Goal: Information Seeking & Learning: Learn about a topic

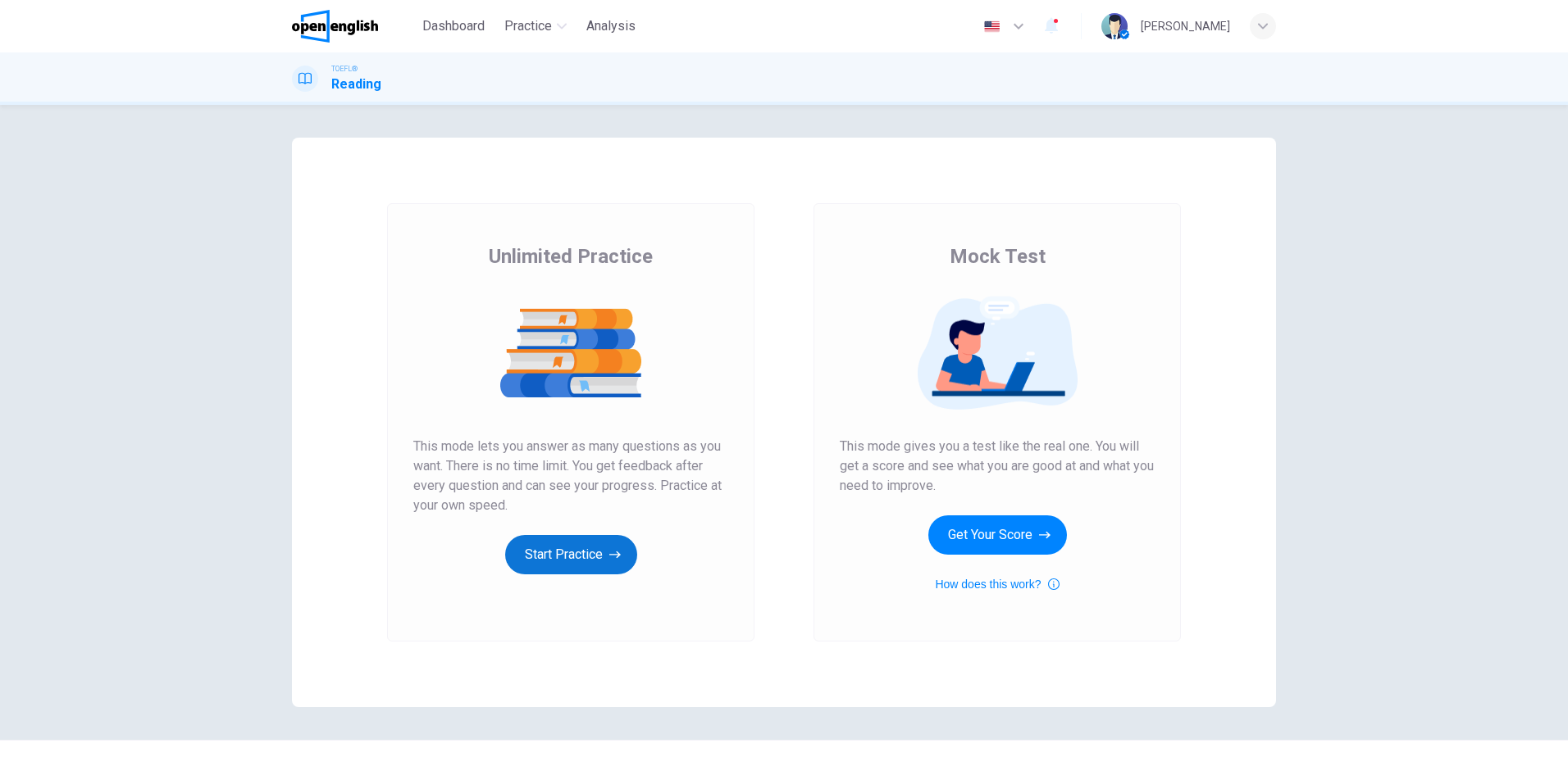
click at [553, 555] on button "Start Practice" at bounding box center [571, 554] width 132 height 39
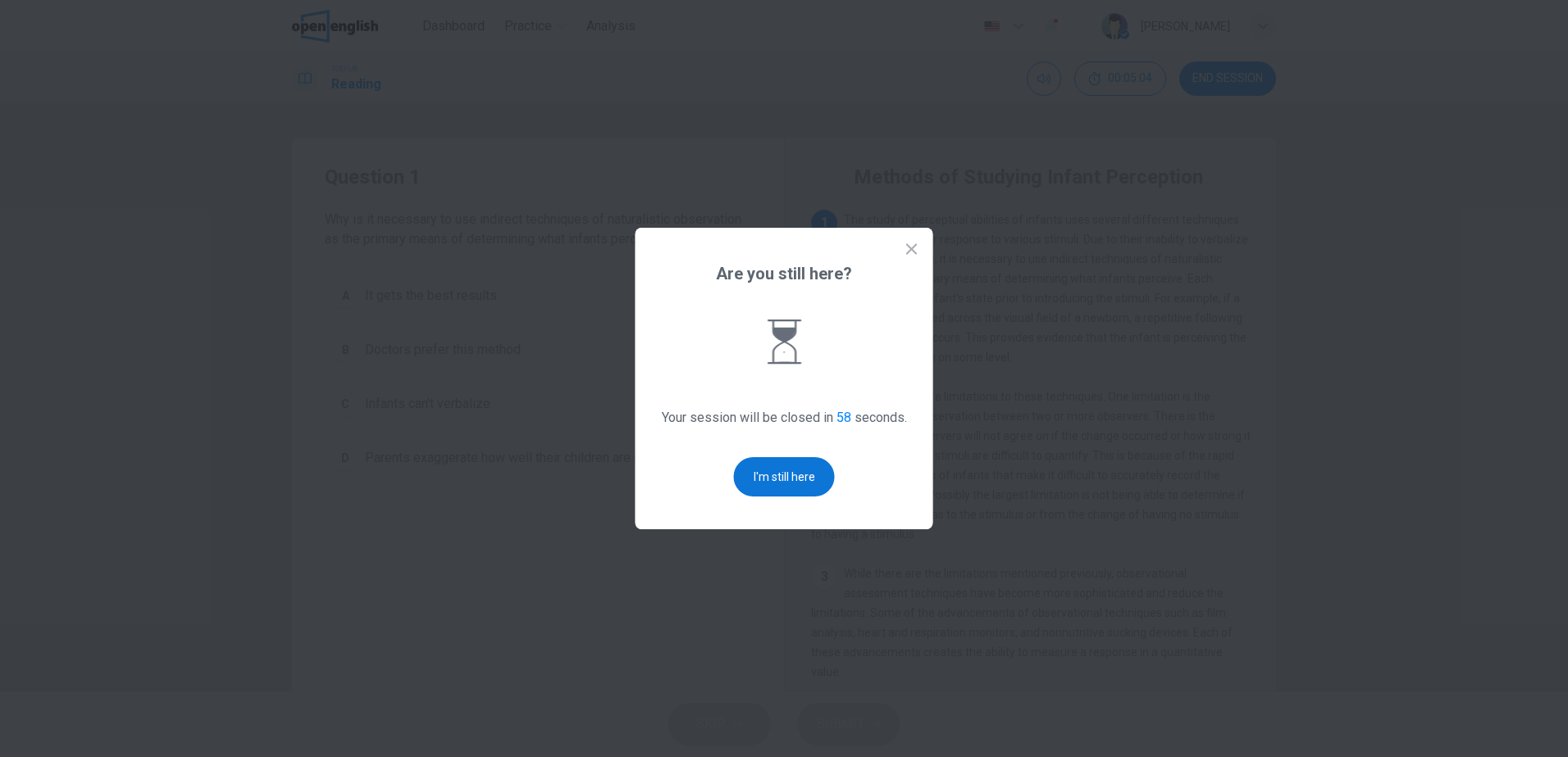
click at [792, 475] on button "I'm still here" at bounding box center [784, 477] width 101 height 39
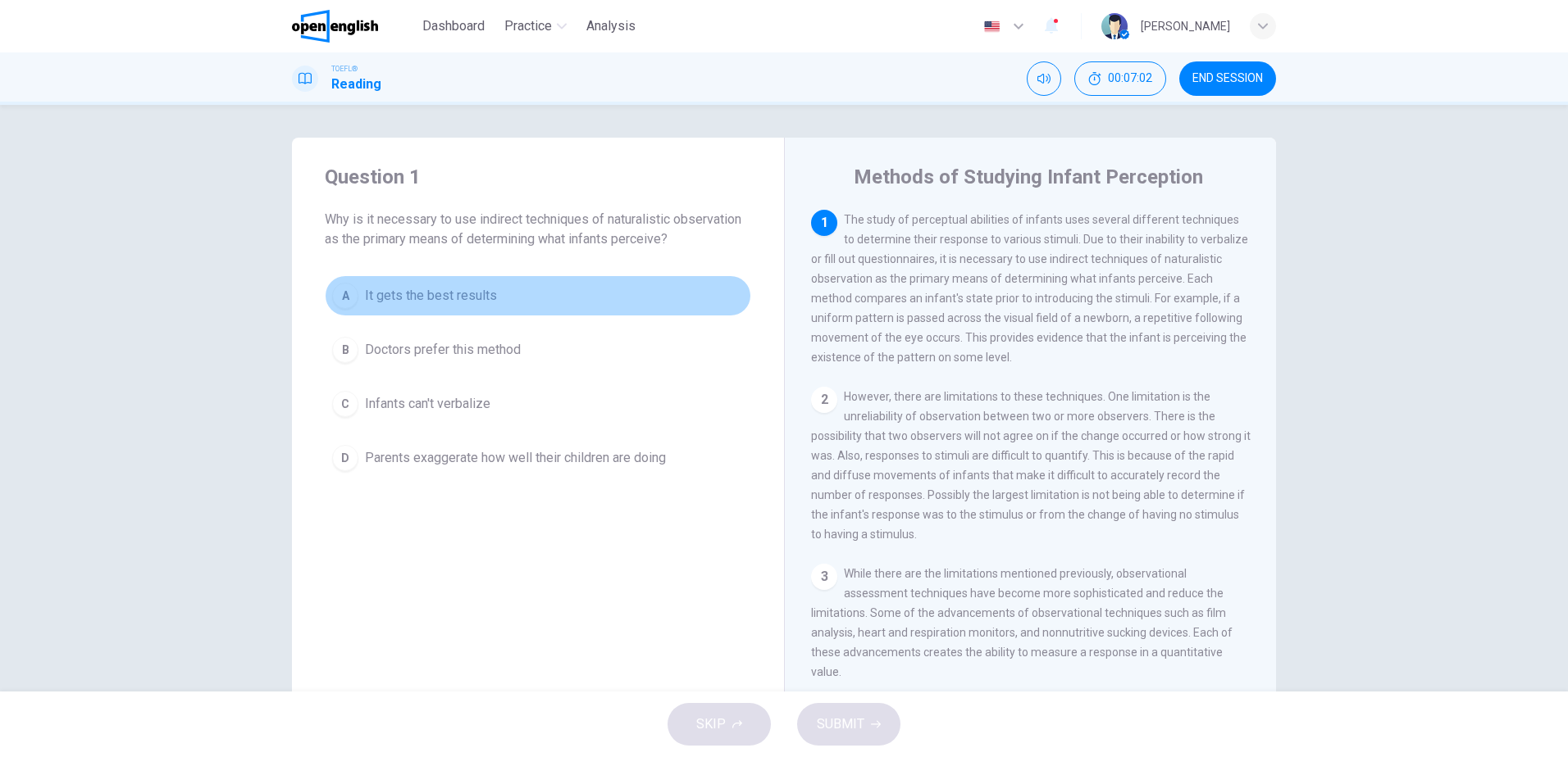
click at [415, 296] on span "It gets the best results" at bounding box center [430, 296] width 132 height 20
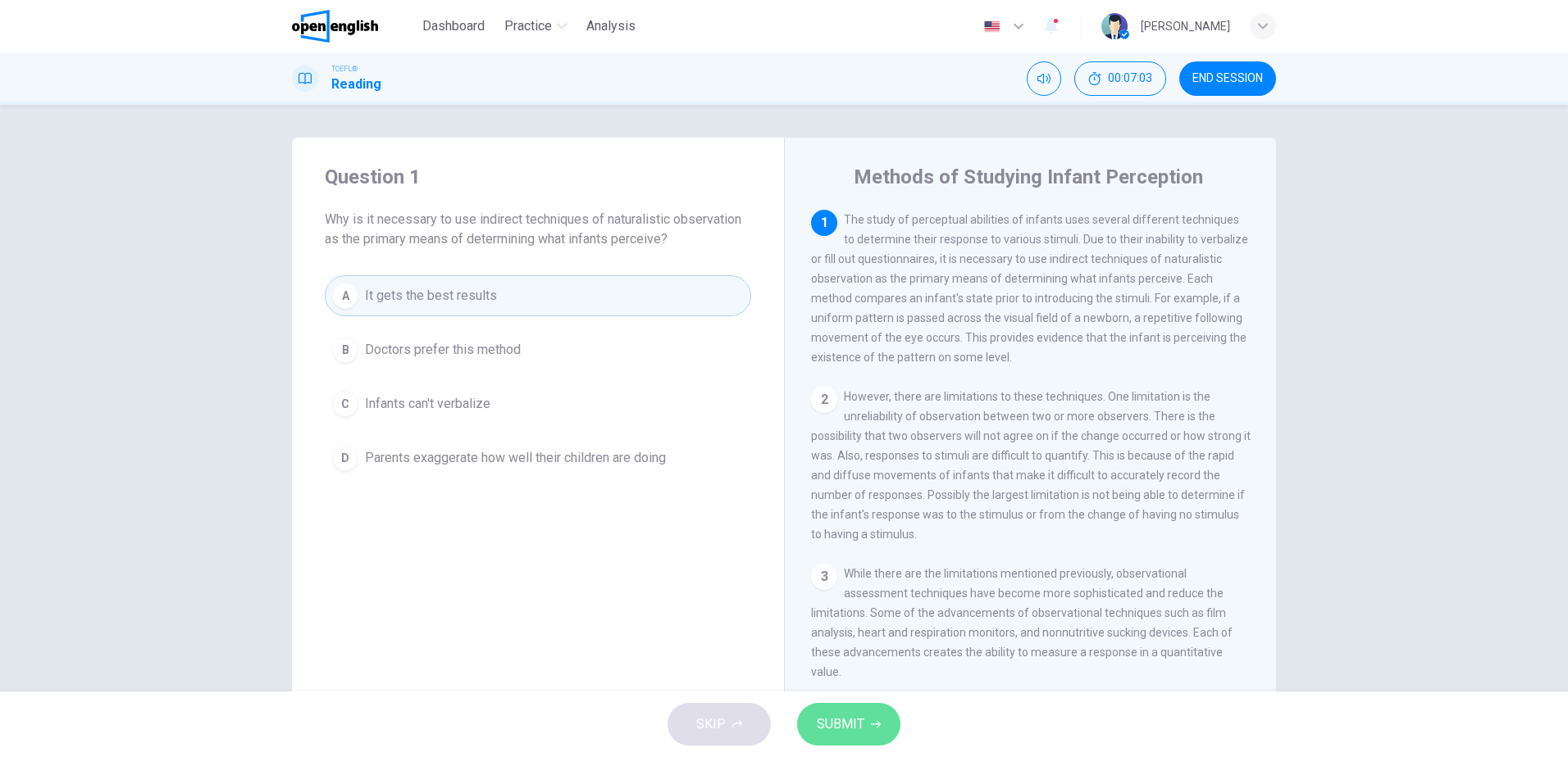
click at [841, 741] on button "SUBMIT" at bounding box center [849, 724] width 103 height 42
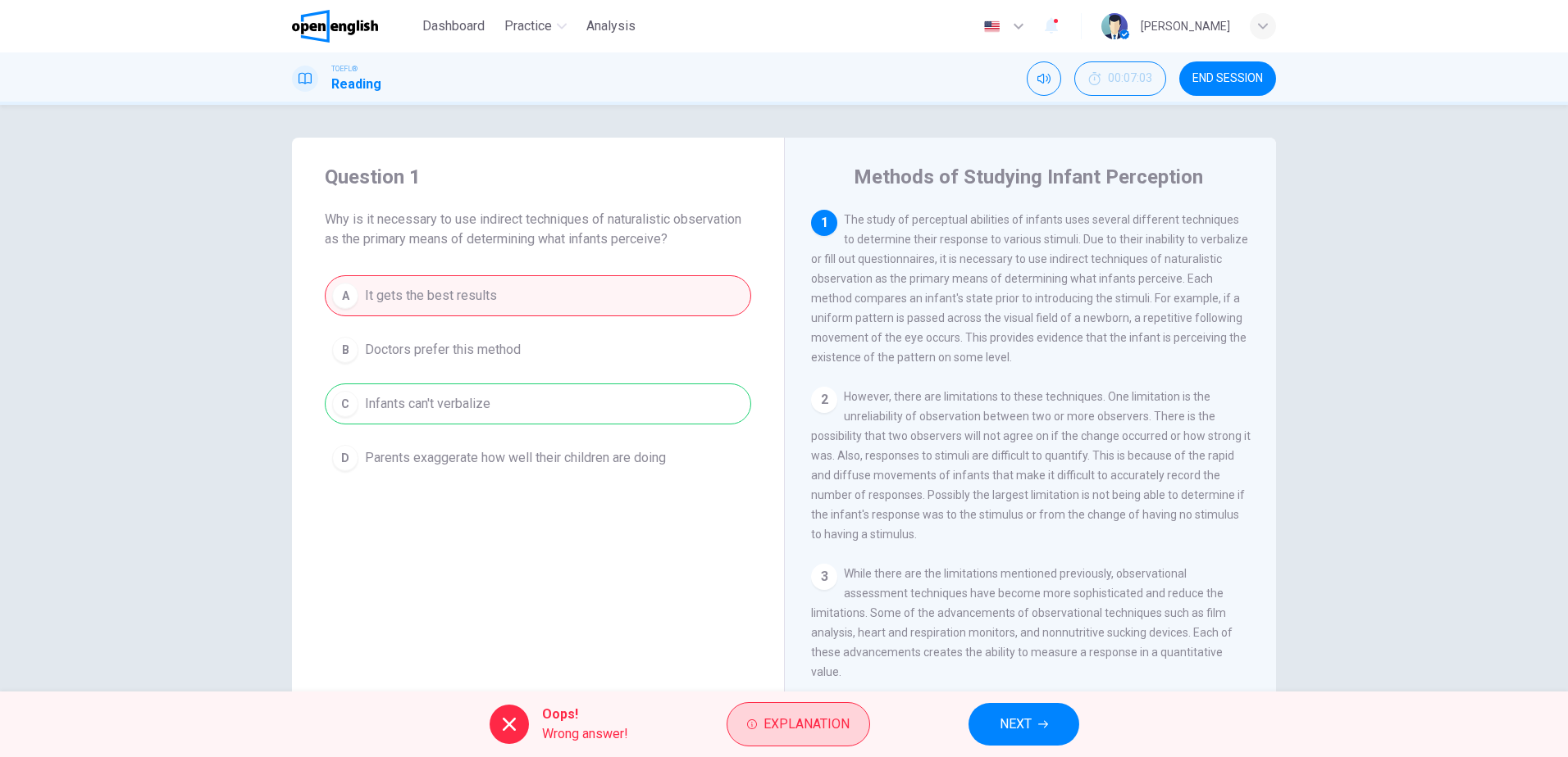
click at [791, 738] on button "Explanation" at bounding box center [798, 724] width 143 height 44
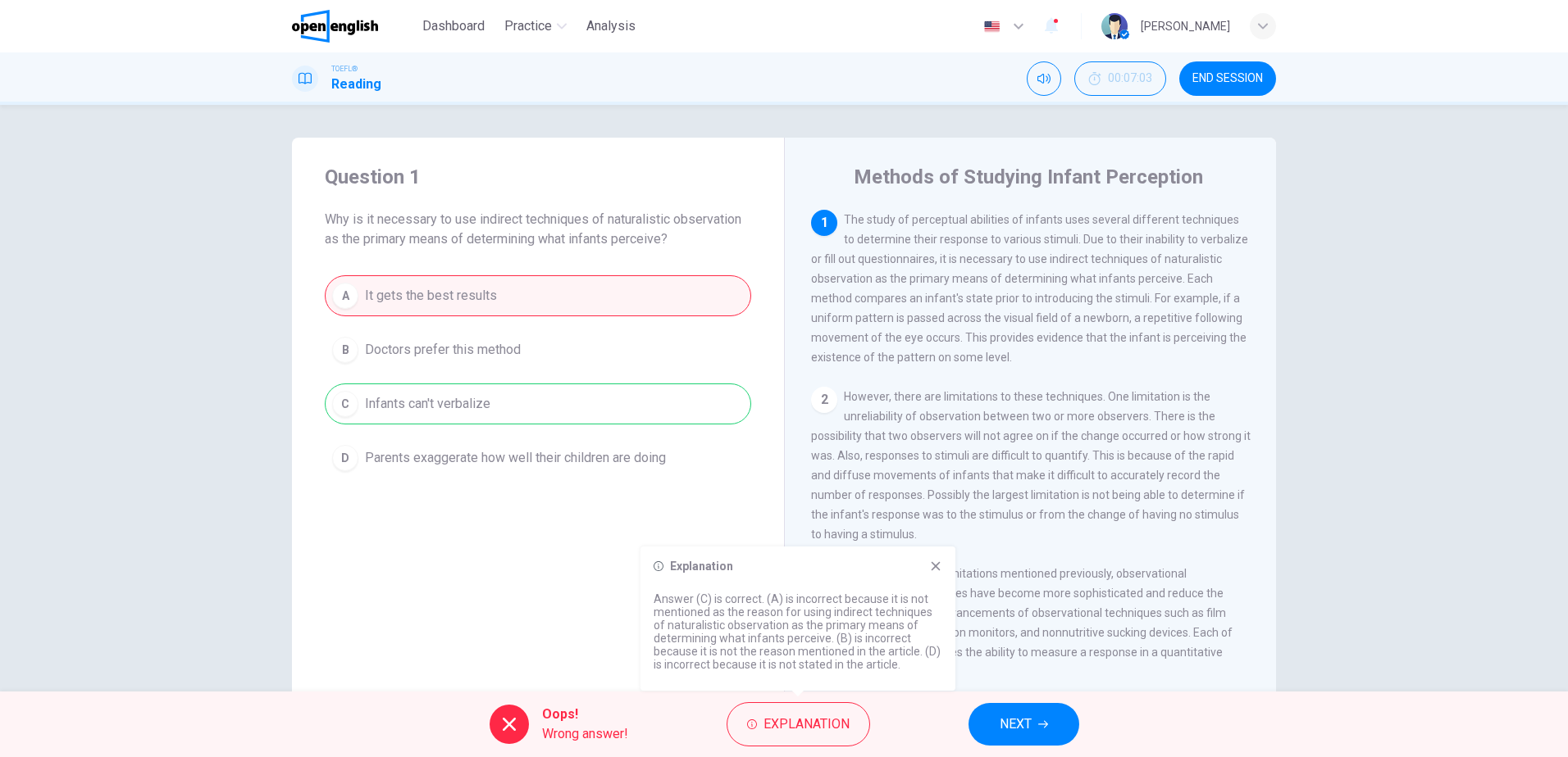
click at [935, 563] on icon at bounding box center [935, 567] width 13 height 13
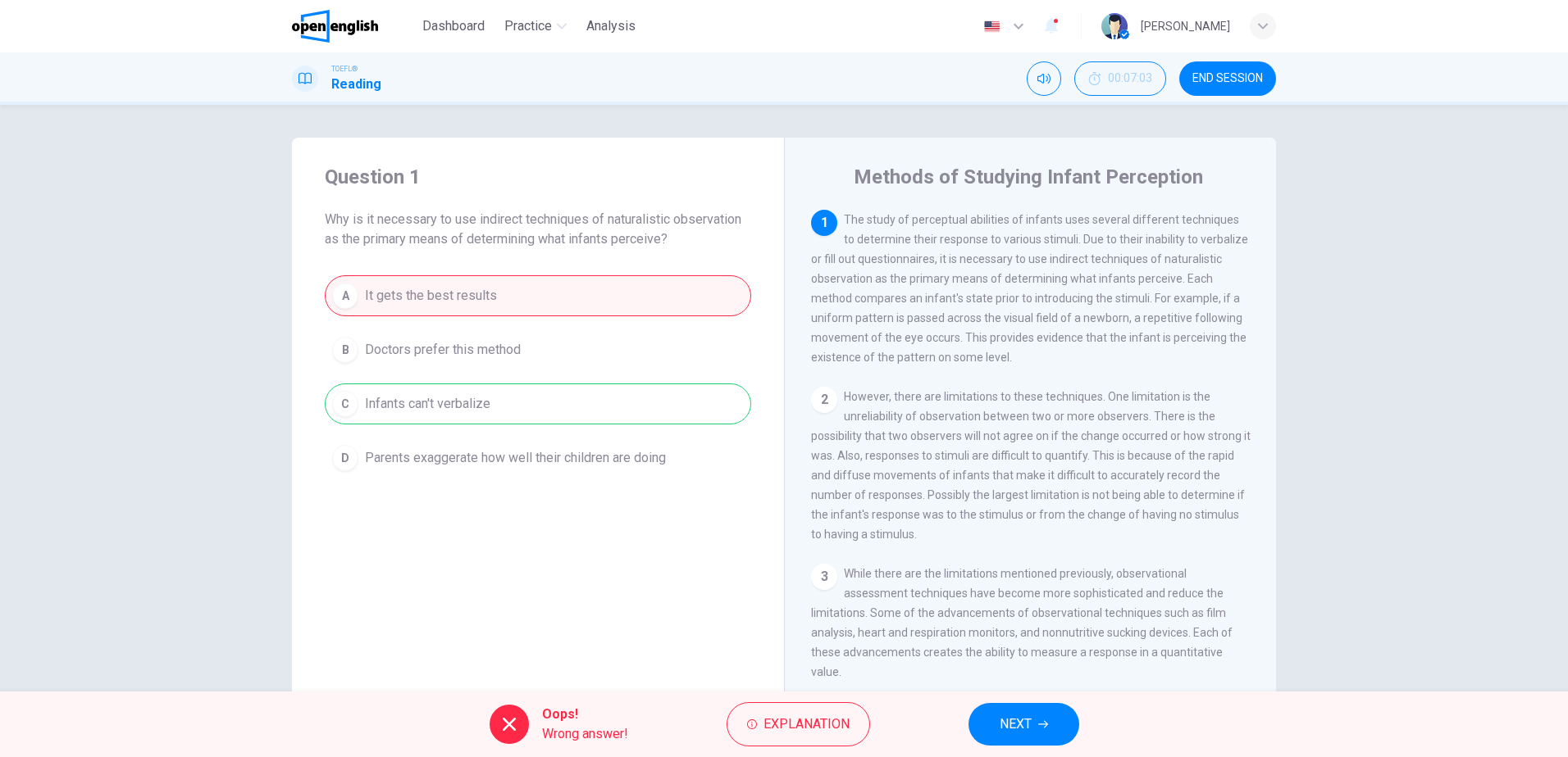
click at [1015, 715] on span "NEXT" at bounding box center [1015, 725] width 32 height 23
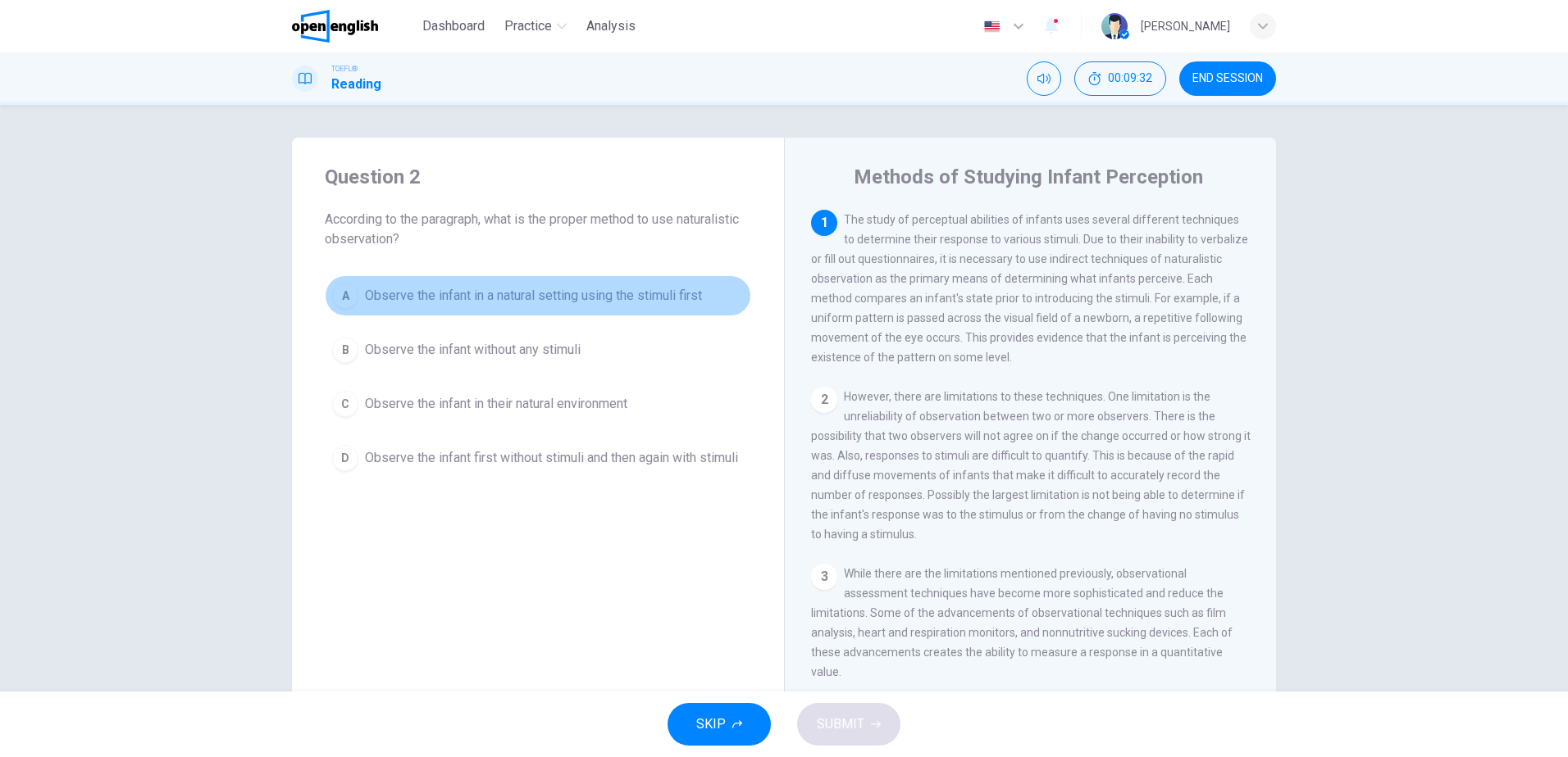
click at [539, 300] on span "Observe the infant in a natural setting using the stimuli first" at bounding box center [533, 296] width 337 height 20
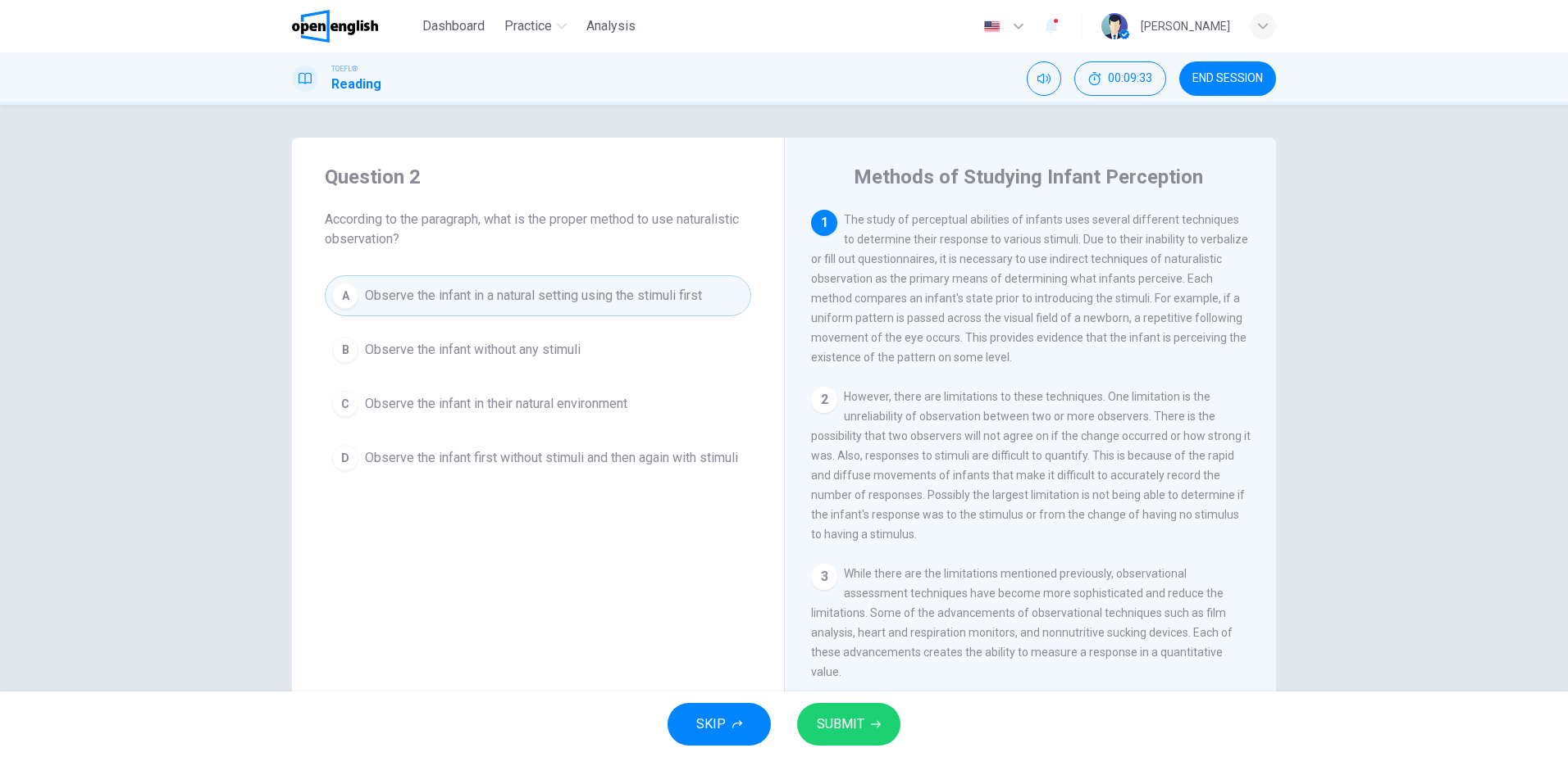
click at [840, 711] on button "SUBMIT" at bounding box center [849, 724] width 103 height 42
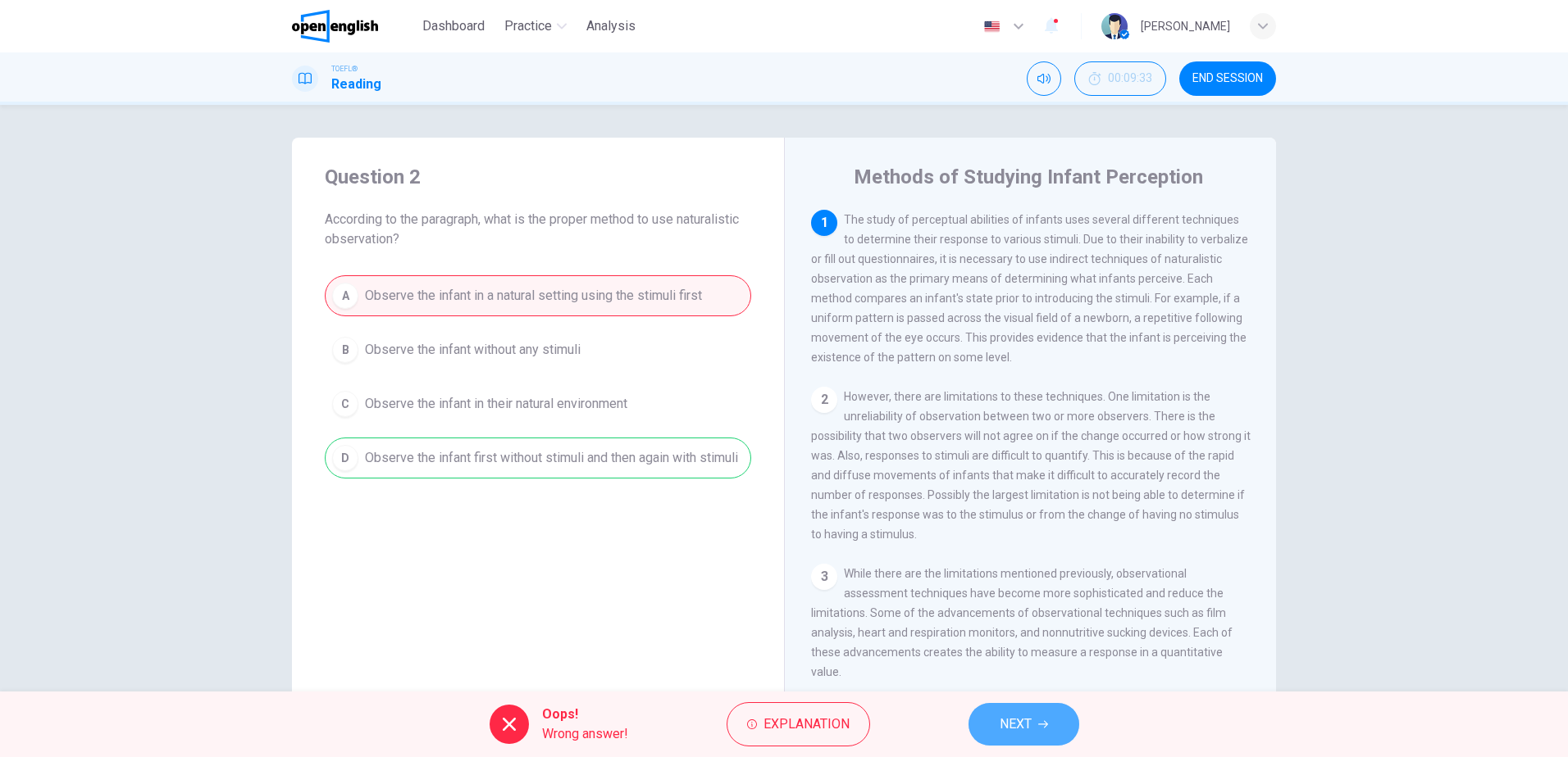
click at [1019, 729] on span "NEXT" at bounding box center [1015, 725] width 32 height 23
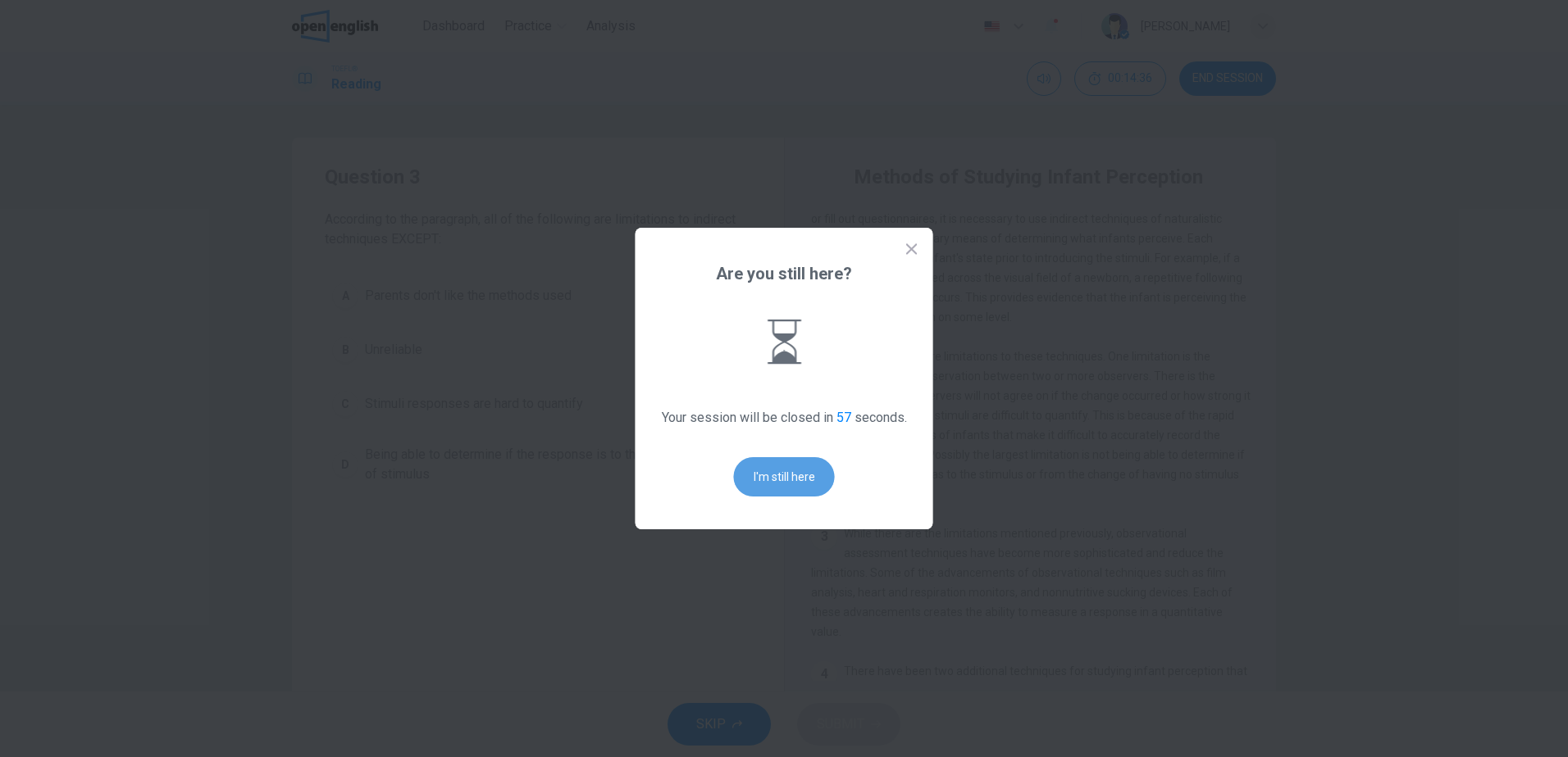
click at [796, 468] on button "I'm still here" at bounding box center [784, 477] width 101 height 39
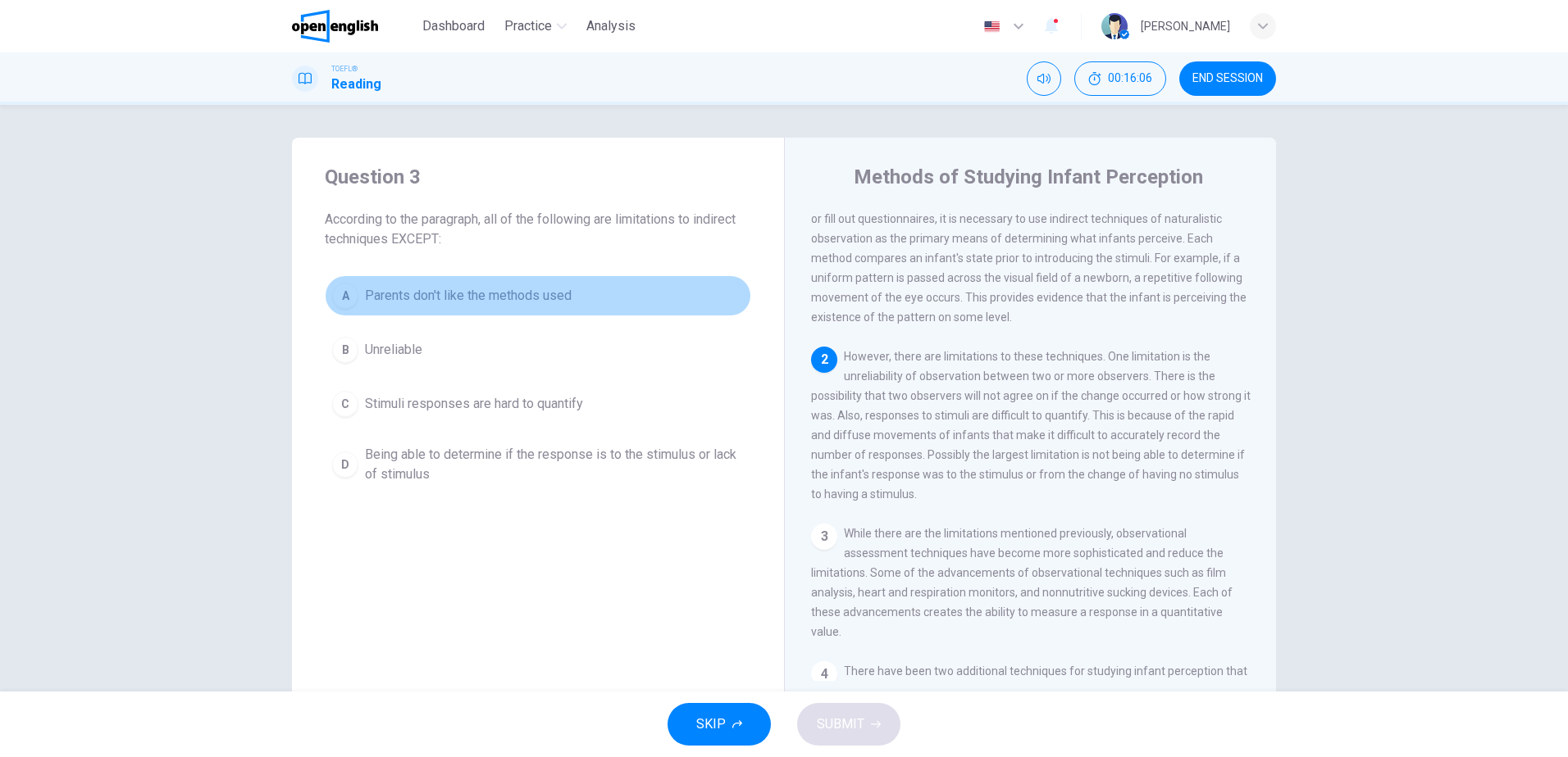
click at [486, 294] on span "Parents don't like the methods used" at bounding box center [468, 296] width 206 height 20
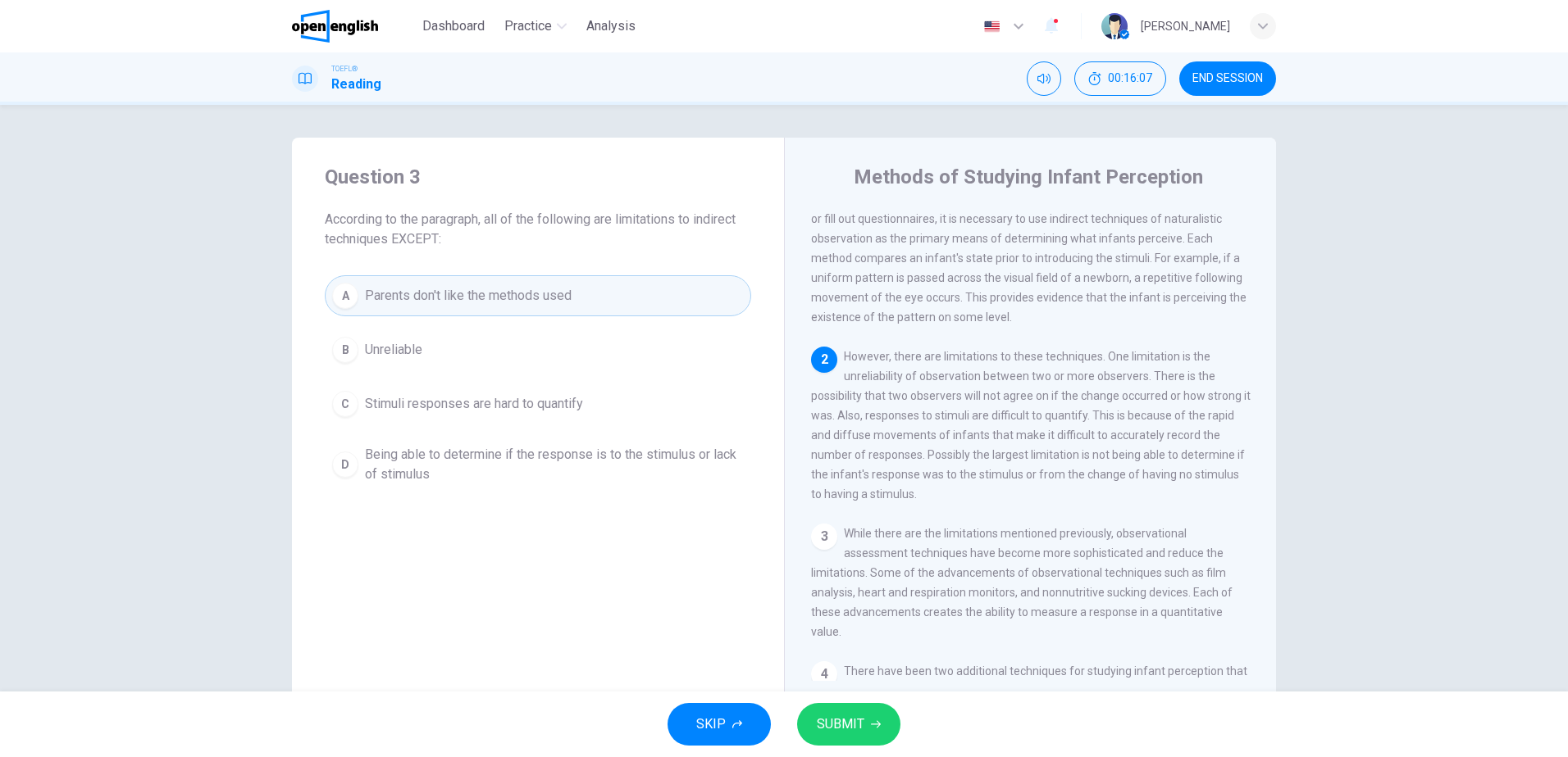
click at [864, 725] on button "SUBMIT" at bounding box center [849, 724] width 103 height 42
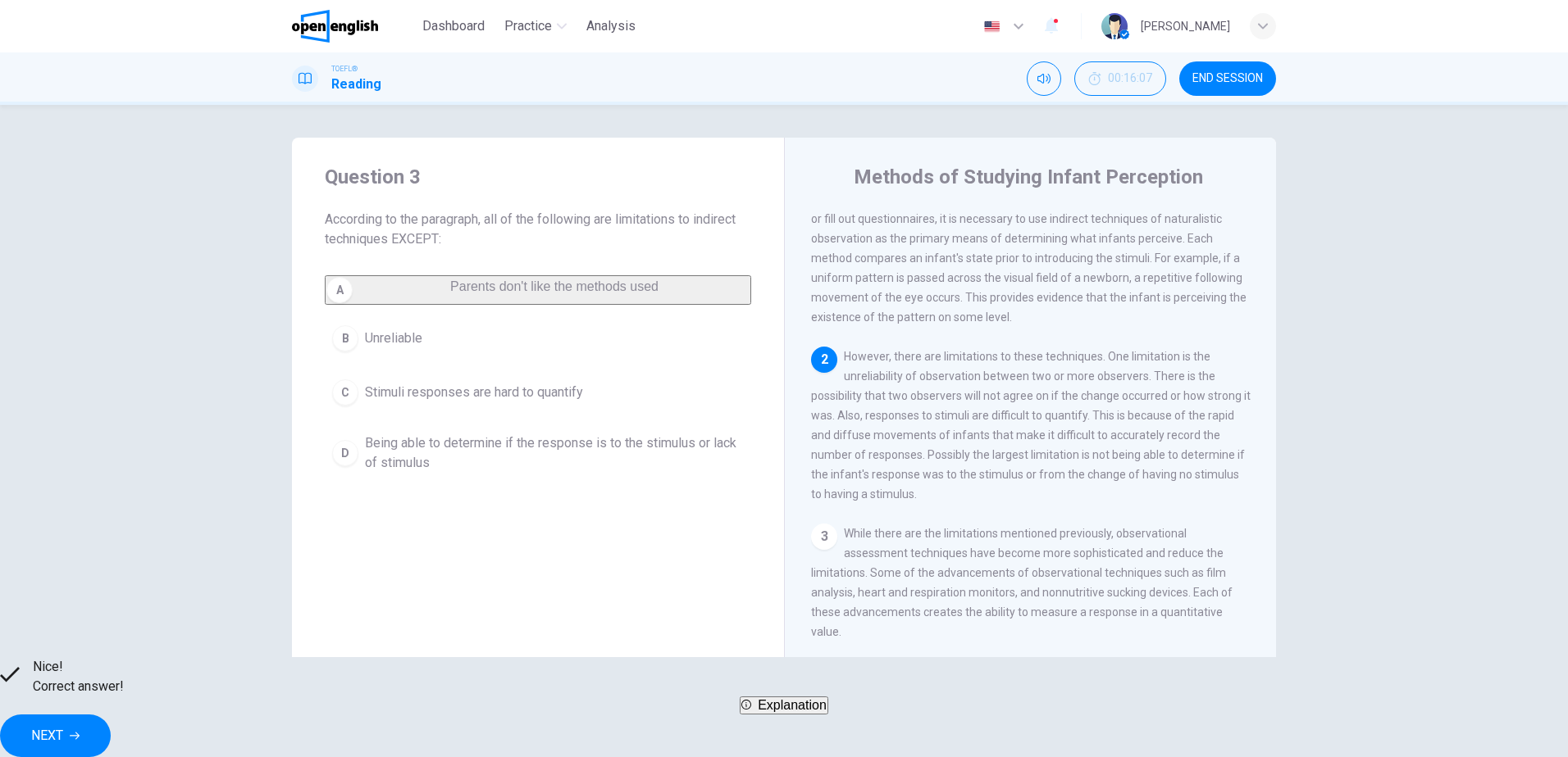
click at [63, 727] on span "NEXT" at bounding box center [47, 736] width 32 height 23
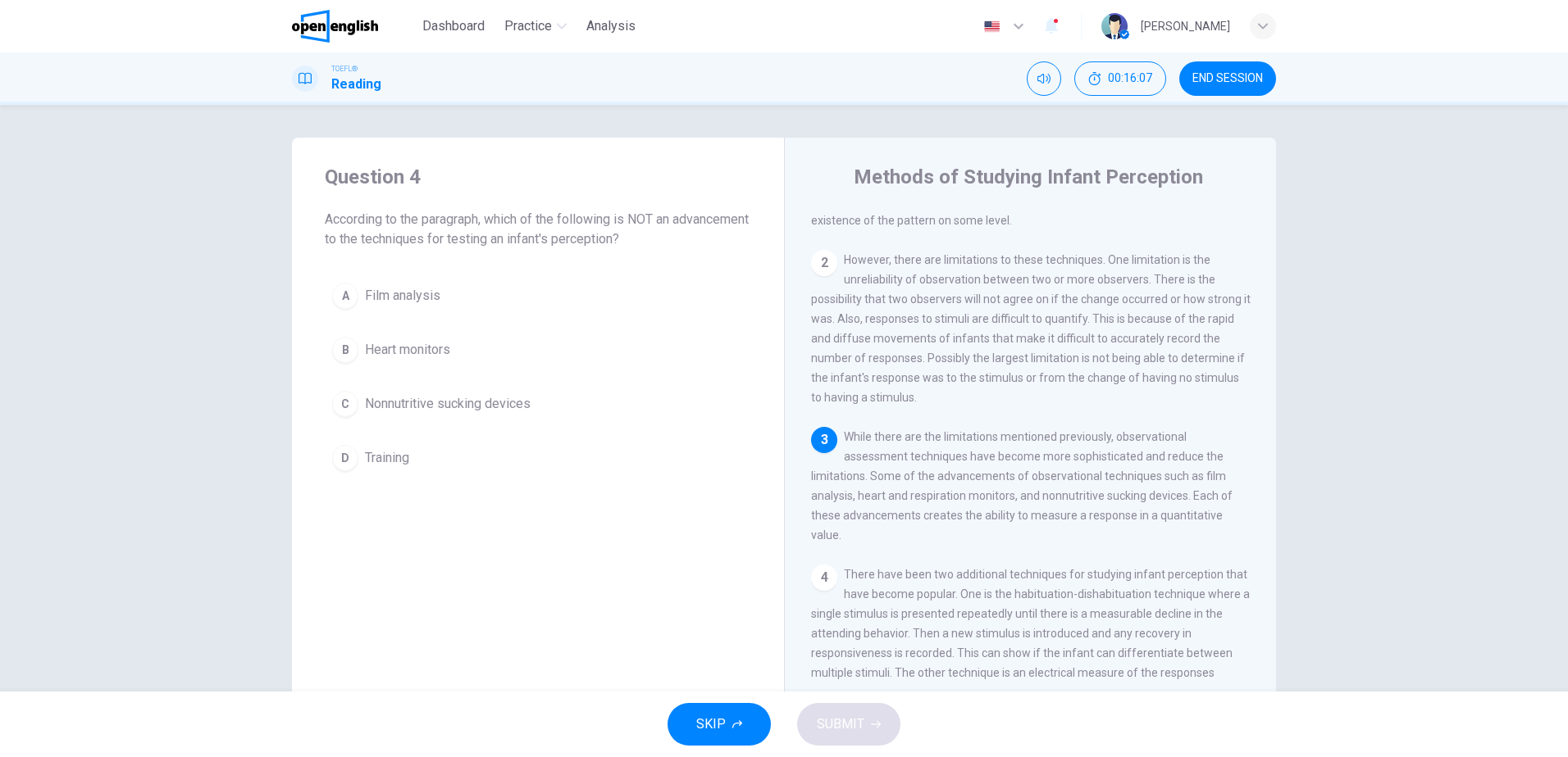
scroll to position [183, 0]
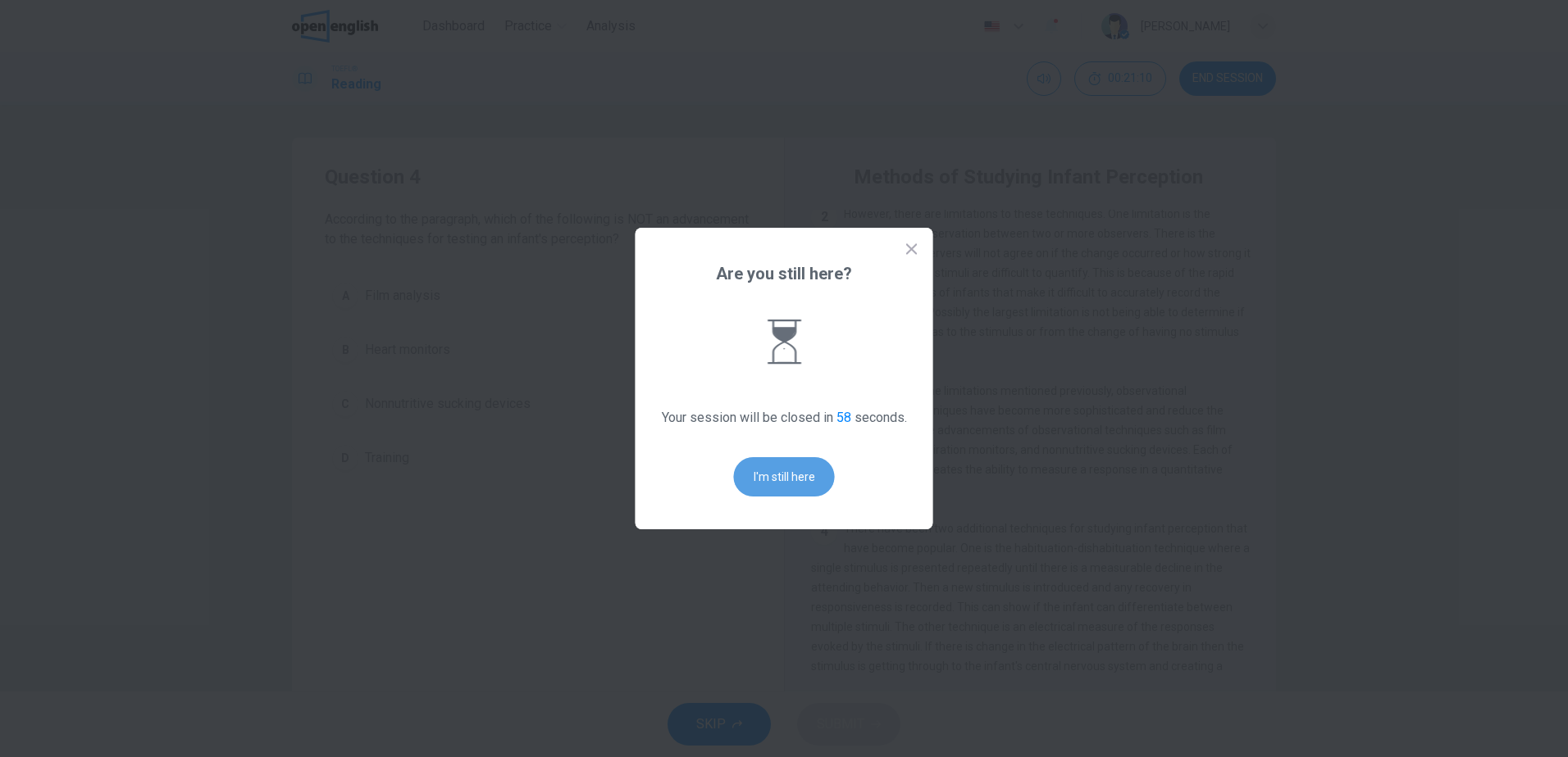
click at [756, 477] on button "I'm still here" at bounding box center [784, 477] width 101 height 39
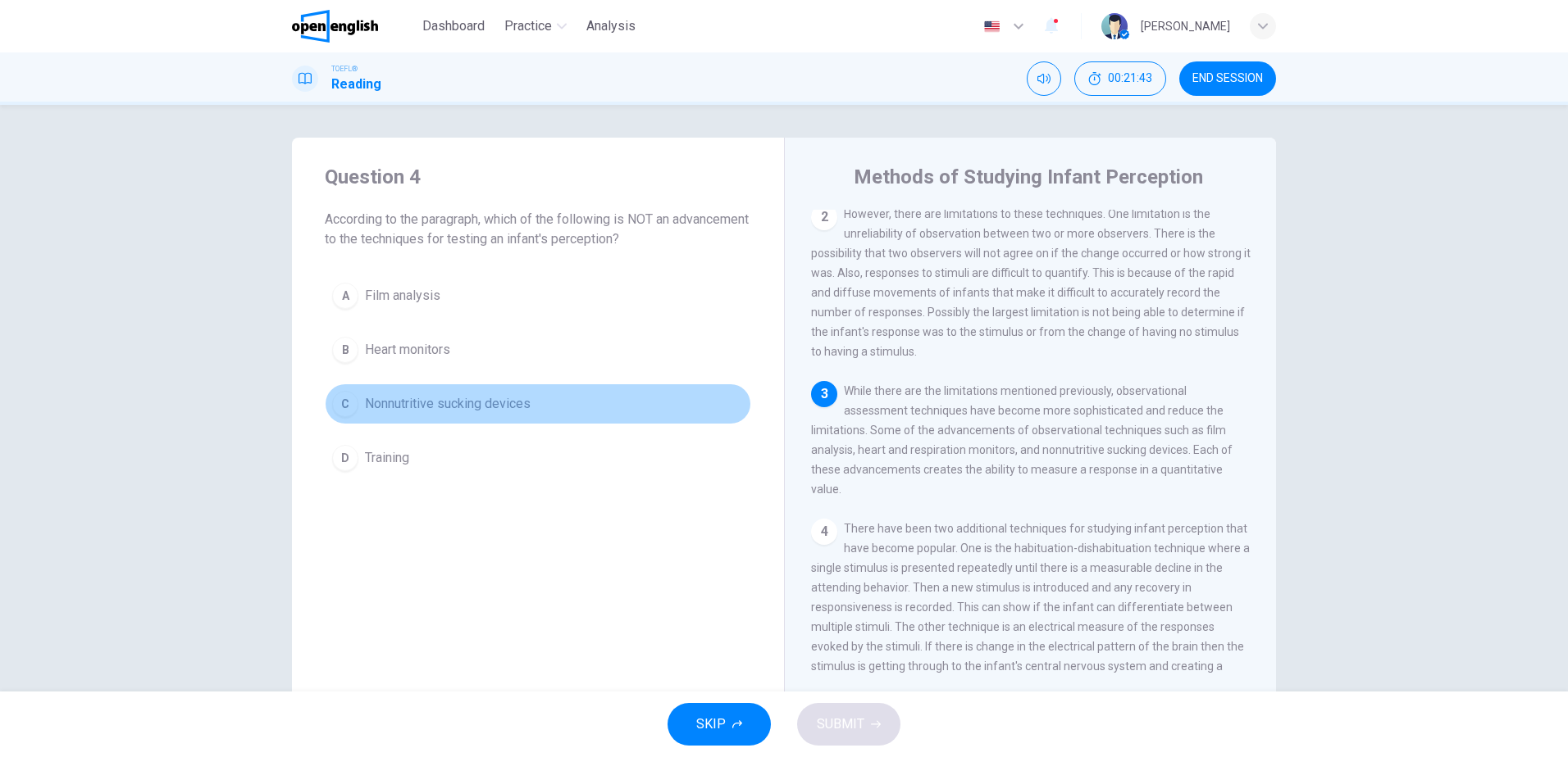
click at [390, 411] on span "Nonnutritive sucking devices" at bounding box center [447, 404] width 166 height 20
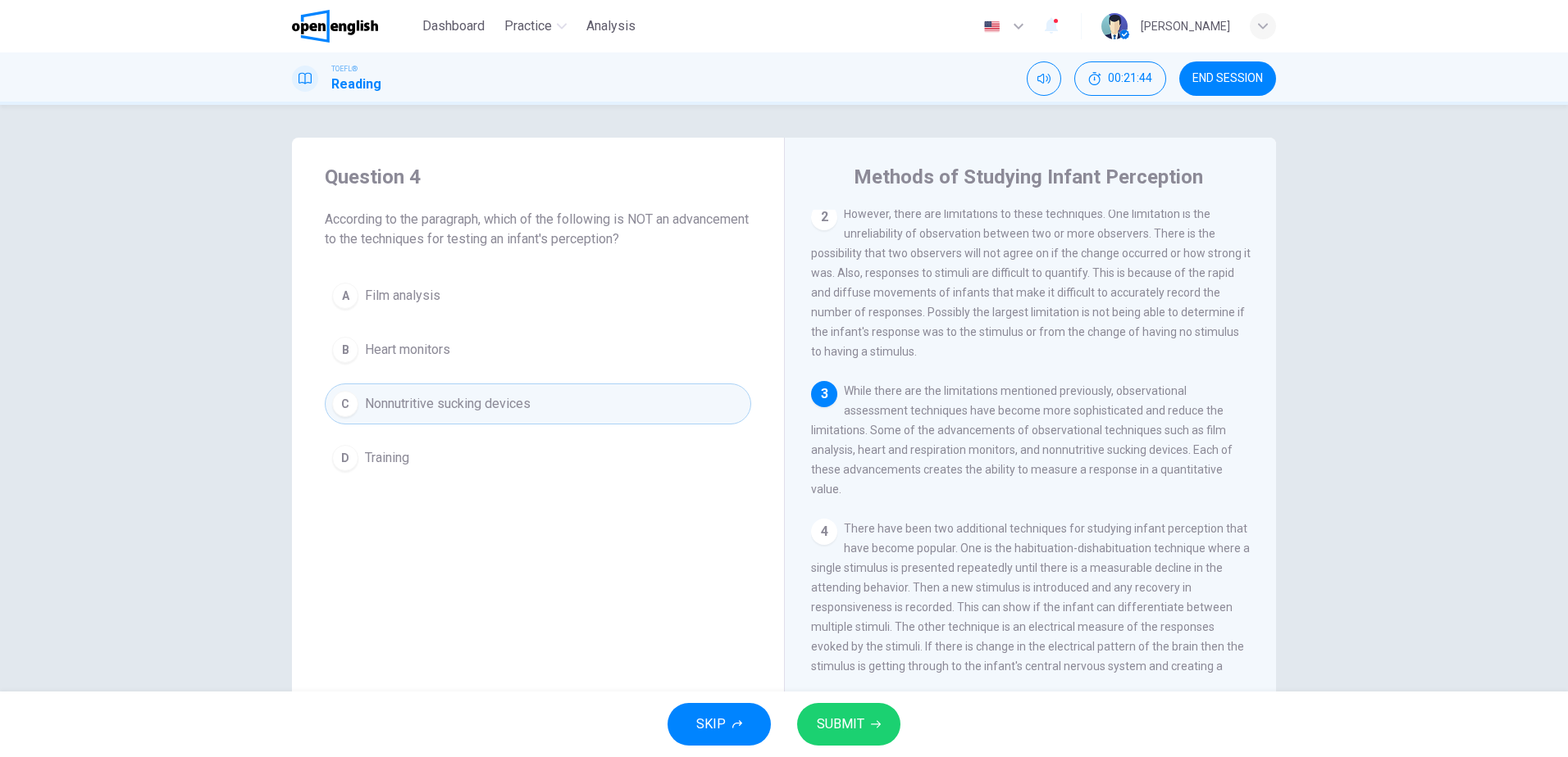
click at [861, 714] on span "SUBMIT" at bounding box center [840, 725] width 47 height 23
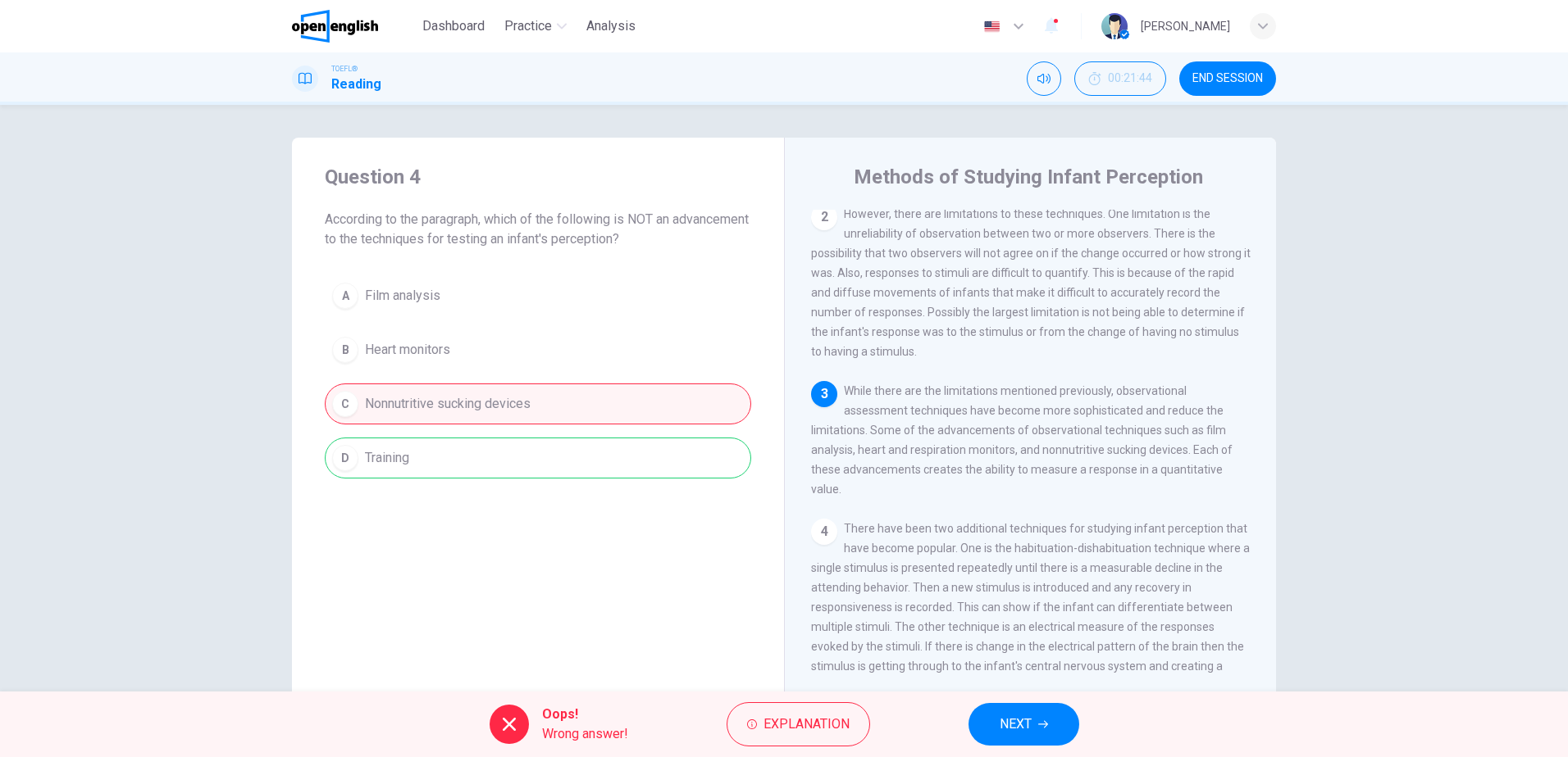
click at [1030, 721] on span "NEXT" at bounding box center [1015, 725] width 32 height 23
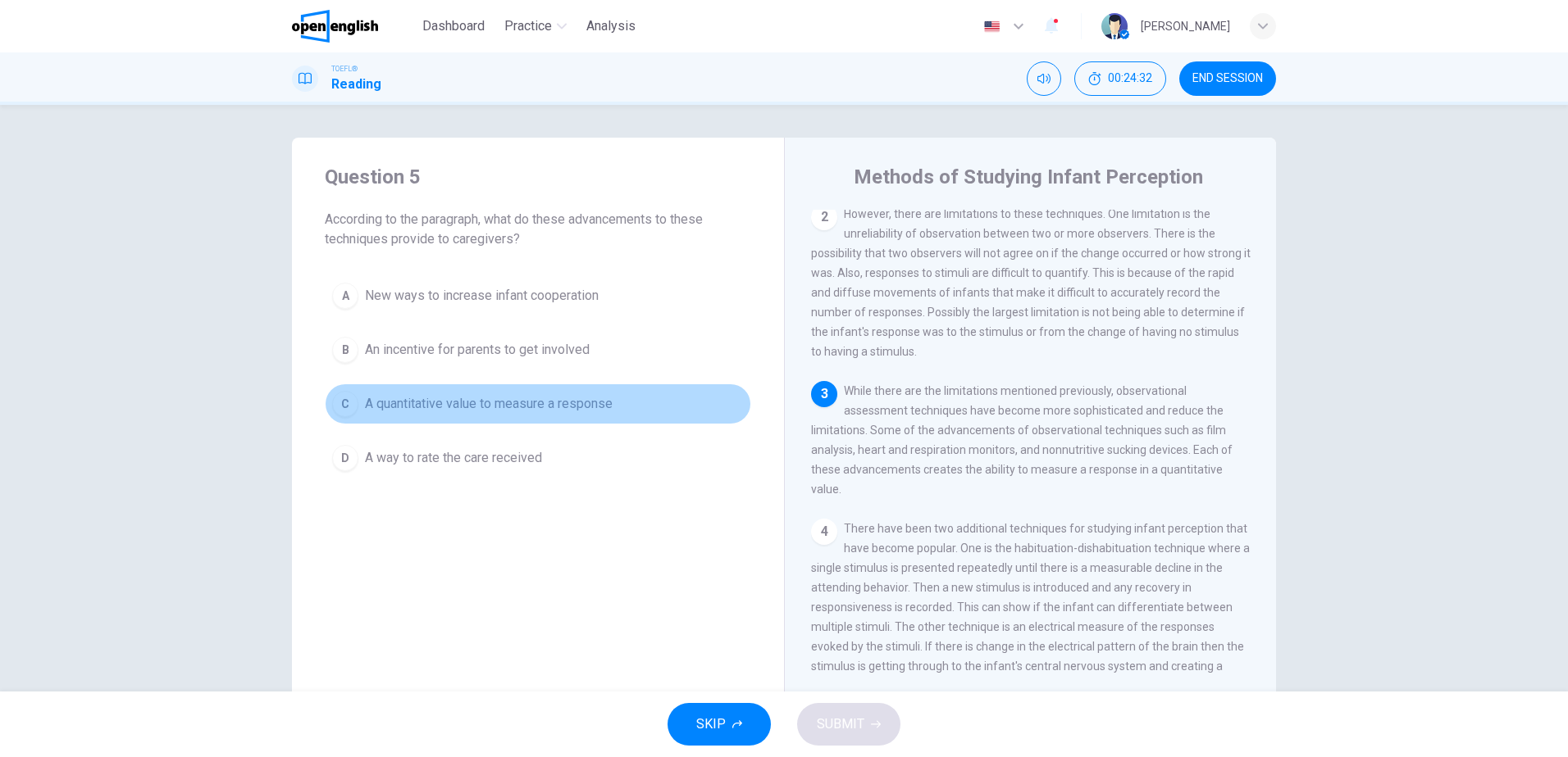
click at [598, 400] on span "A quantitative value to measure a response" at bounding box center [489, 404] width 248 height 20
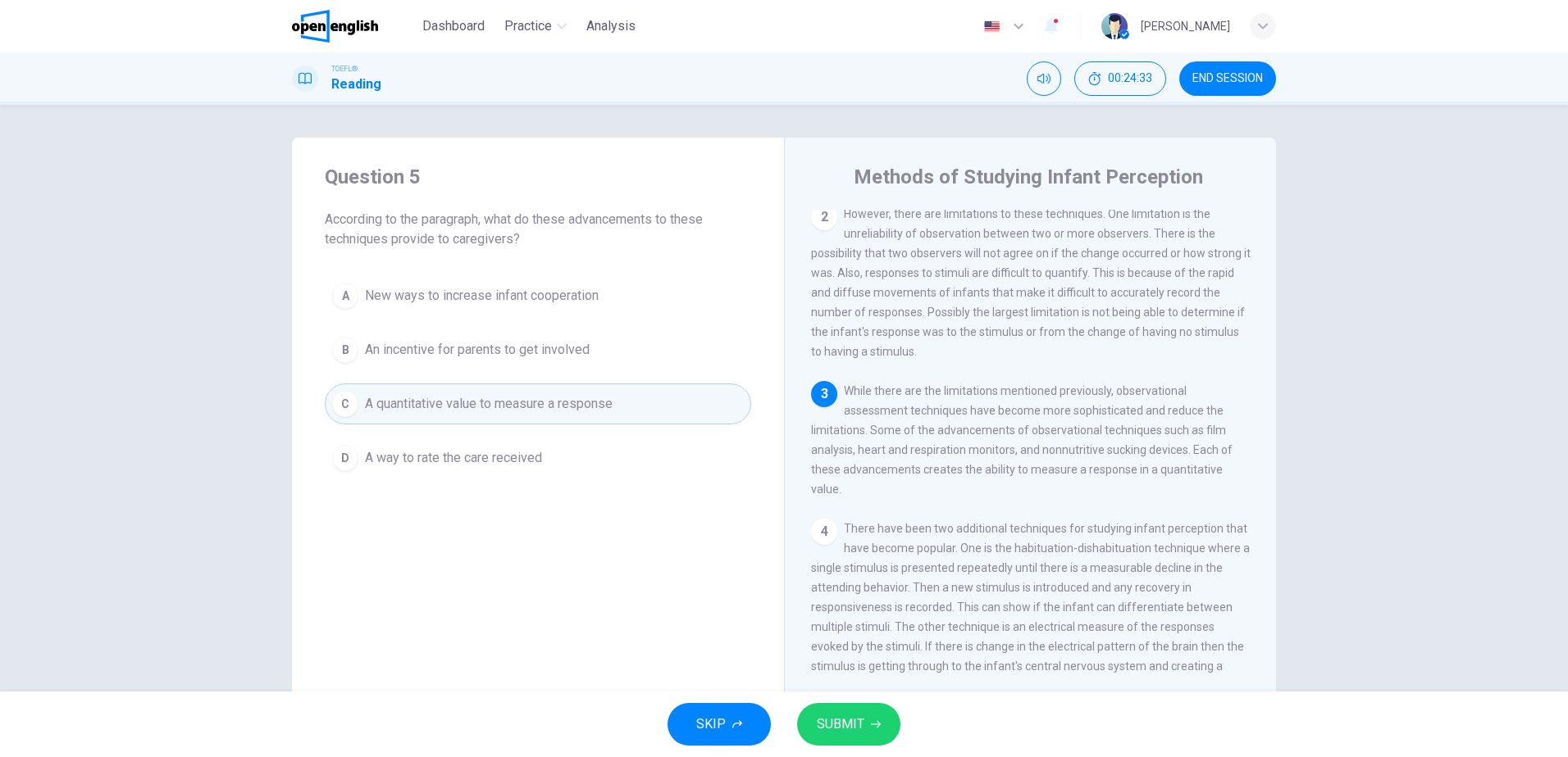
click at [855, 710] on button "SUBMIT" at bounding box center [849, 724] width 103 height 42
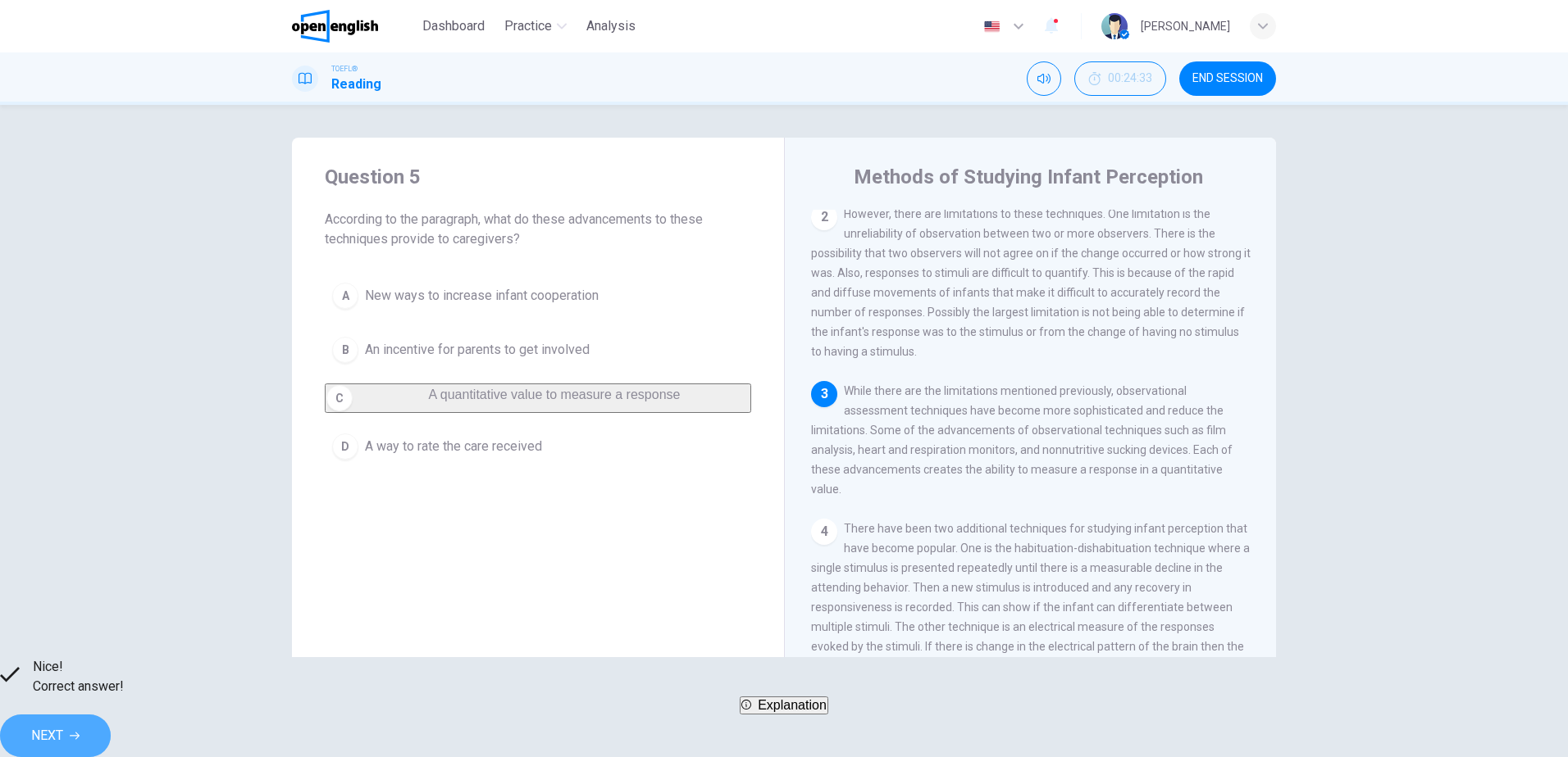
click at [111, 740] on button "NEXT" at bounding box center [55, 735] width 111 height 42
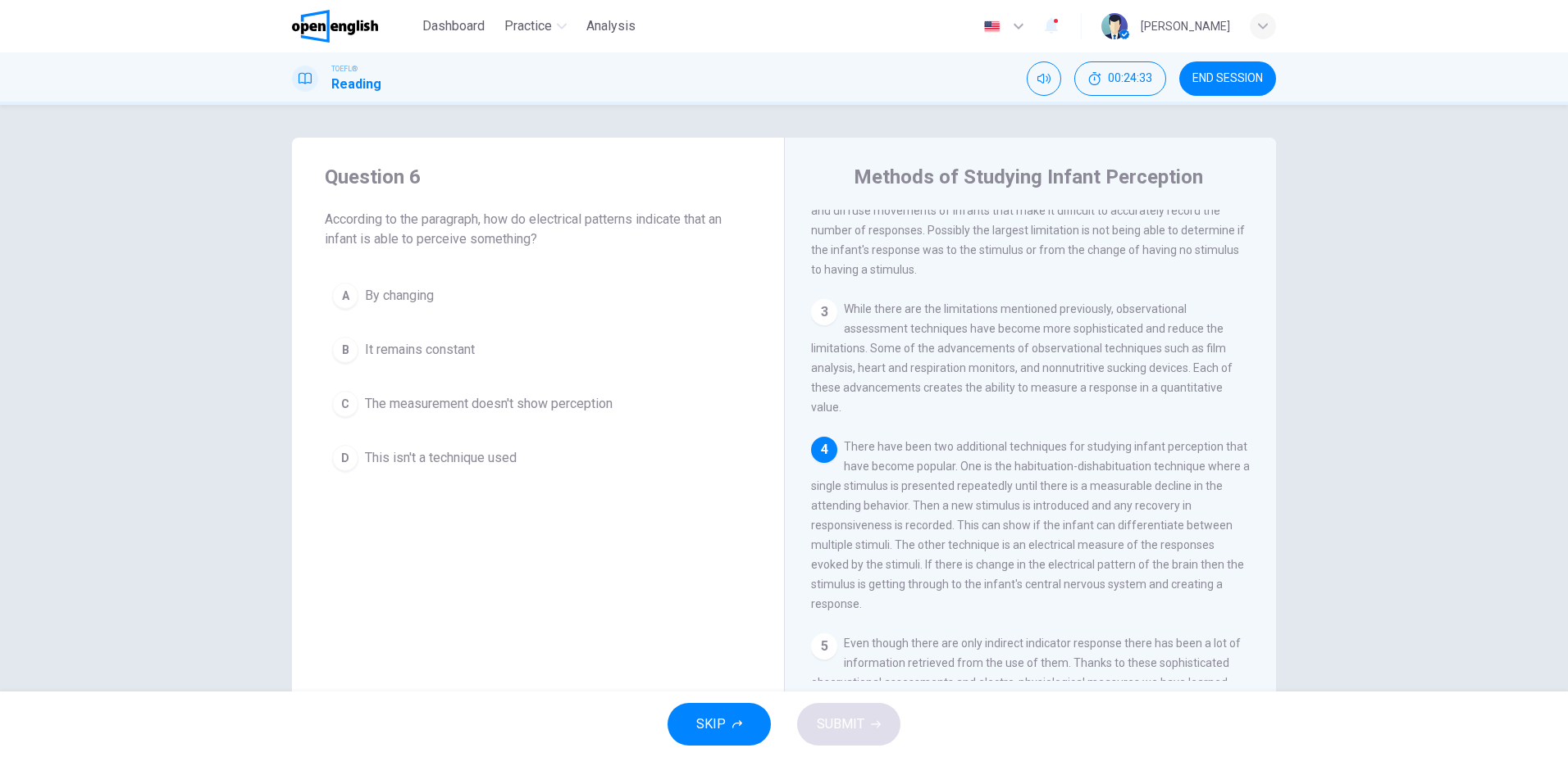
scroll to position [385, 0]
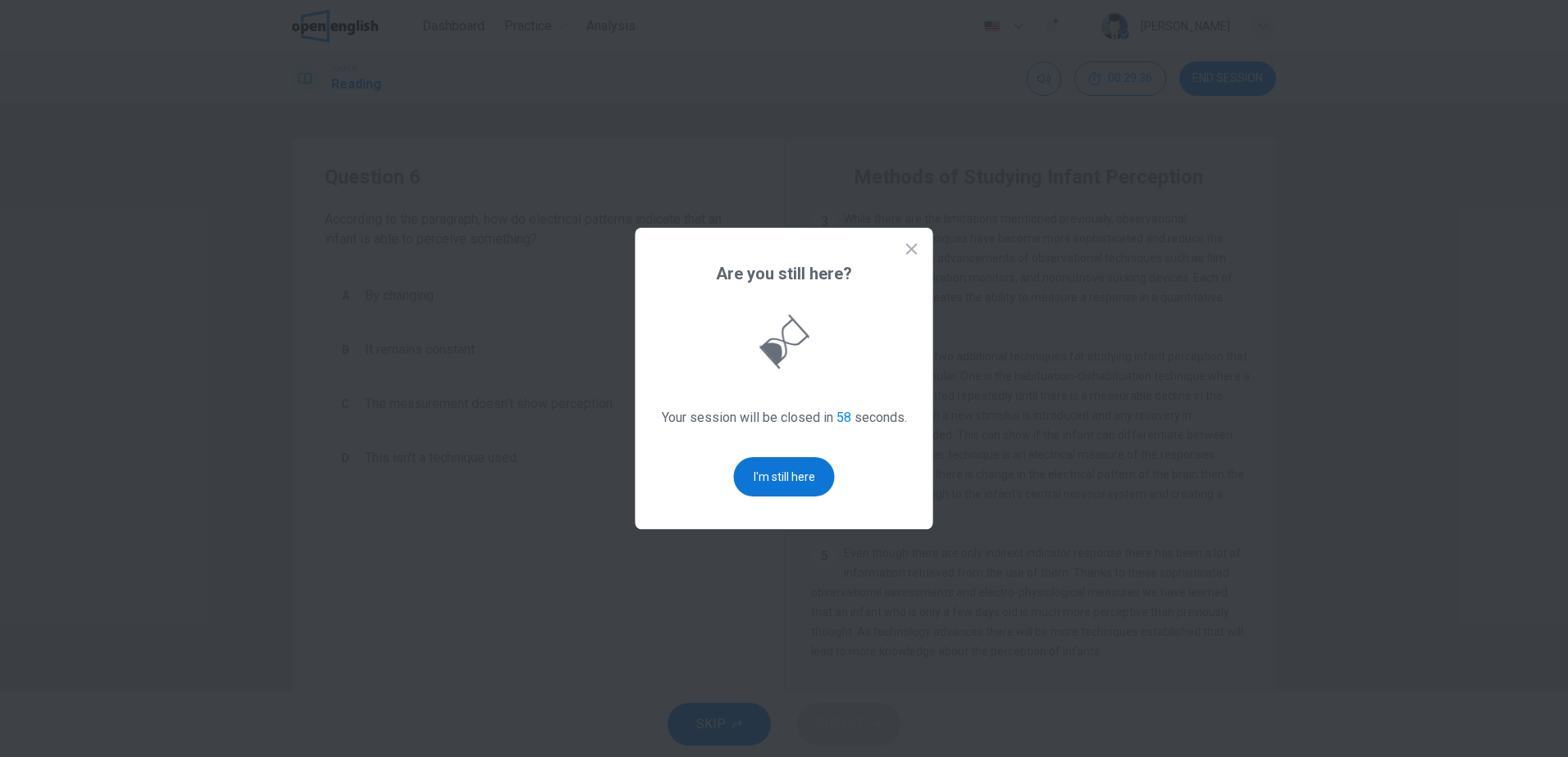
click at [801, 468] on button "I'm still here" at bounding box center [784, 477] width 101 height 39
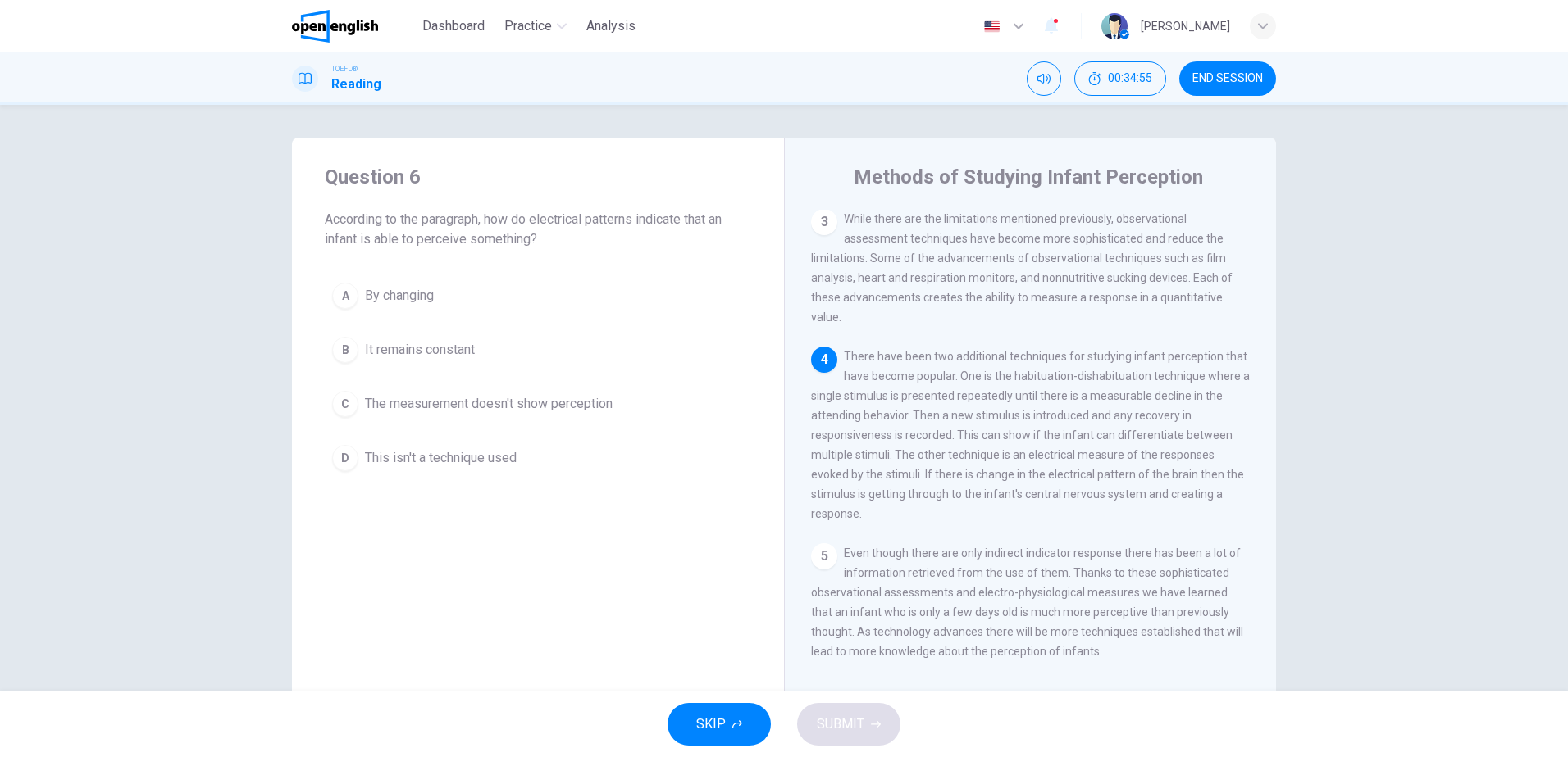
click at [431, 304] on span "By changing" at bounding box center [399, 296] width 69 height 20
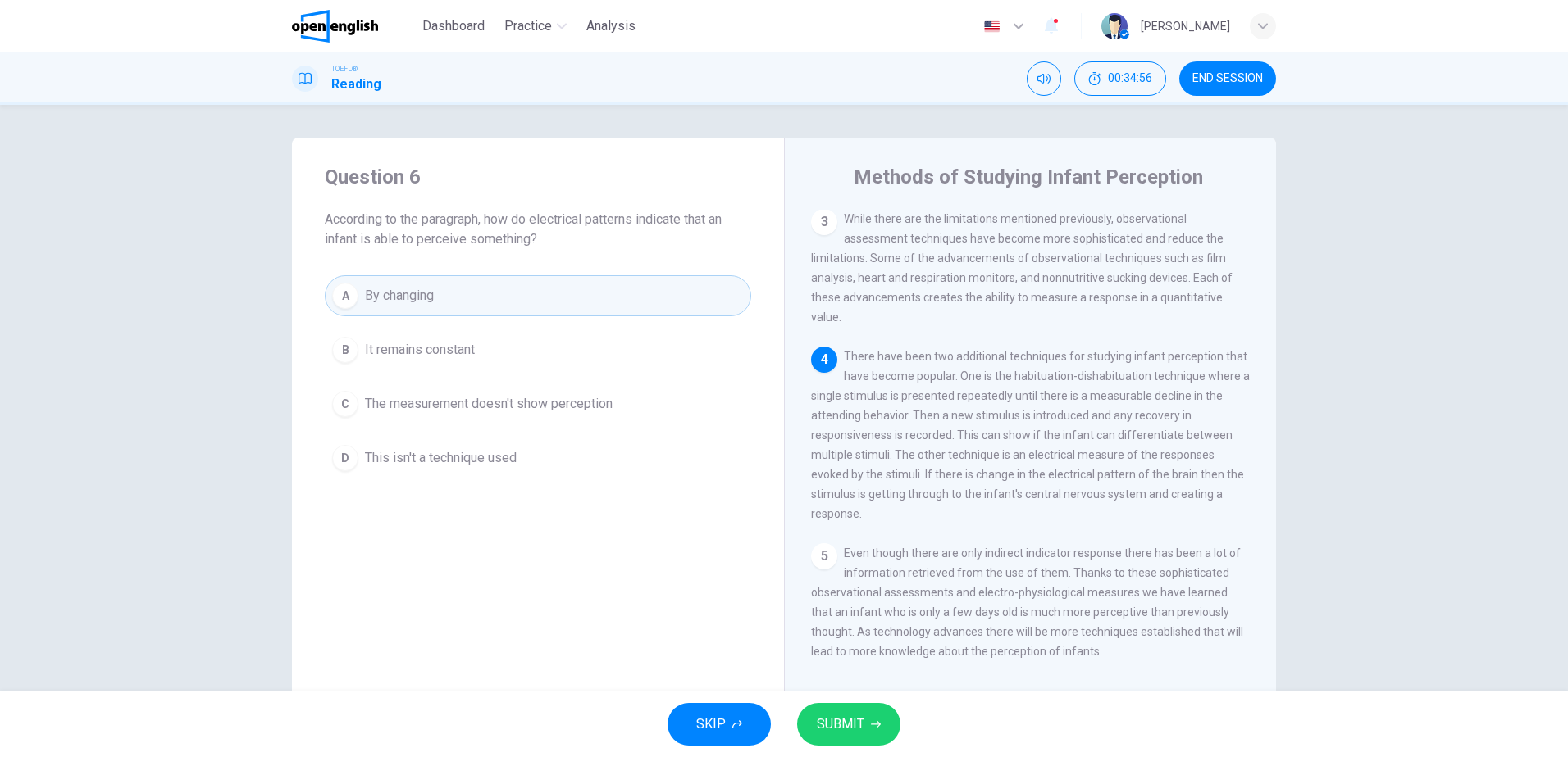
click at [826, 724] on span "SUBMIT" at bounding box center [840, 725] width 47 height 23
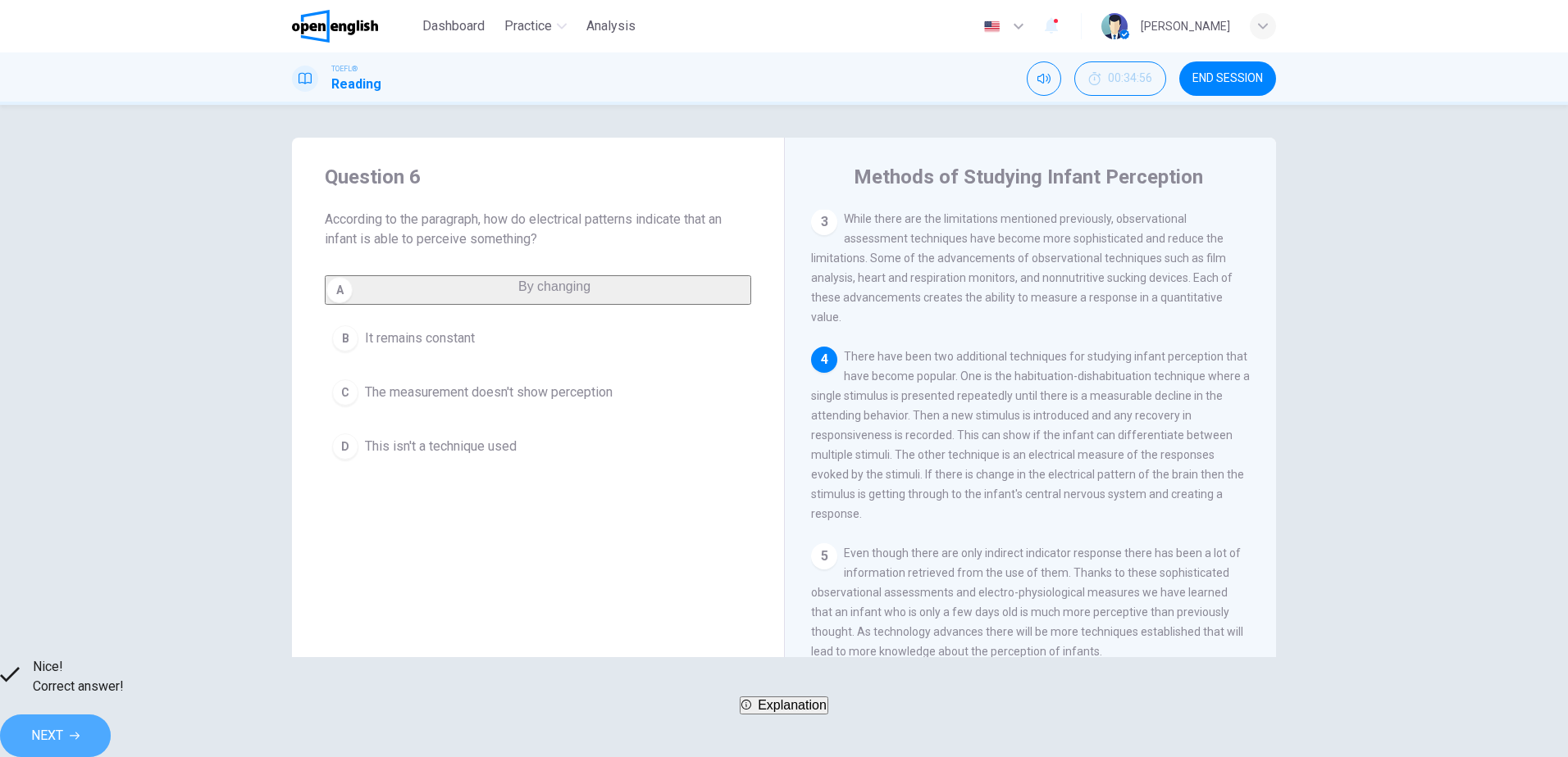
click at [63, 725] on span "NEXT" at bounding box center [47, 736] width 32 height 23
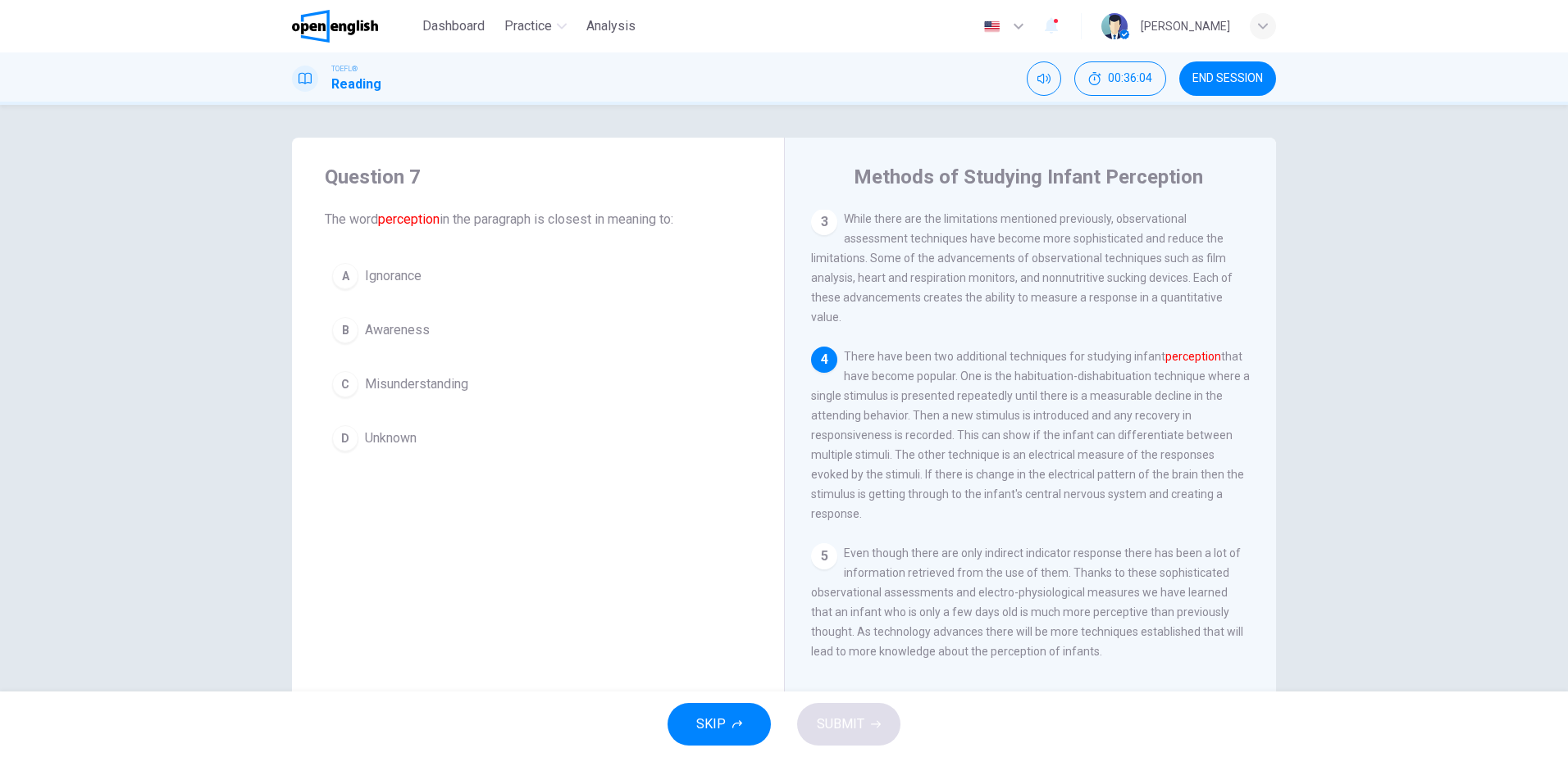
click at [399, 329] on span "Awareness" at bounding box center [397, 330] width 65 height 20
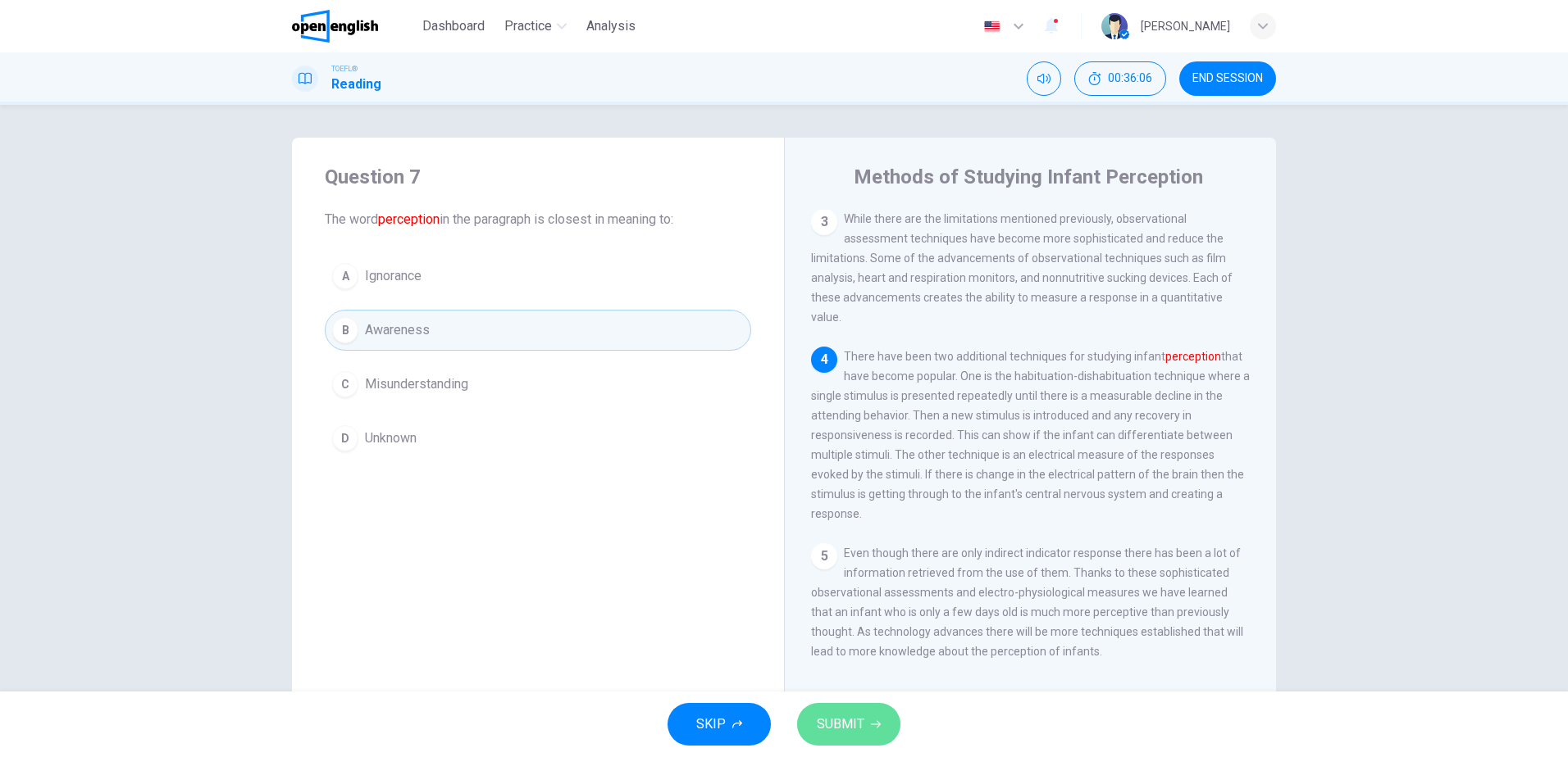
click at [844, 720] on span "SUBMIT" at bounding box center [840, 725] width 47 height 23
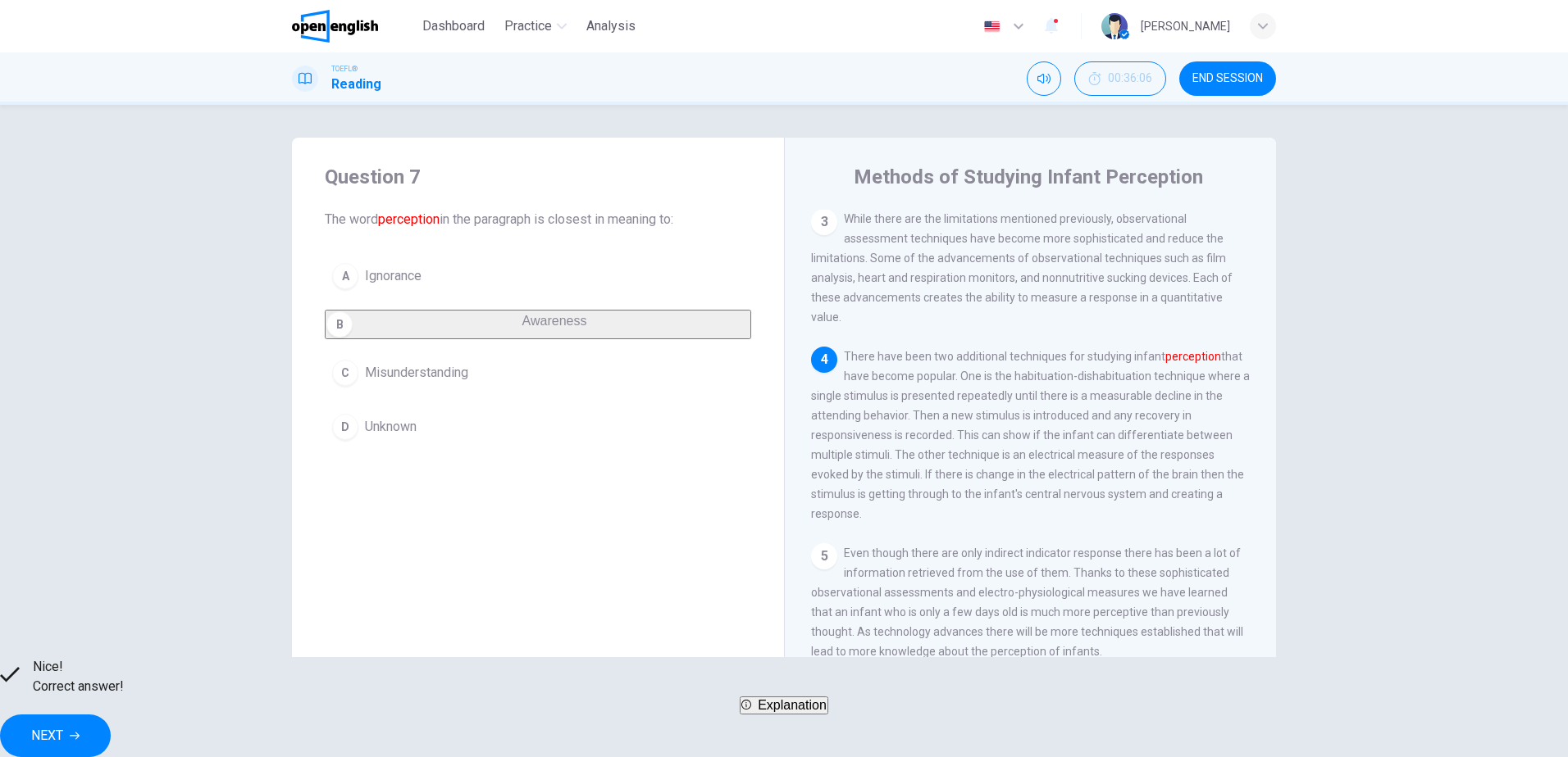
click at [80, 731] on icon "button" at bounding box center [75, 736] width 10 height 10
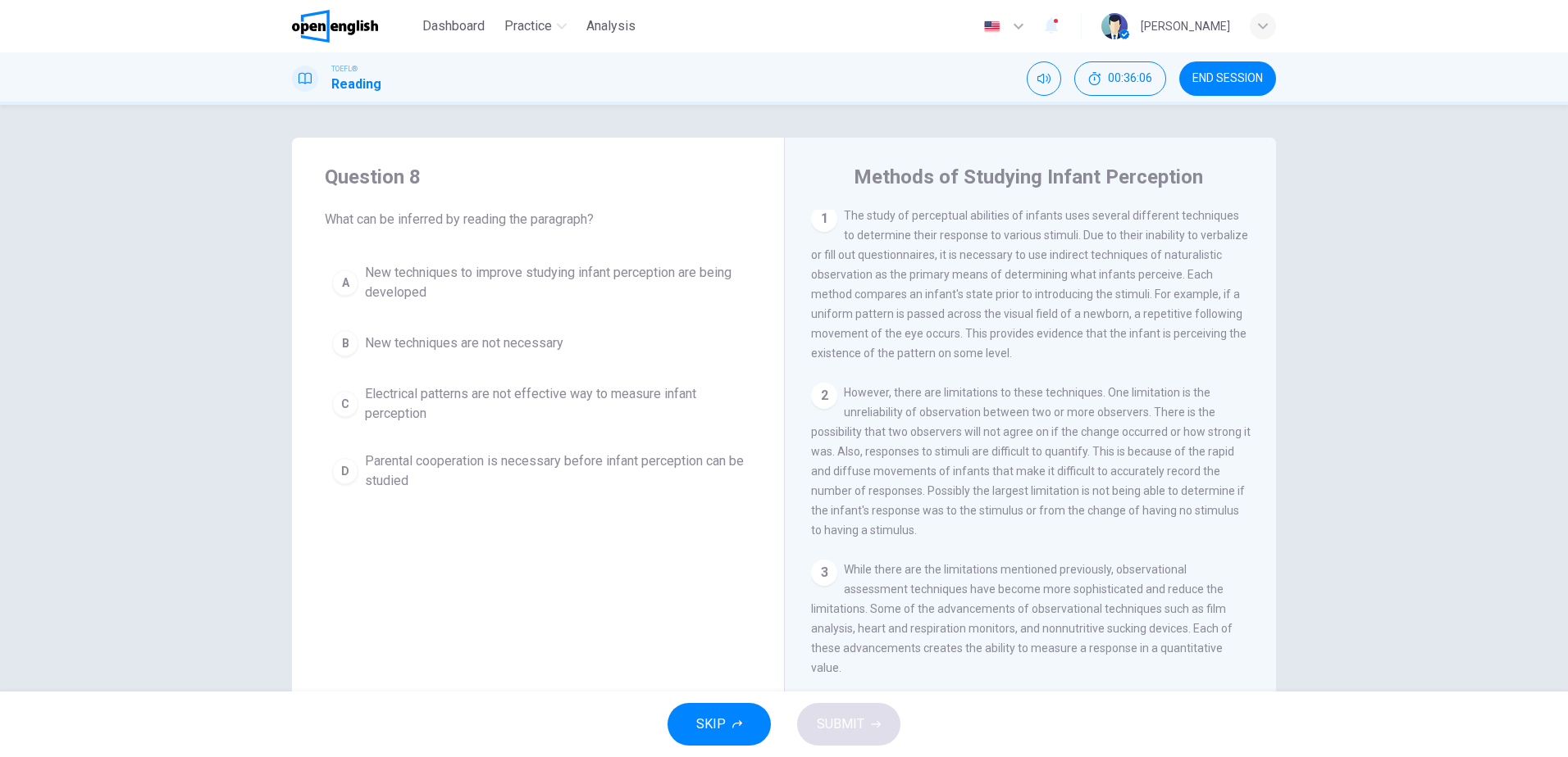
scroll to position [0, 0]
click at [531, 476] on span "Parental cooperation is necessary before infant perception can be studied" at bounding box center [553, 471] width 379 height 39
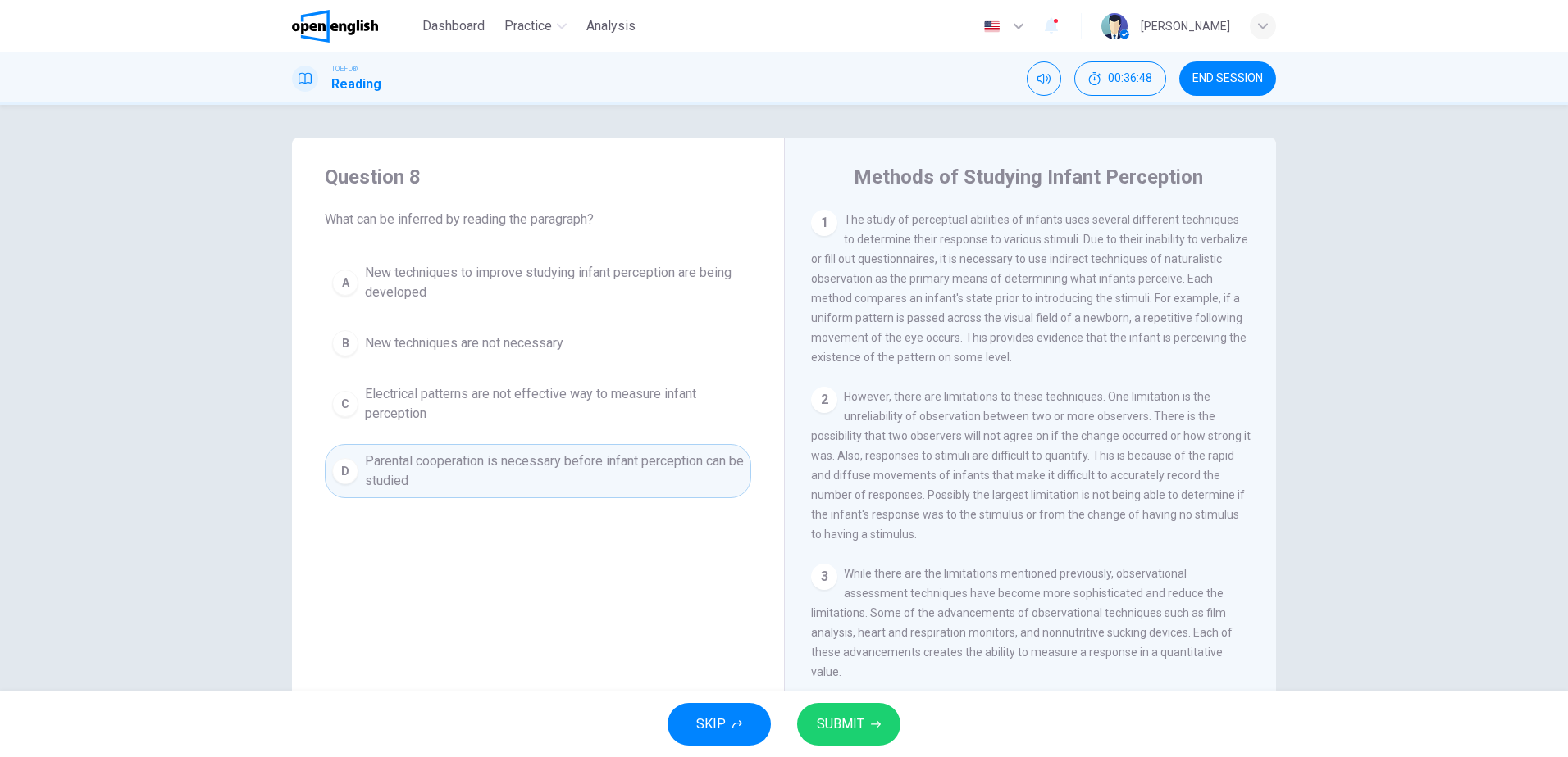
click at [846, 720] on span "SUBMIT" at bounding box center [840, 725] width 47 height 23
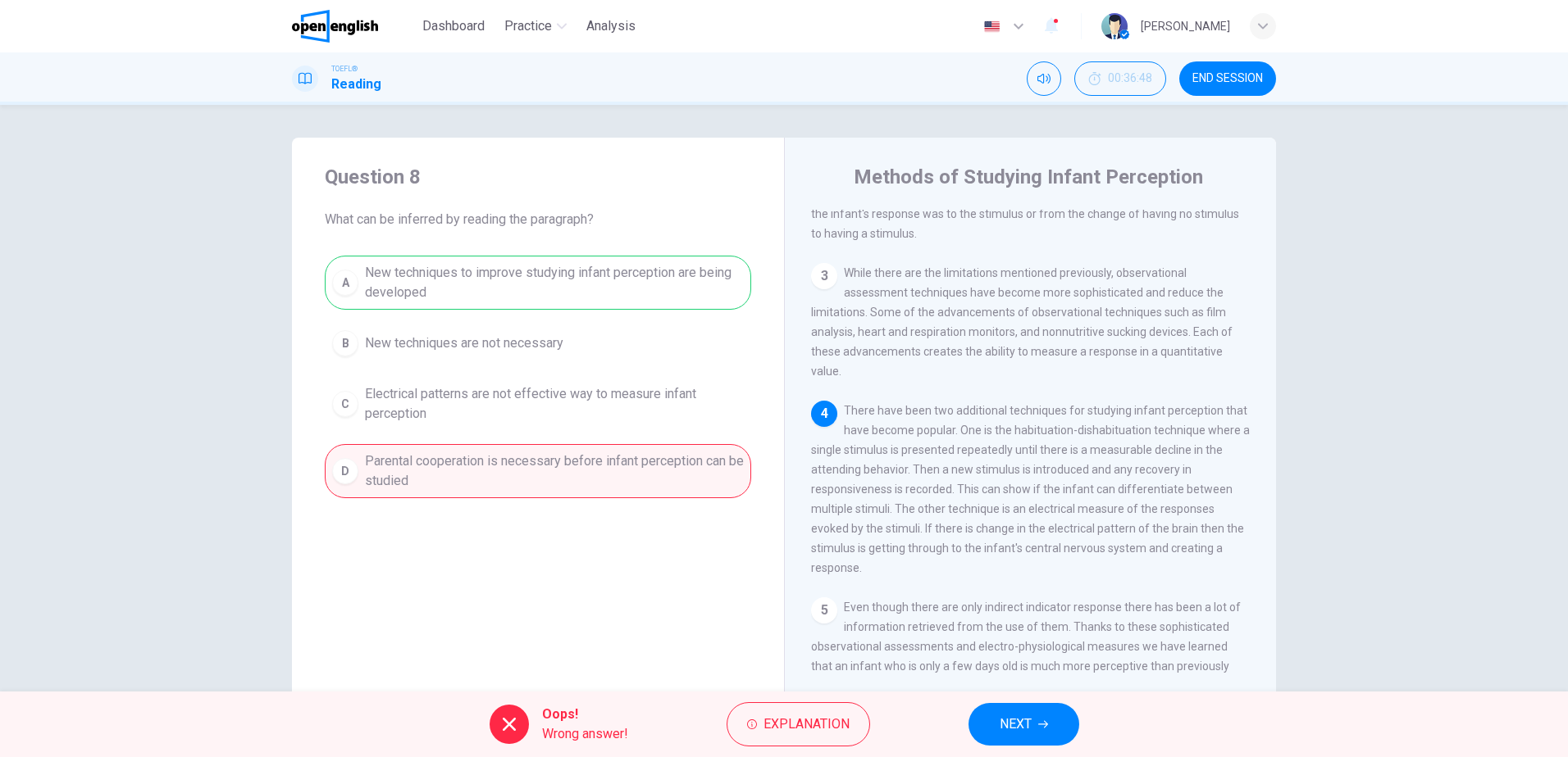
scroll to position [328, 0]
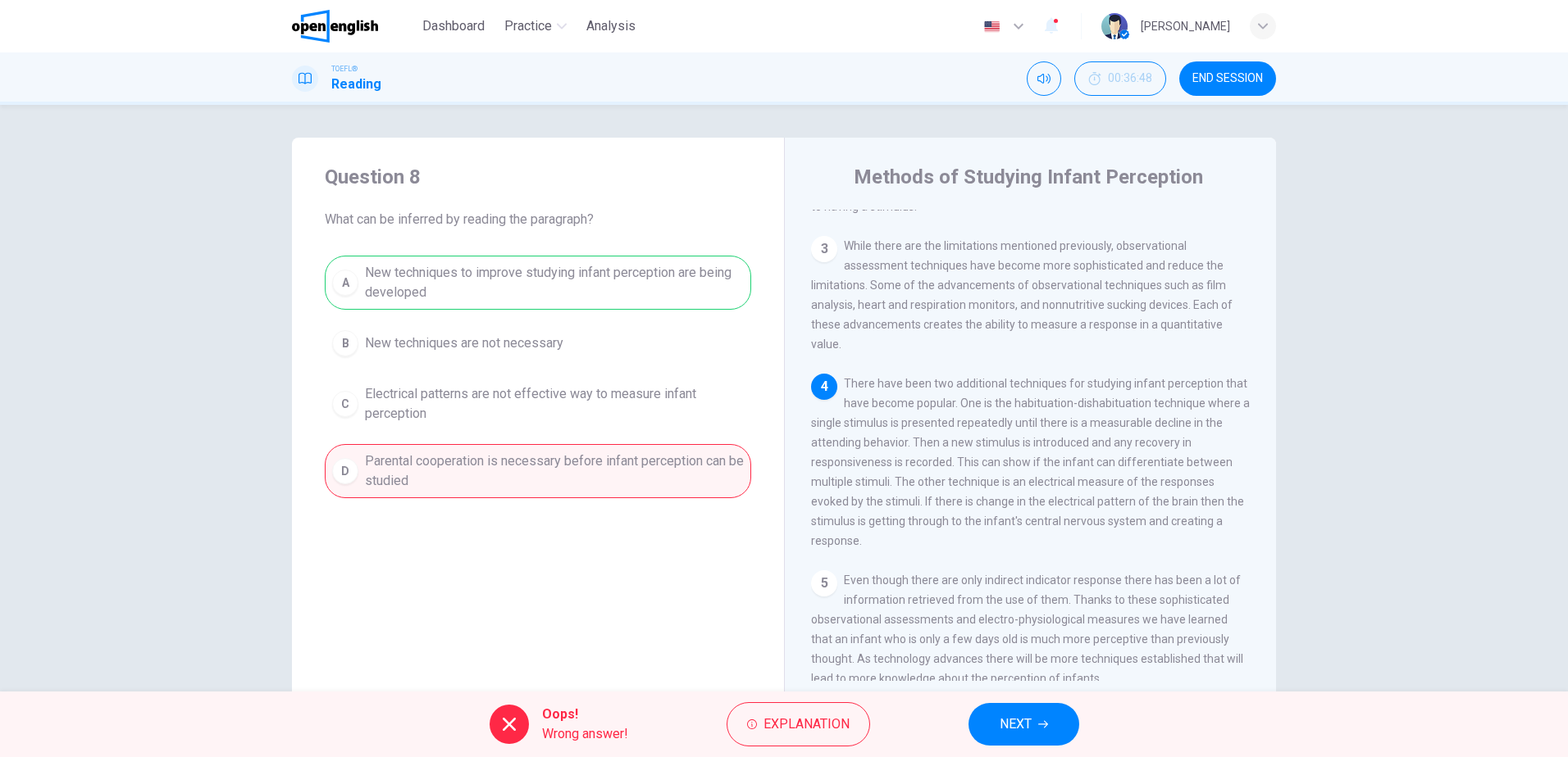
click at [1040, 735] on button "NEXT" at bounding box center [1023, 724] width 111 height 42
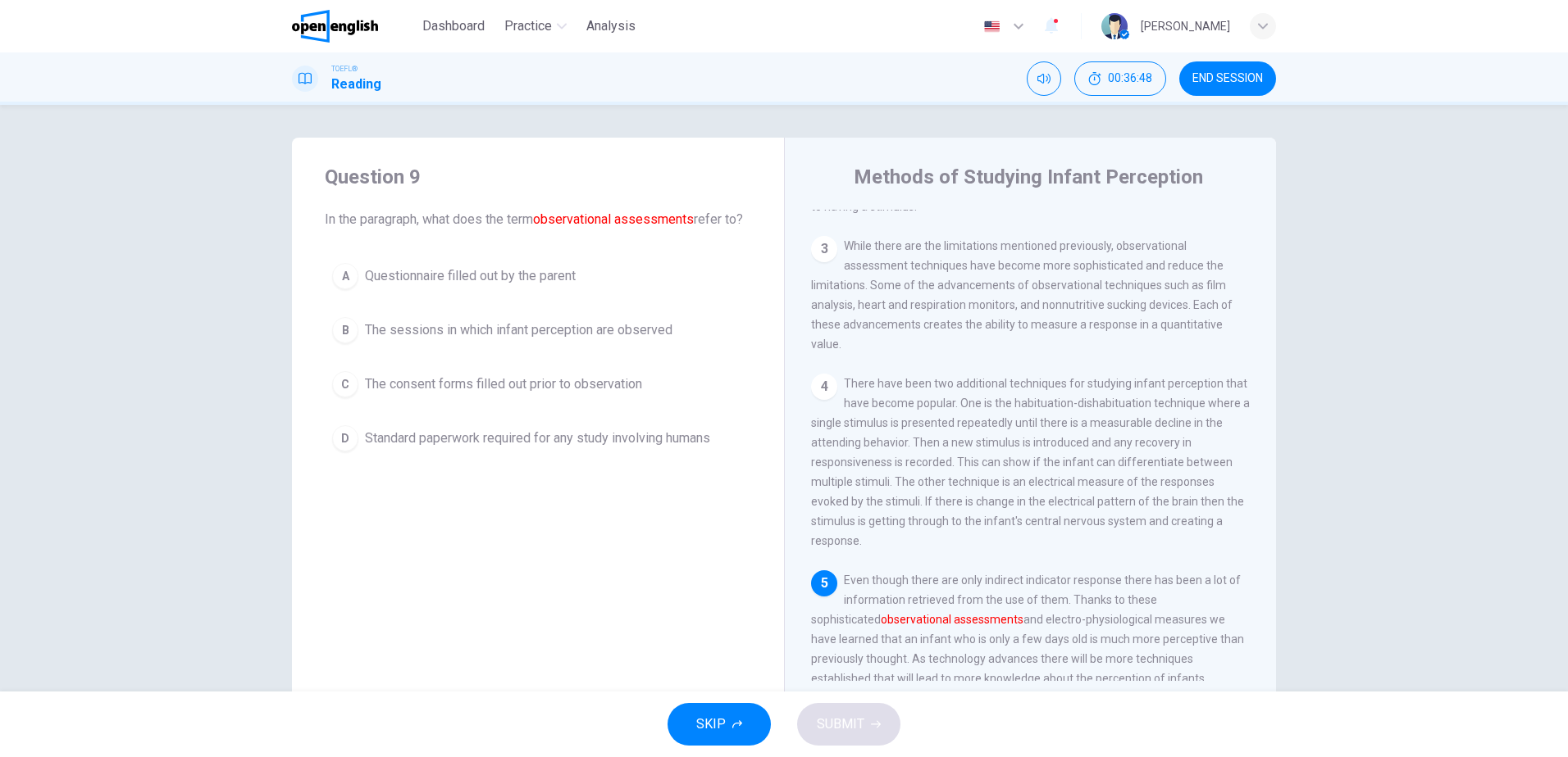
scroll to position [385, 0]
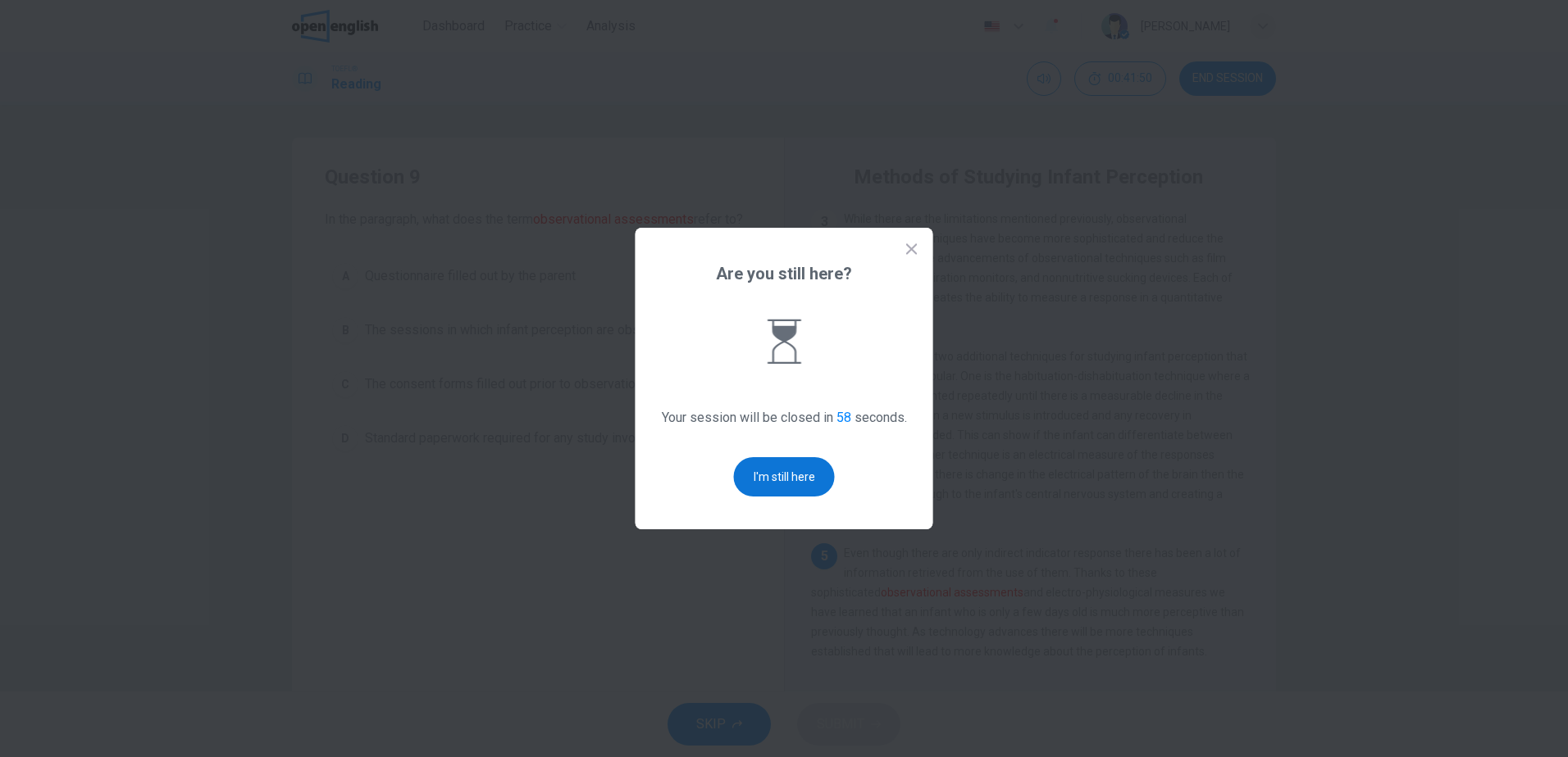
click at [801, 468] on button "I'm still here" at bounding box center [784, 477] width 101 height 39
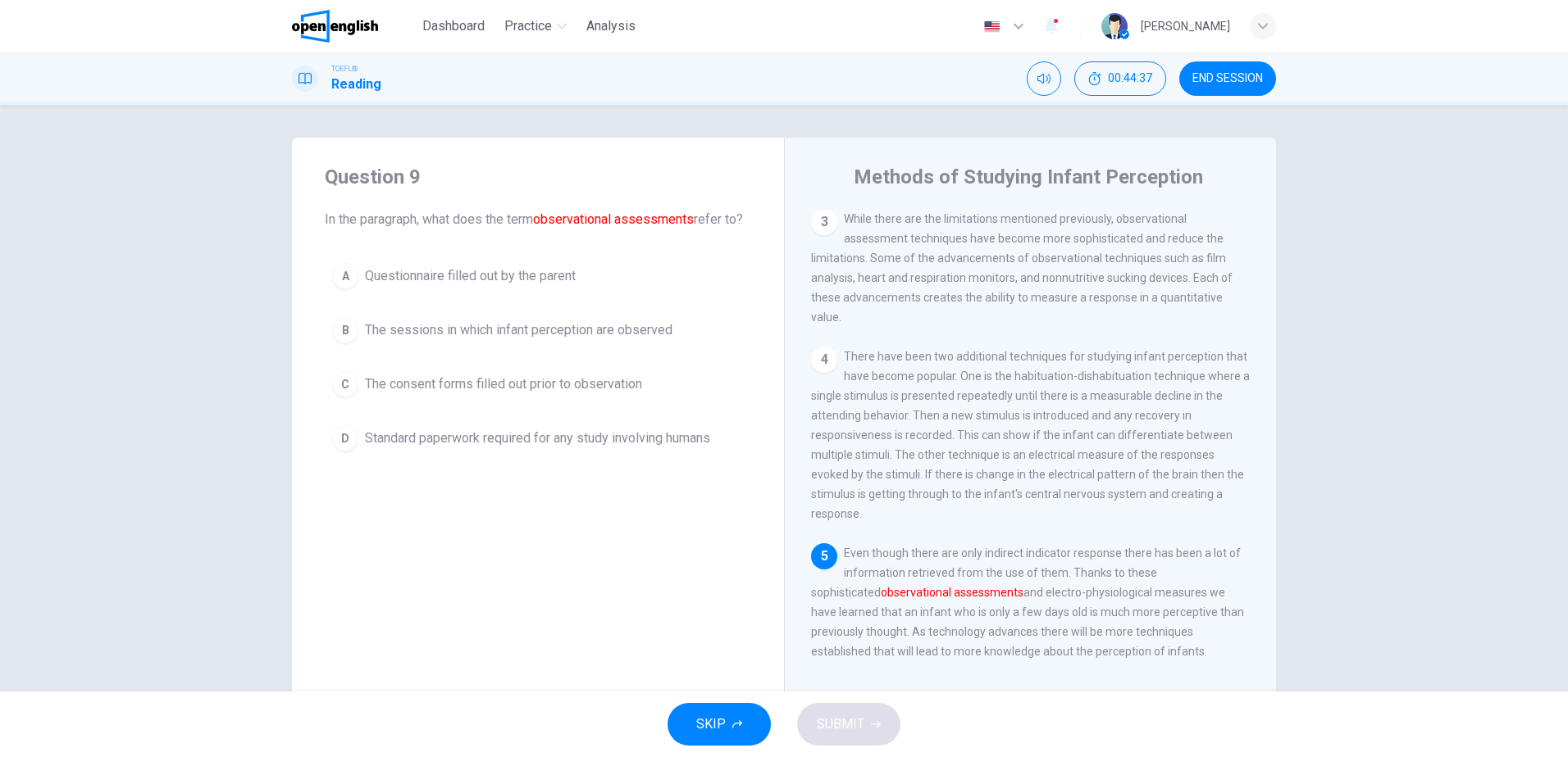
click at [585, 340] on span "The sessions in which infant perception are observed" at bounding box center [518, 330] width 307 height 20
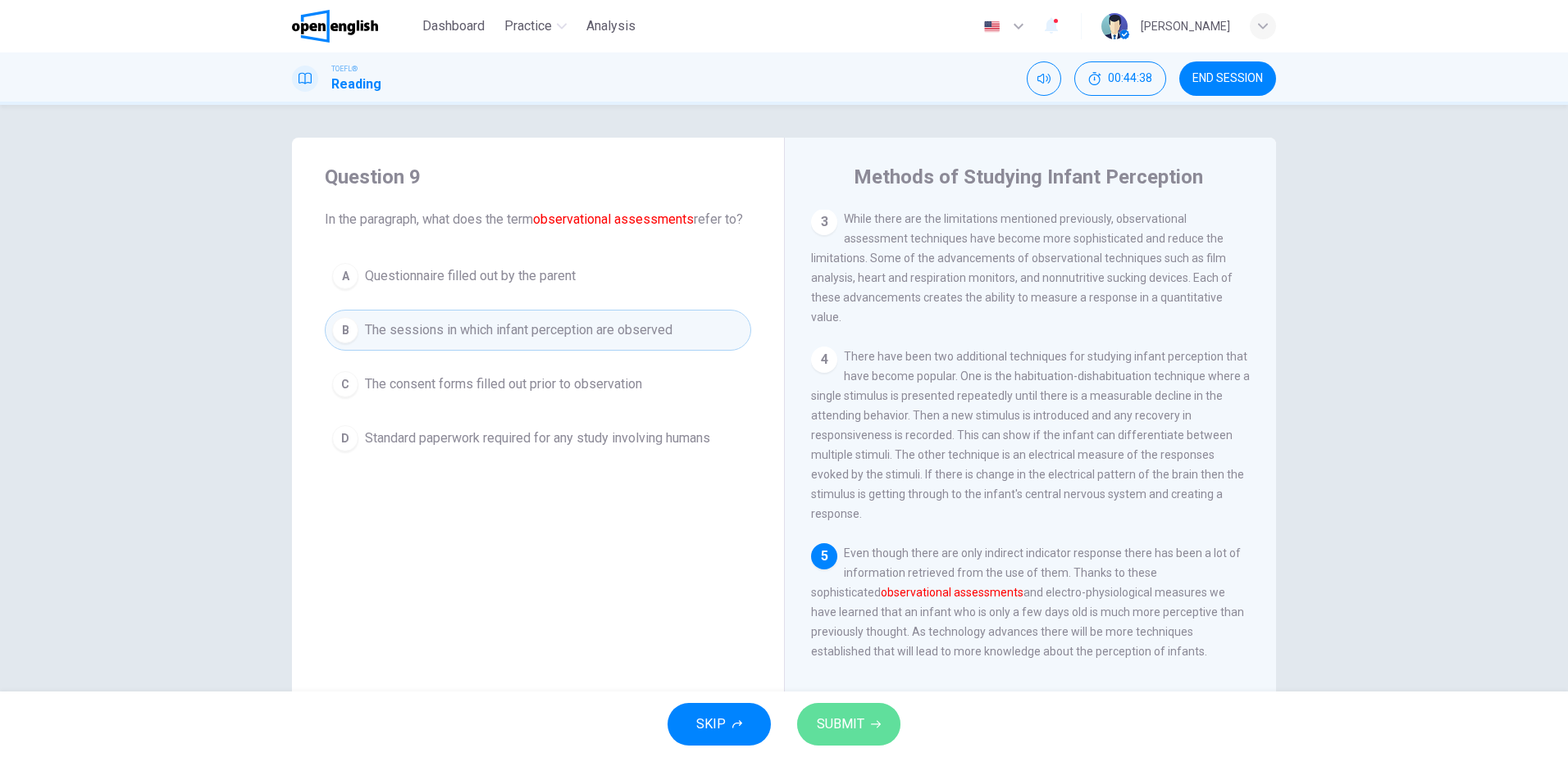
click at [877, 735] on button "SUBMIT" at bounding box center [849, 724] width 103 height 42
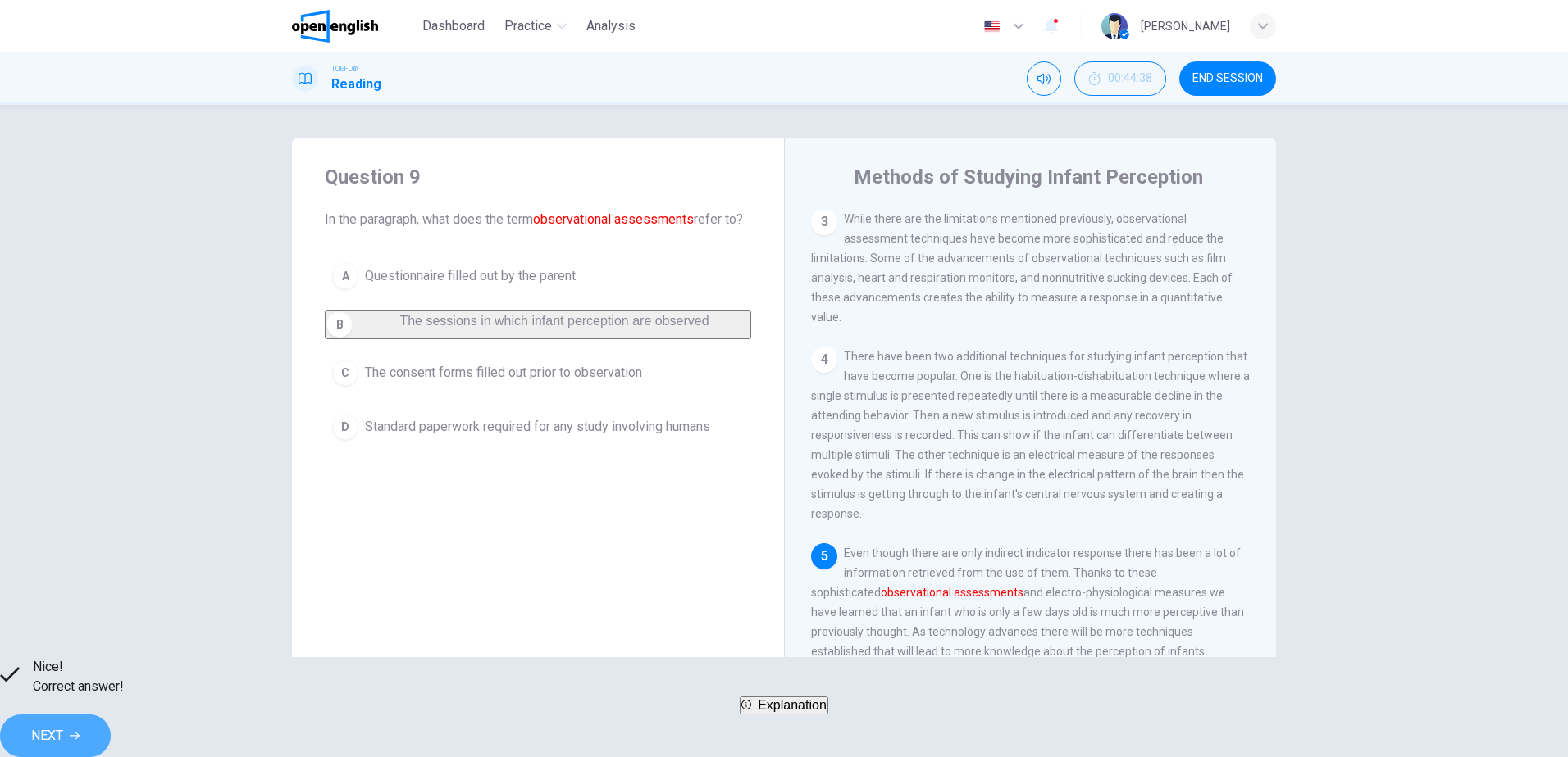
click at [63, 729] on span "NEXT" at bounding box center [47, 736] width 32 height 23
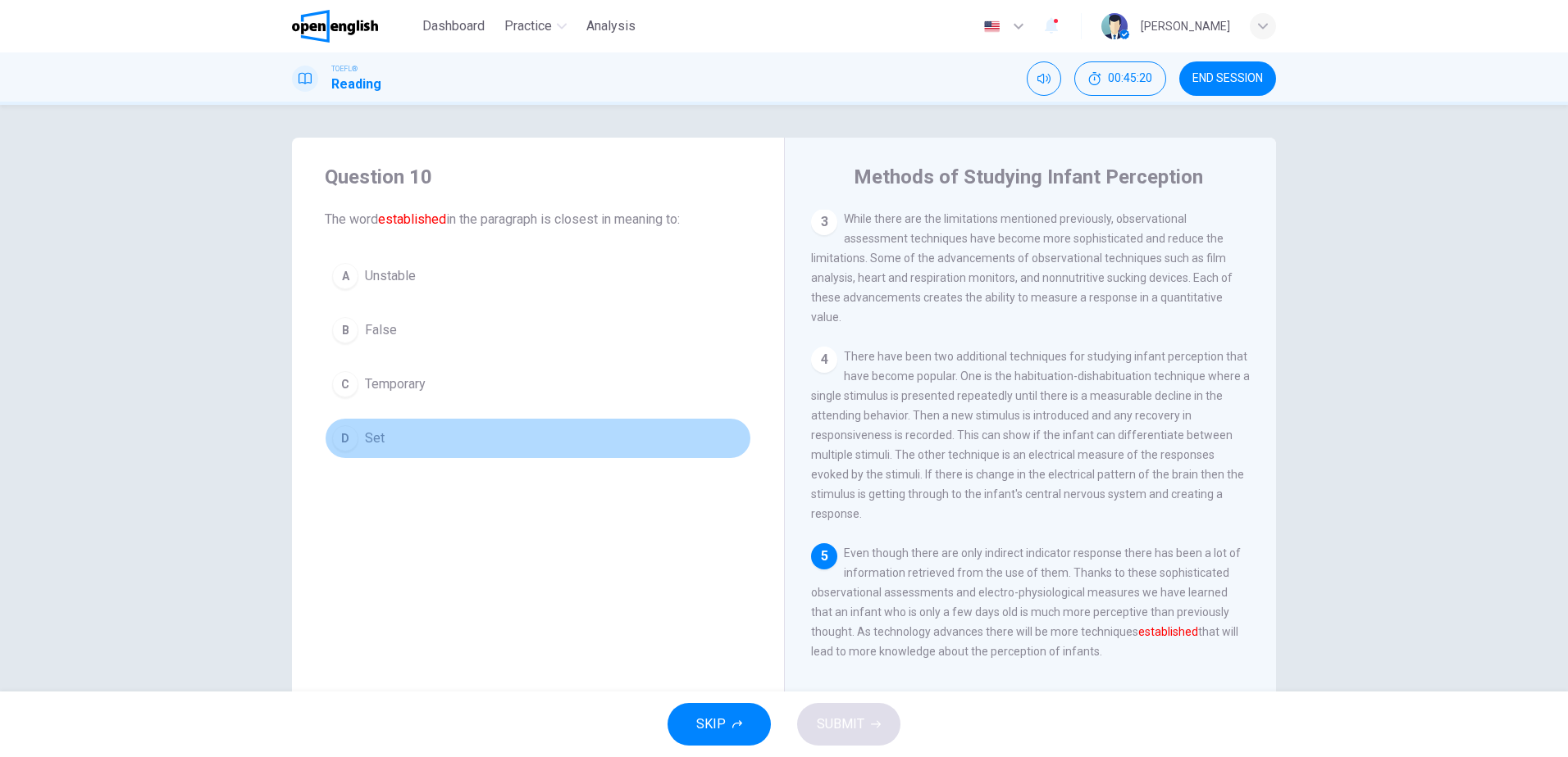
click at [366, 445] on span "Set" at bounding box center [375, 438] width 20 height 20
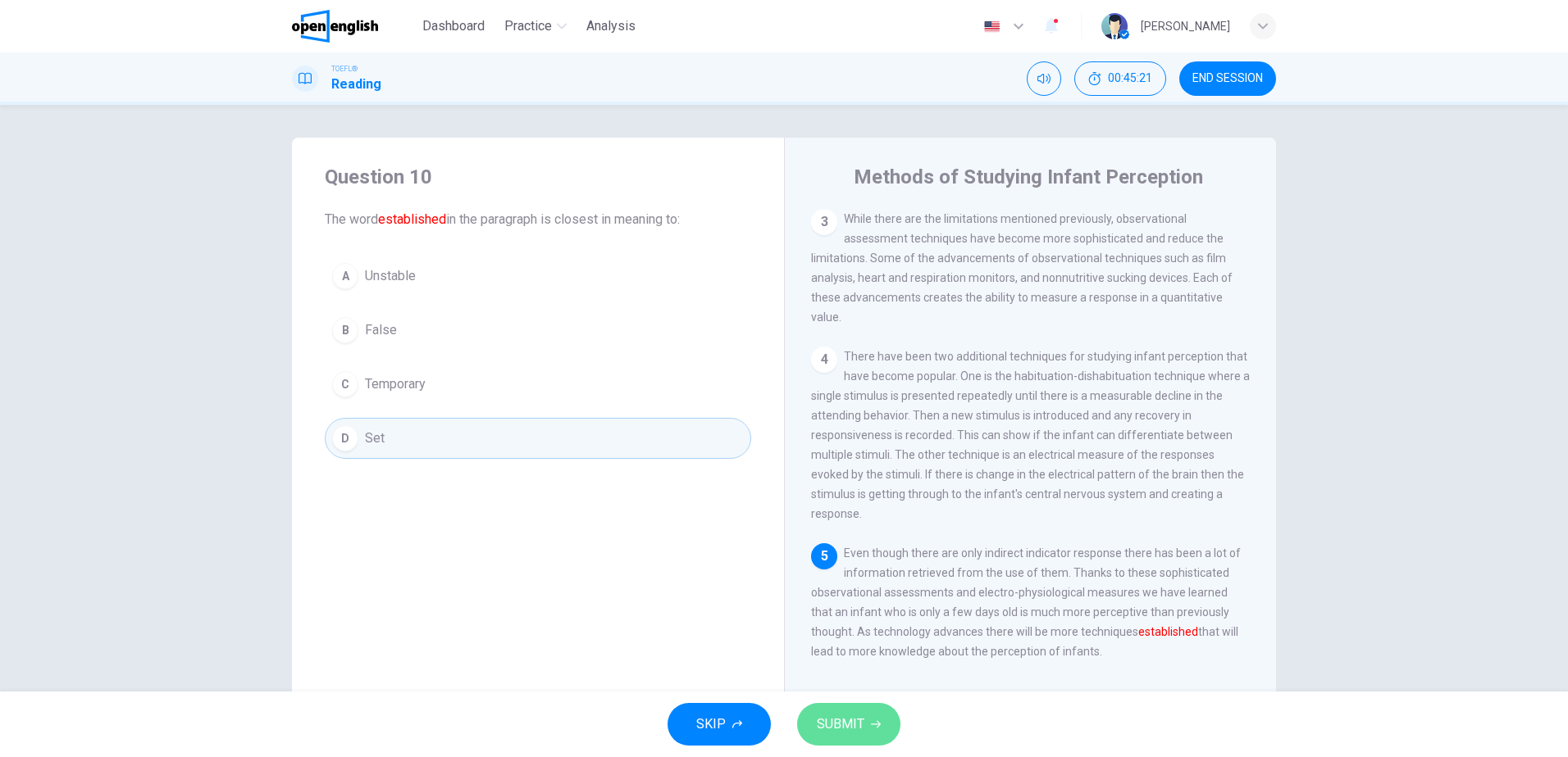
click at [857, 730] on span "SUBMIT" at bounding box center [840, 725] width 47 height 23
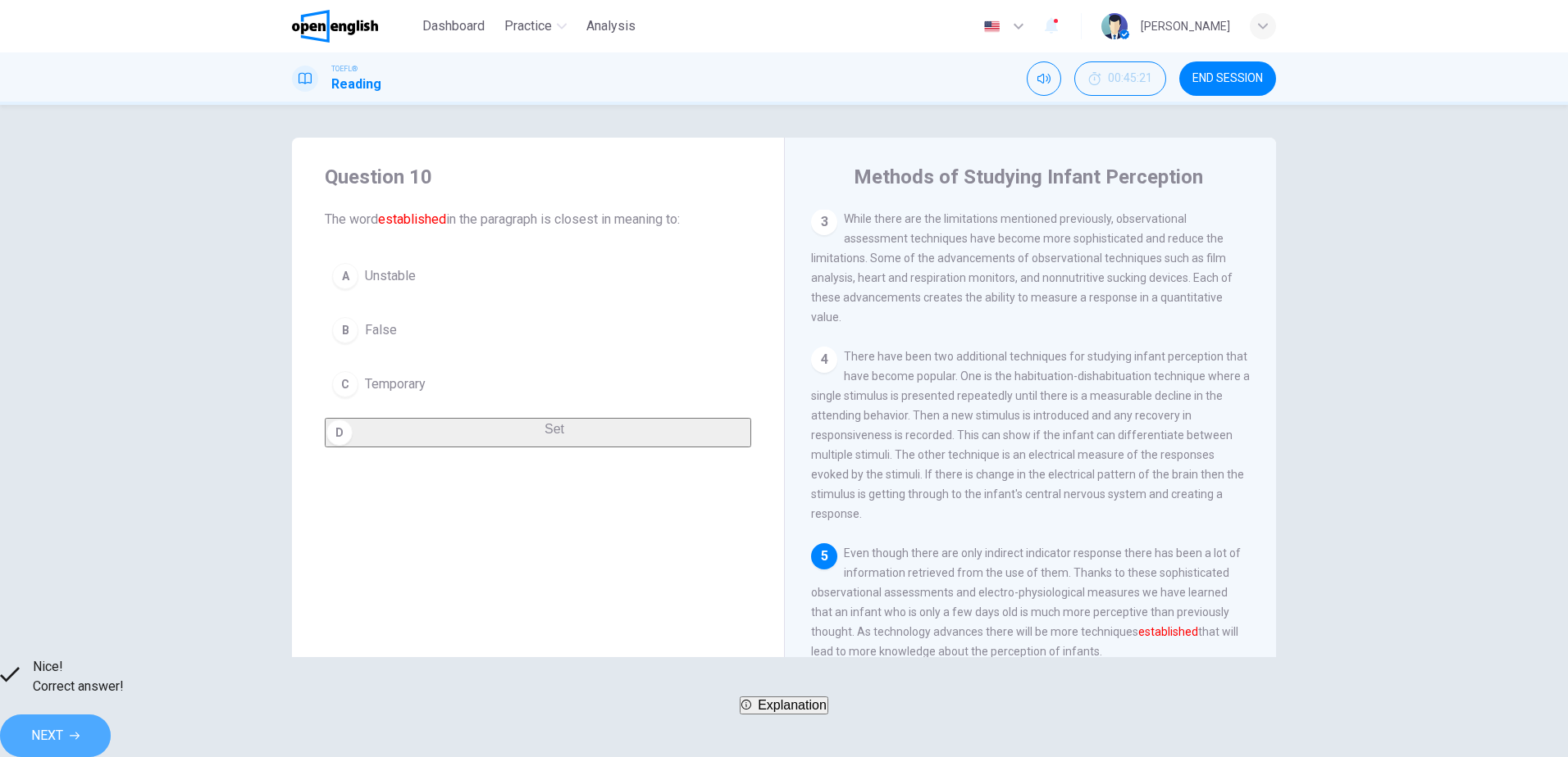
click at [63, 725] on span "NEXT" at bounding box center [47, 736] width 32 height 23
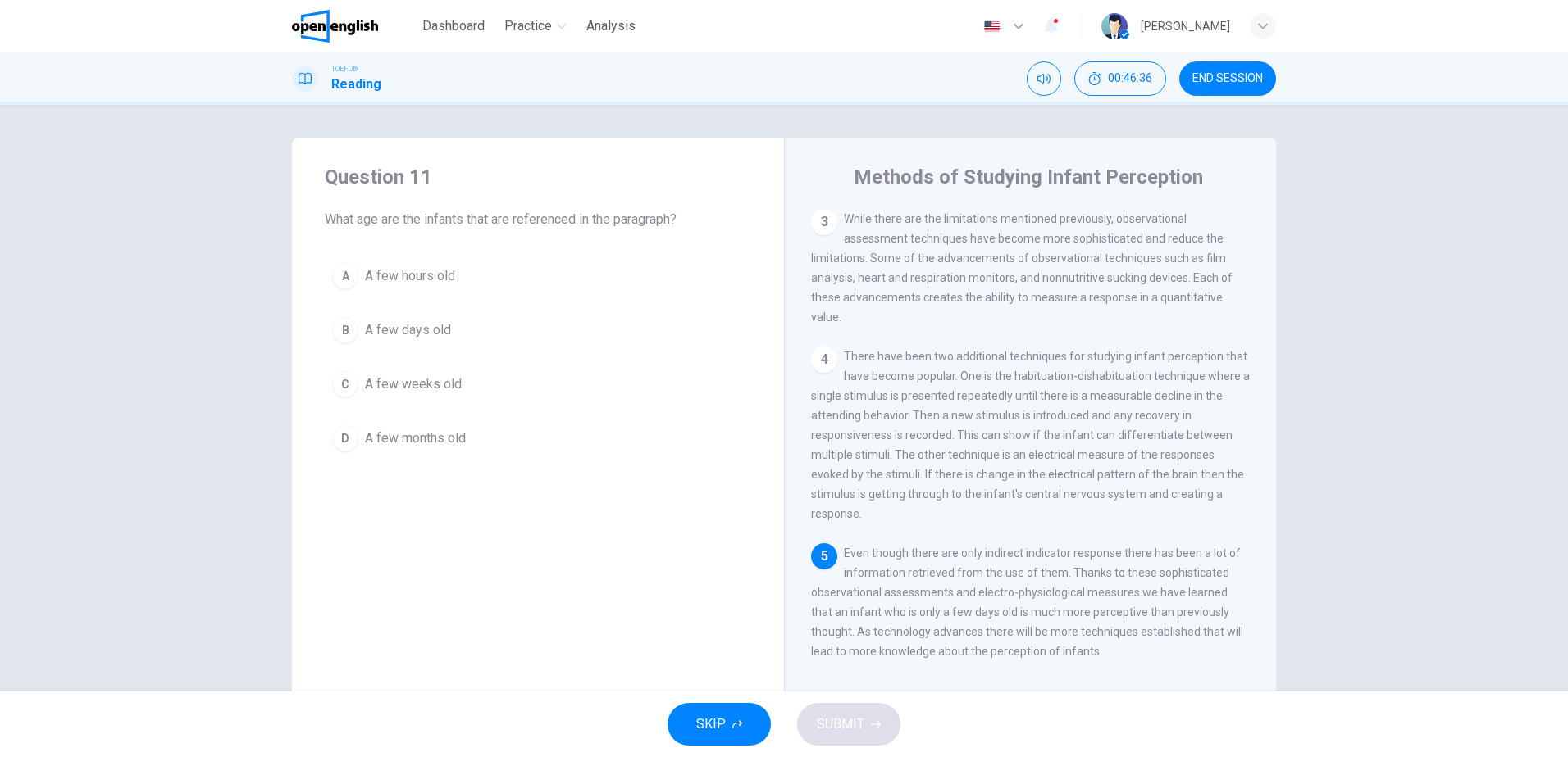
click at [403, 336] on span "A few days old" at bounding box center [407, 330] width 86 height 20
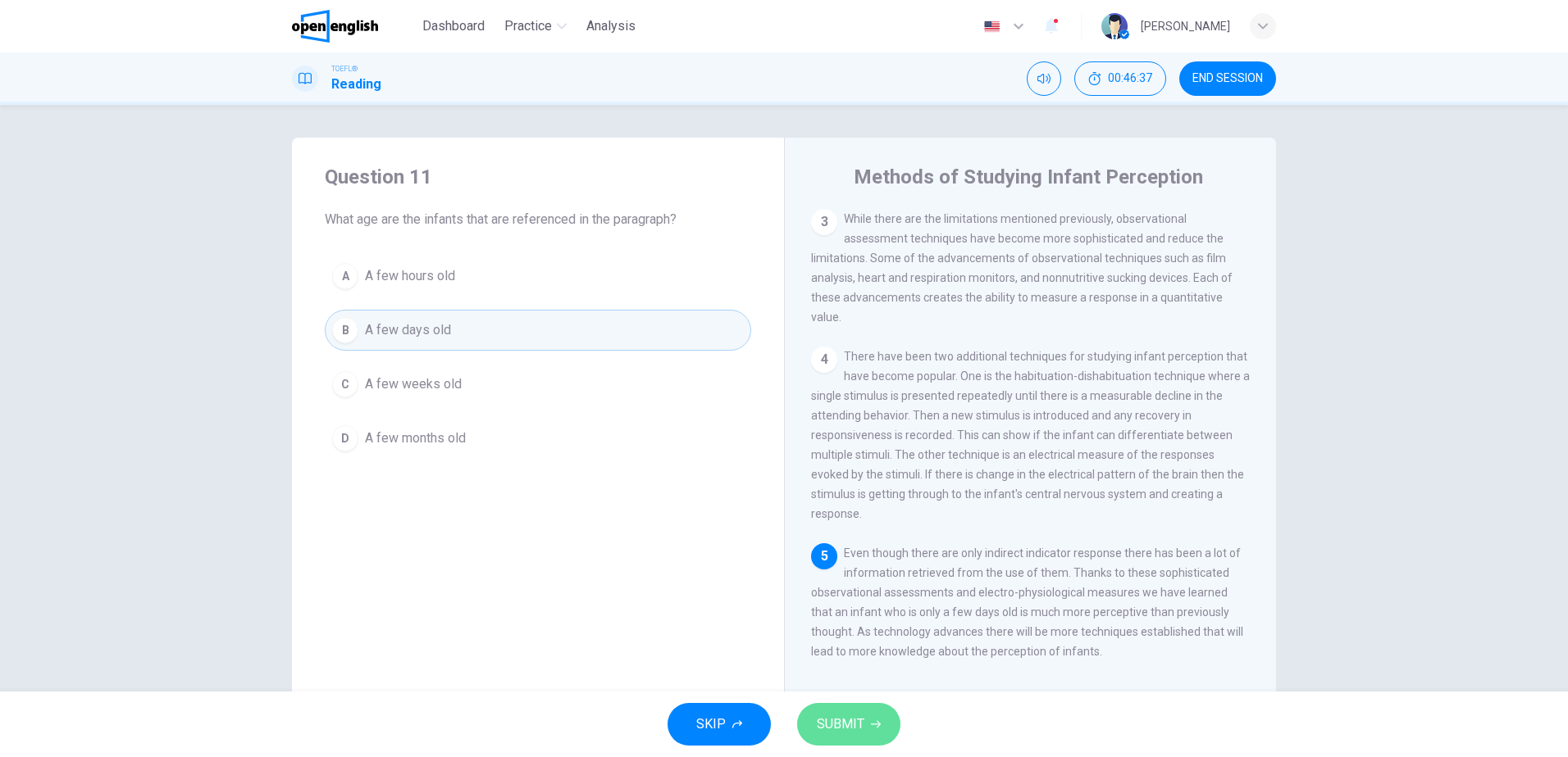
click at [861, 737] on button "SUBMIT" at bounding box center [849, 724] width 103 height 42
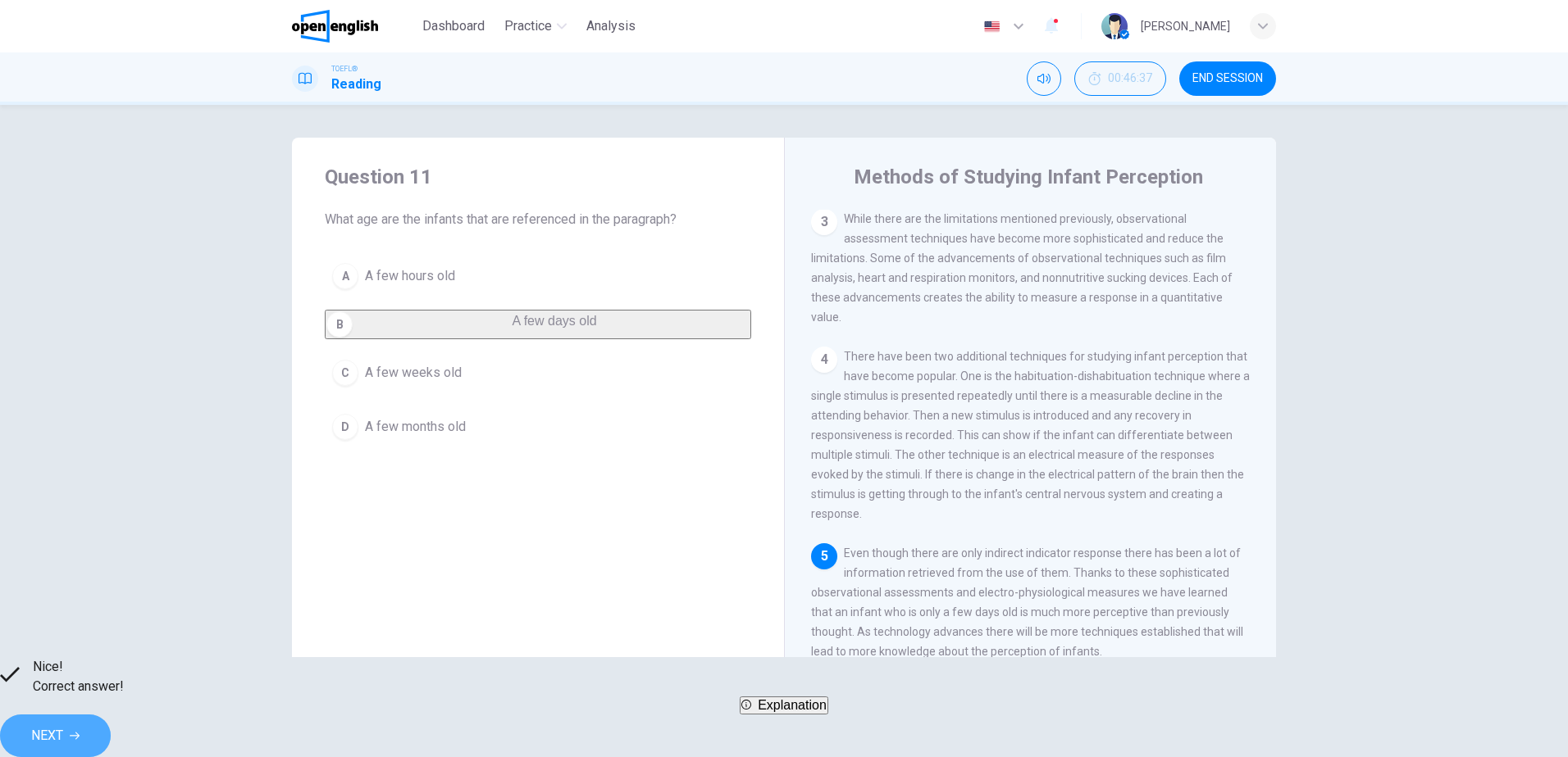
click at [63, 725] on span "NEXT" at bounding box center [47, 736] width 32 height 23
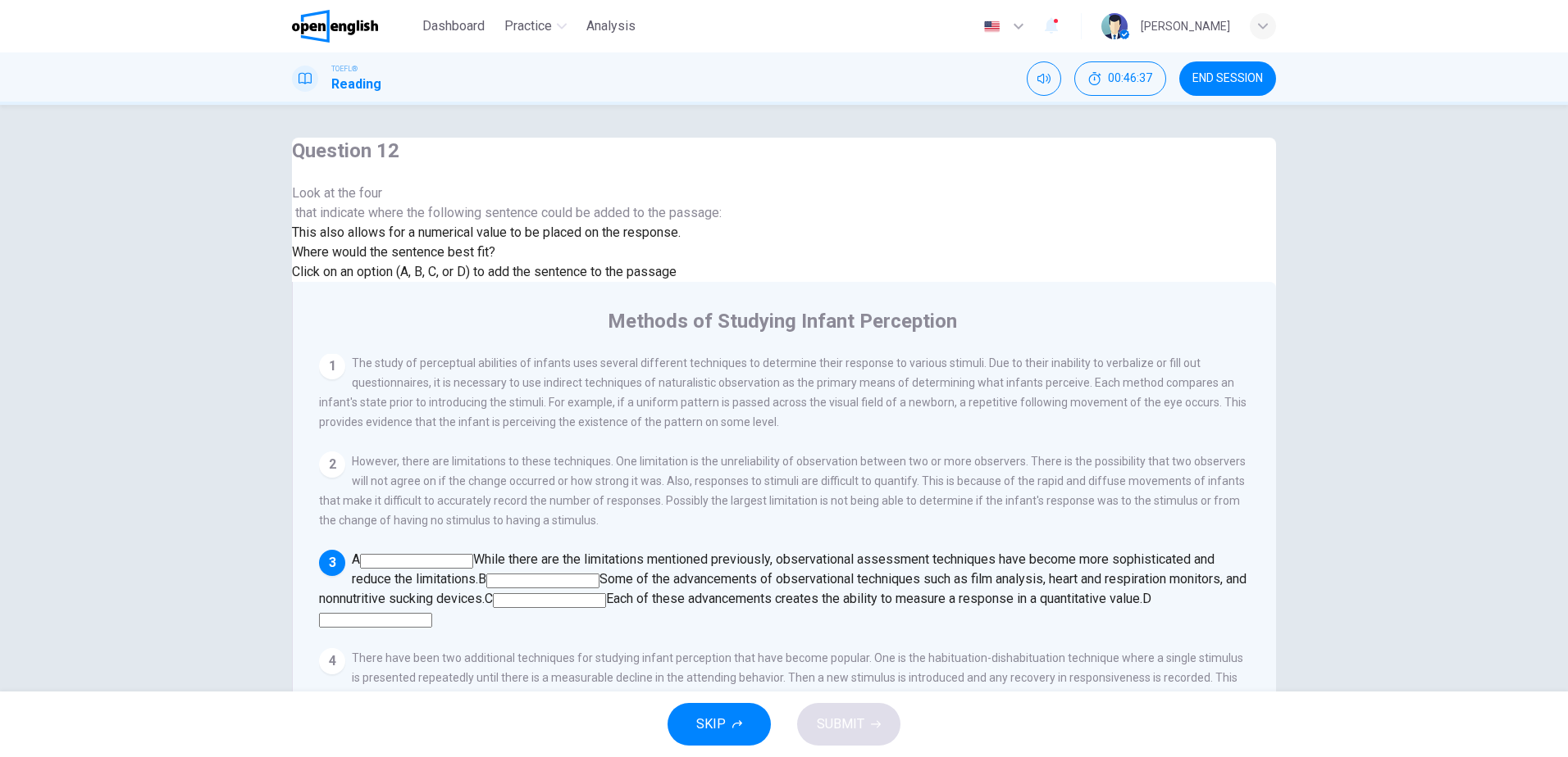
scroll to position [205, 0]
click at [606, 593] on input at bounding box center [549, 601] width 113 height 15
click at [846, 730] on span "SUBMIT" at bounding box center [840, 725] width 47 height 23
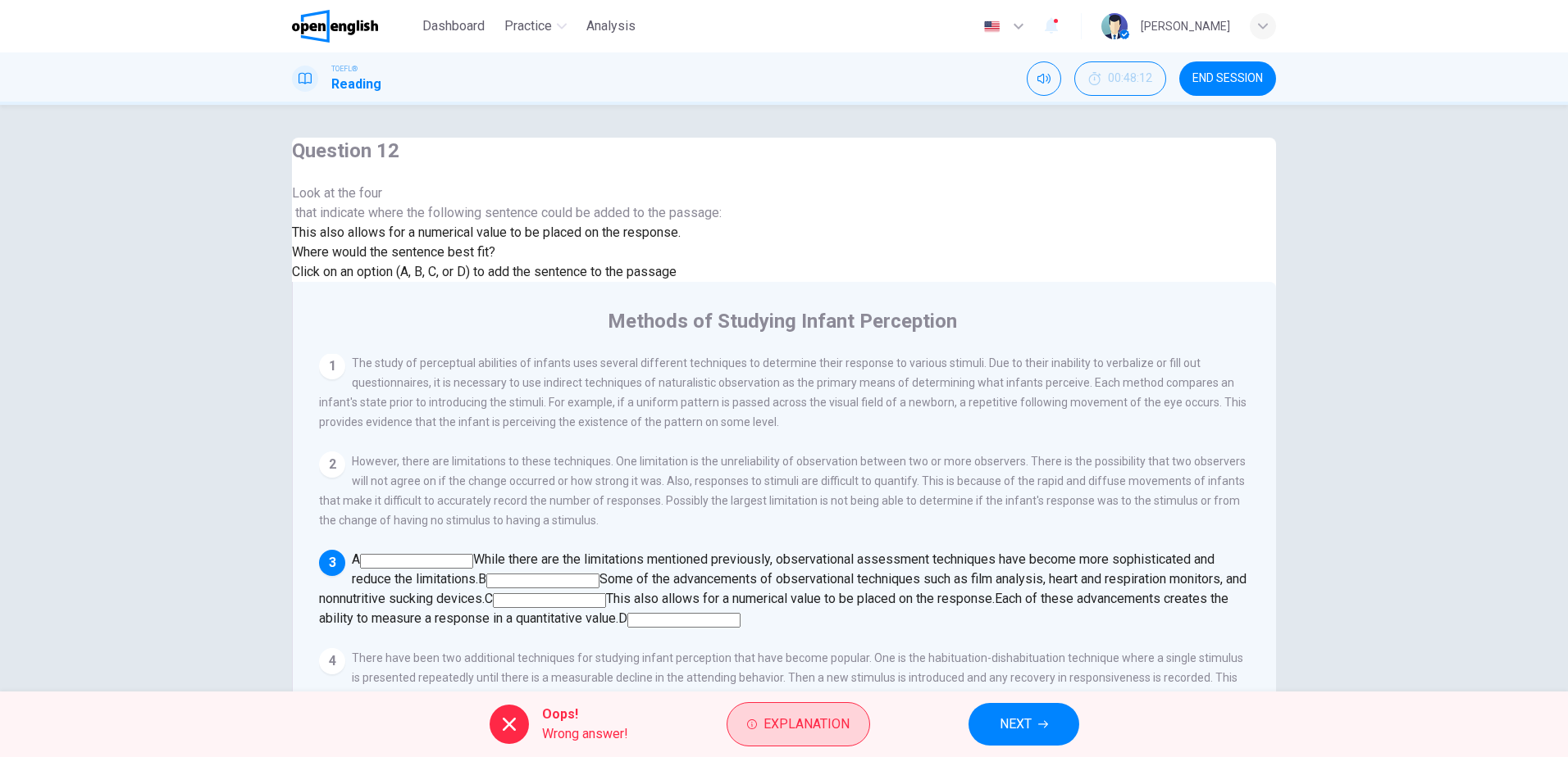
click at [783, 721] on span "Explanation" at bounding box center [806, 725] width 86 height 23
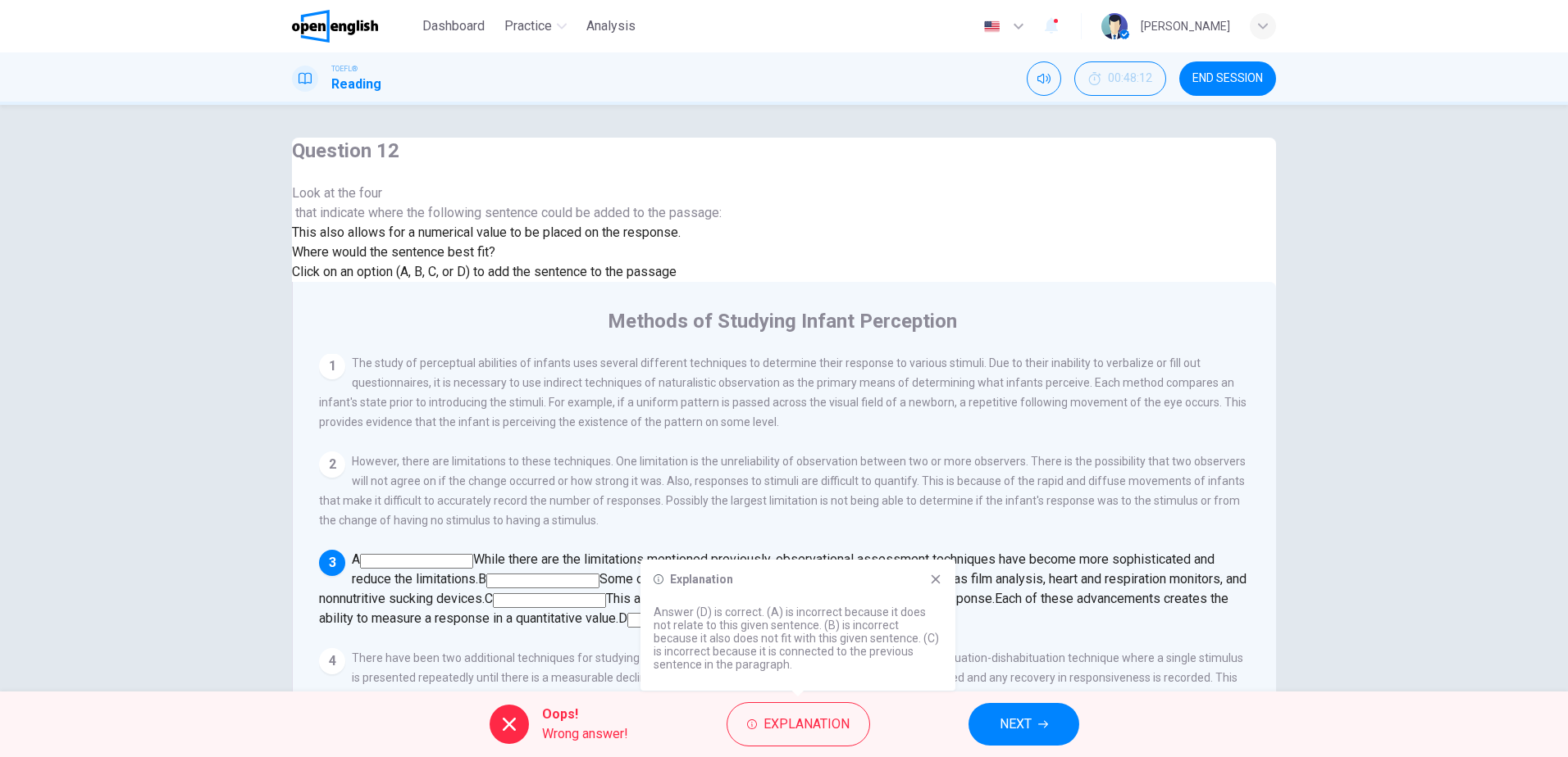
click at [938, 580] on icon at bounding box center [935, 580] width 13 height 13
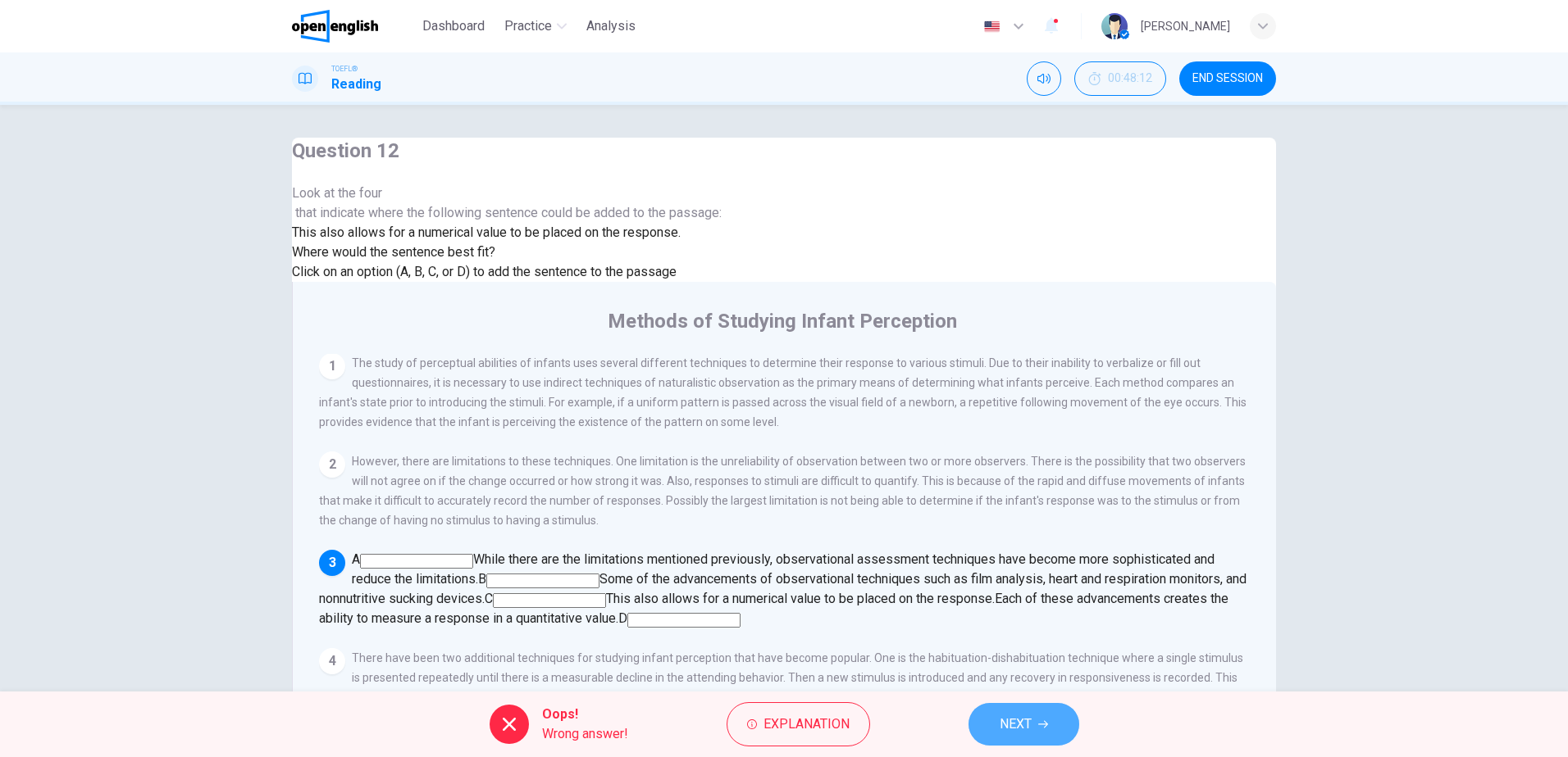
click at [1025, 715] on span "NEXT" at bounding box center [1015, 725] width 32 height 23
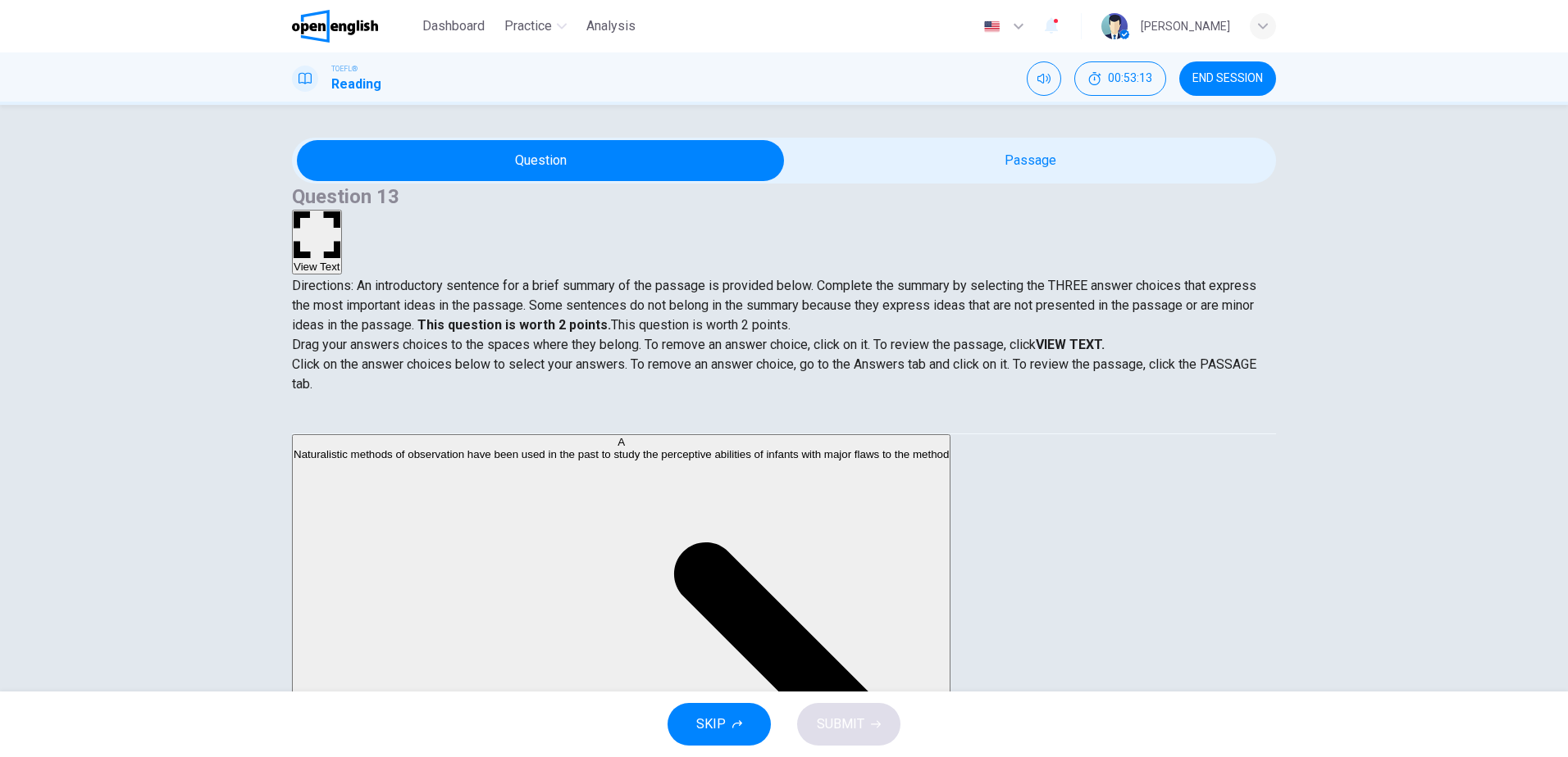
scroll to position [492, 0]
drag, startPoint x: 411, startPoint y: 603, endPoint x: 701, endPoint y: 463, distance: 322.0
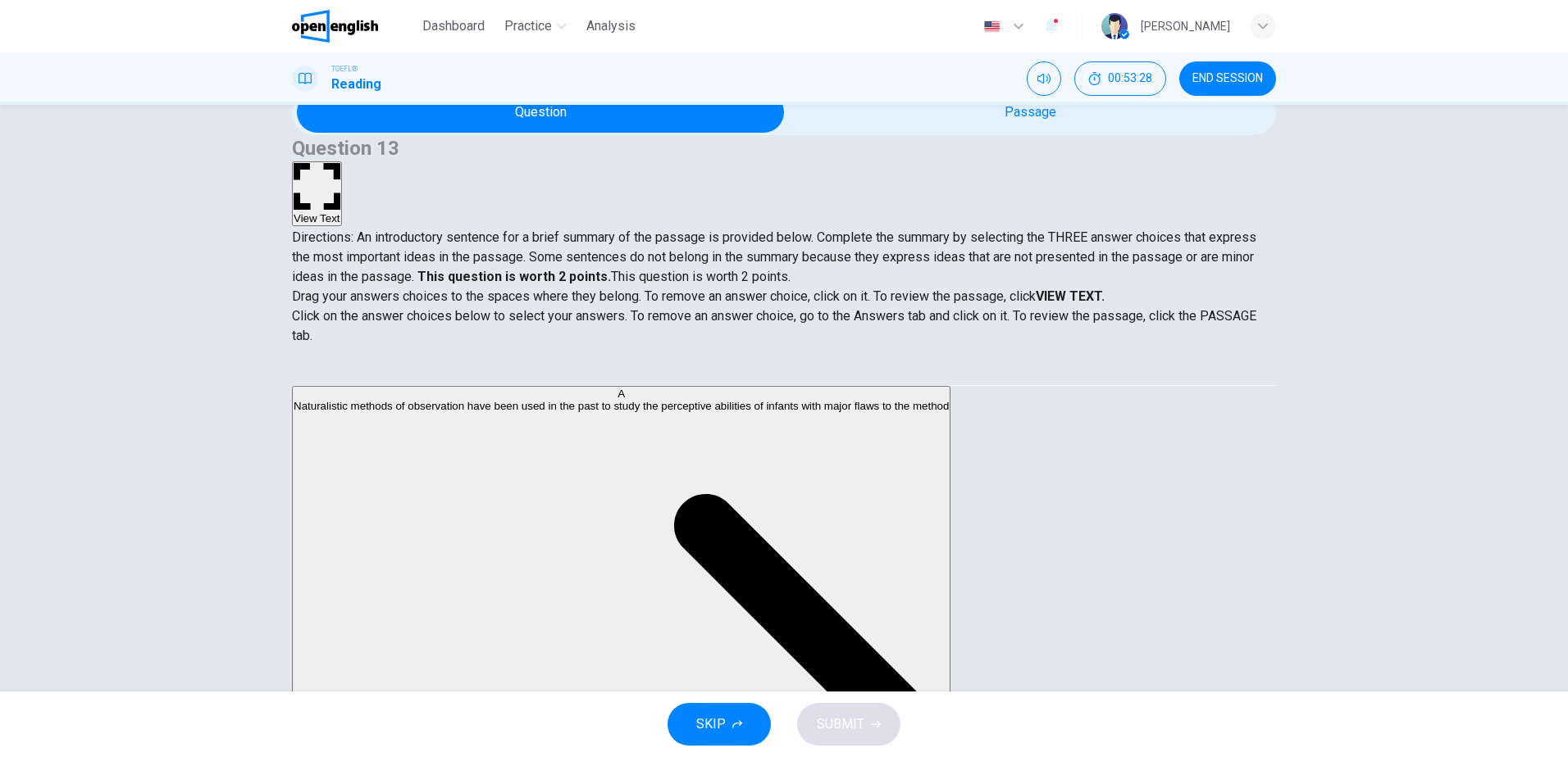
scroll to position [380, 0]
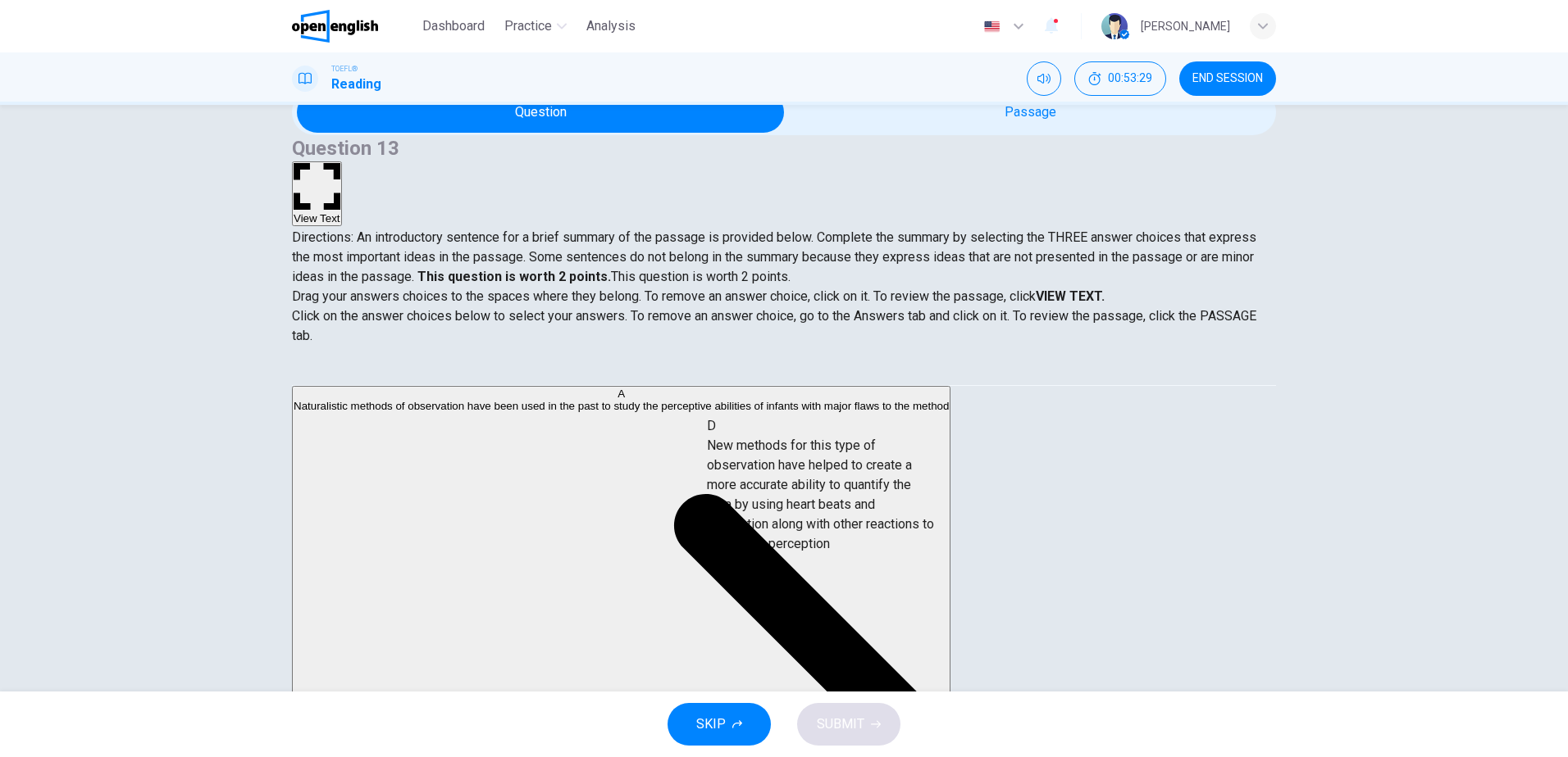
drag, startPoint x: 442, startPoint y: 497, endPoint x: 841, endPoint y: 487, distance: 399.1
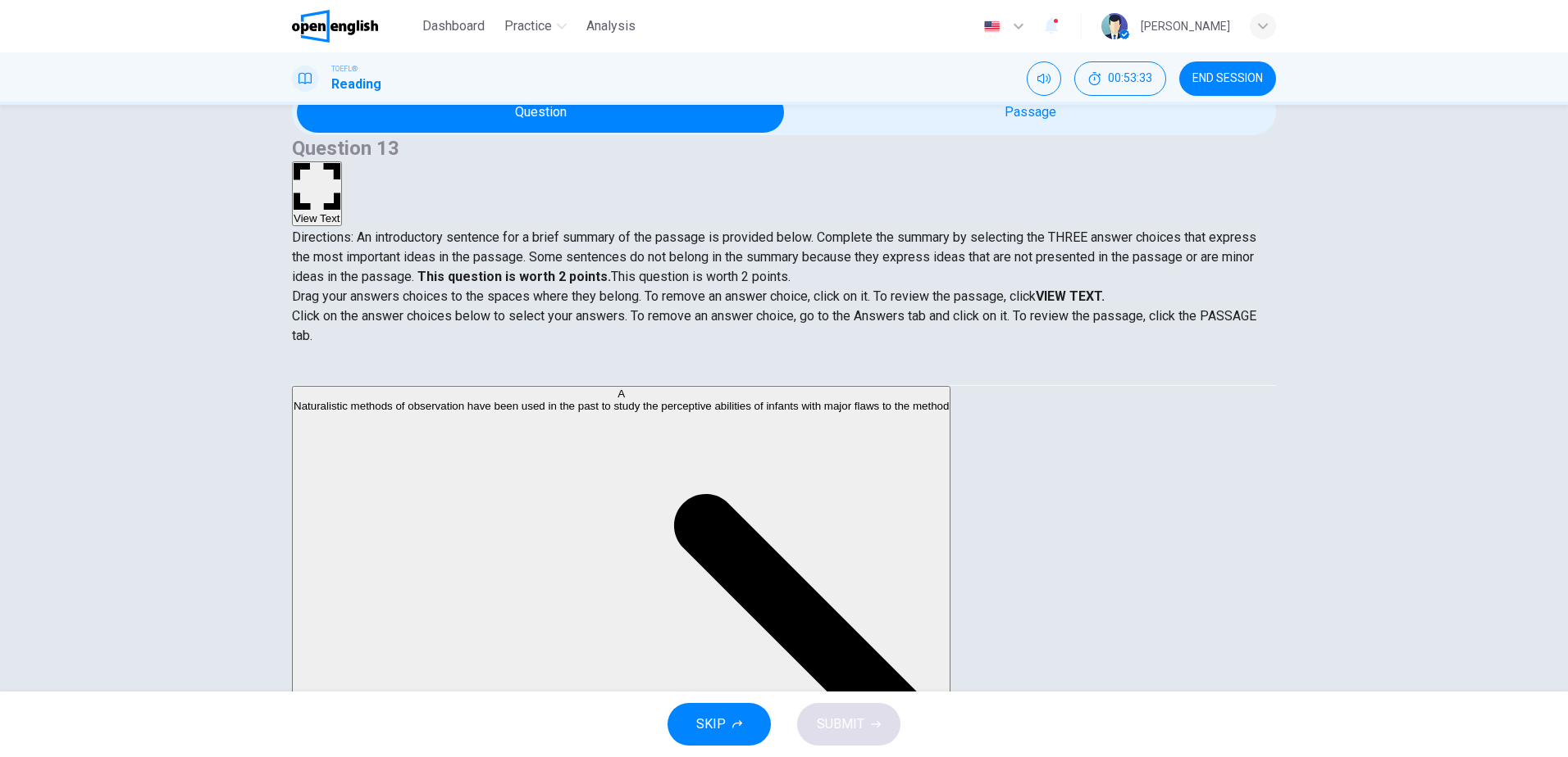
scroll to position [0, 0]
drag, startPoint x: 462, startPoint y: 433, endPoint x: 946, endPoint y: 547, distance: 497.2
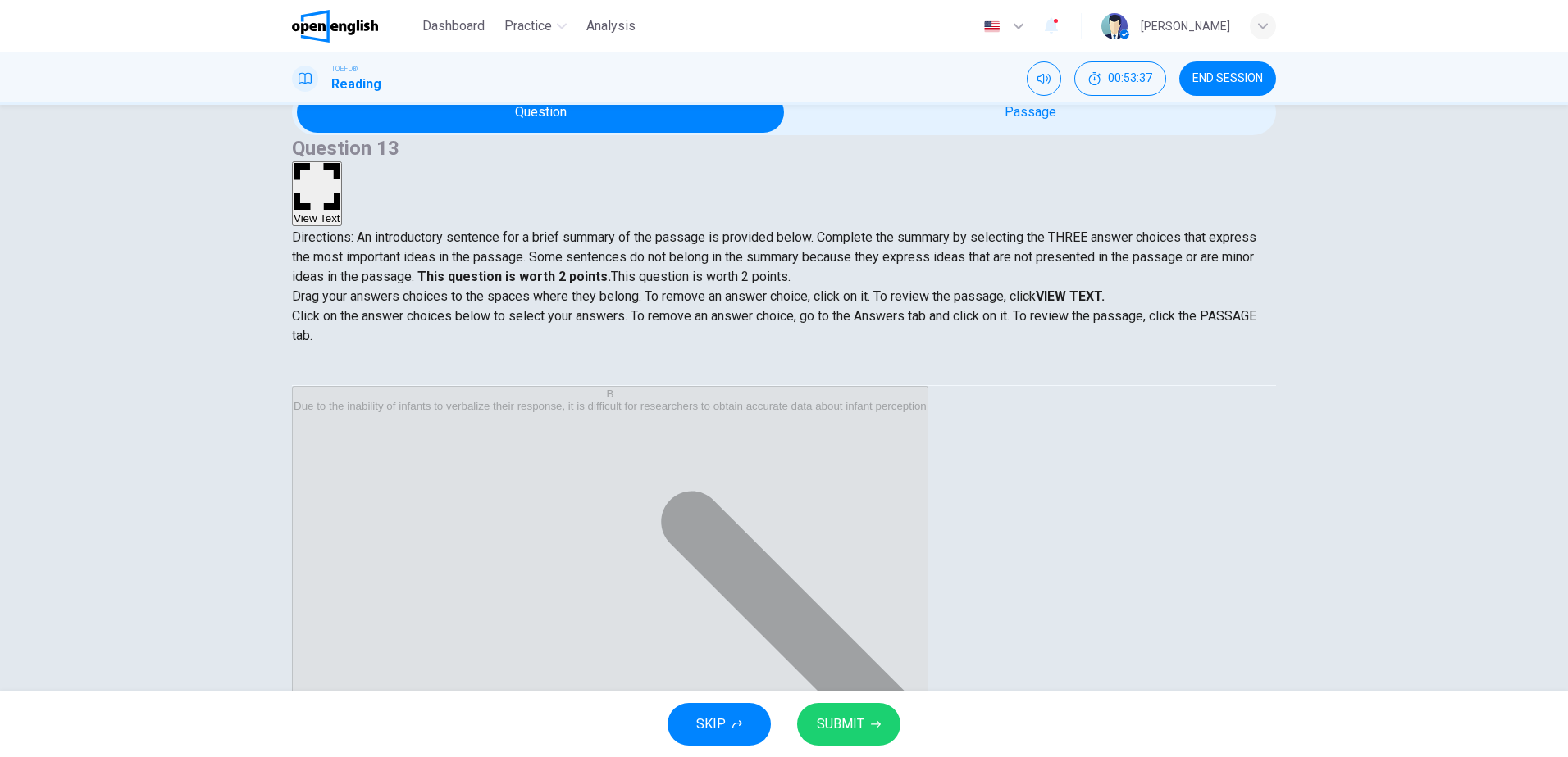
click at [857, 722] on span "SUBMIT" at bounding box center [840, 725] width 47 height 23
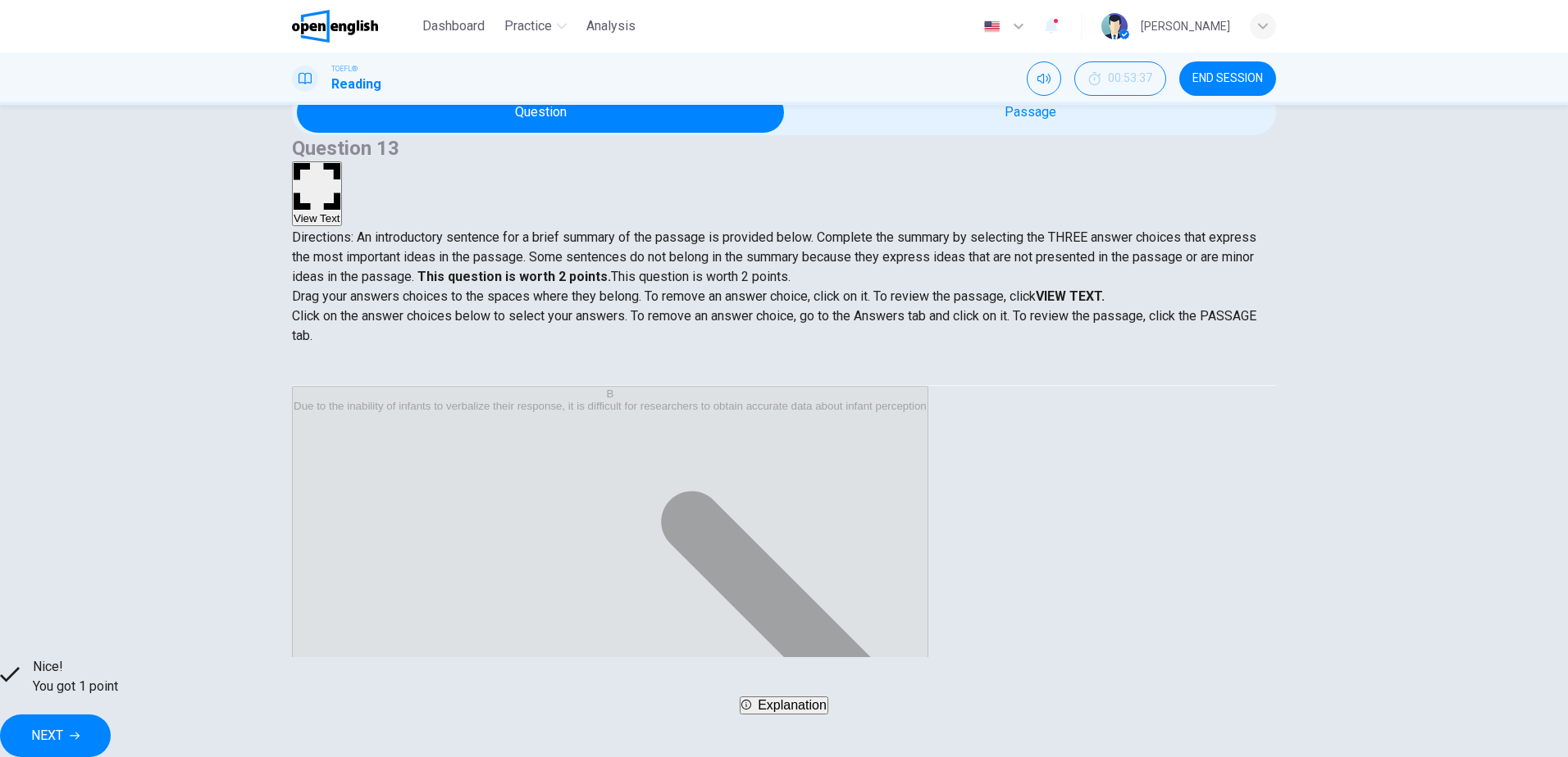
scroll to position [82, 0]
click at [111, 729] on button "NEXT" at bounding box center [55, 735] width 111 height 42
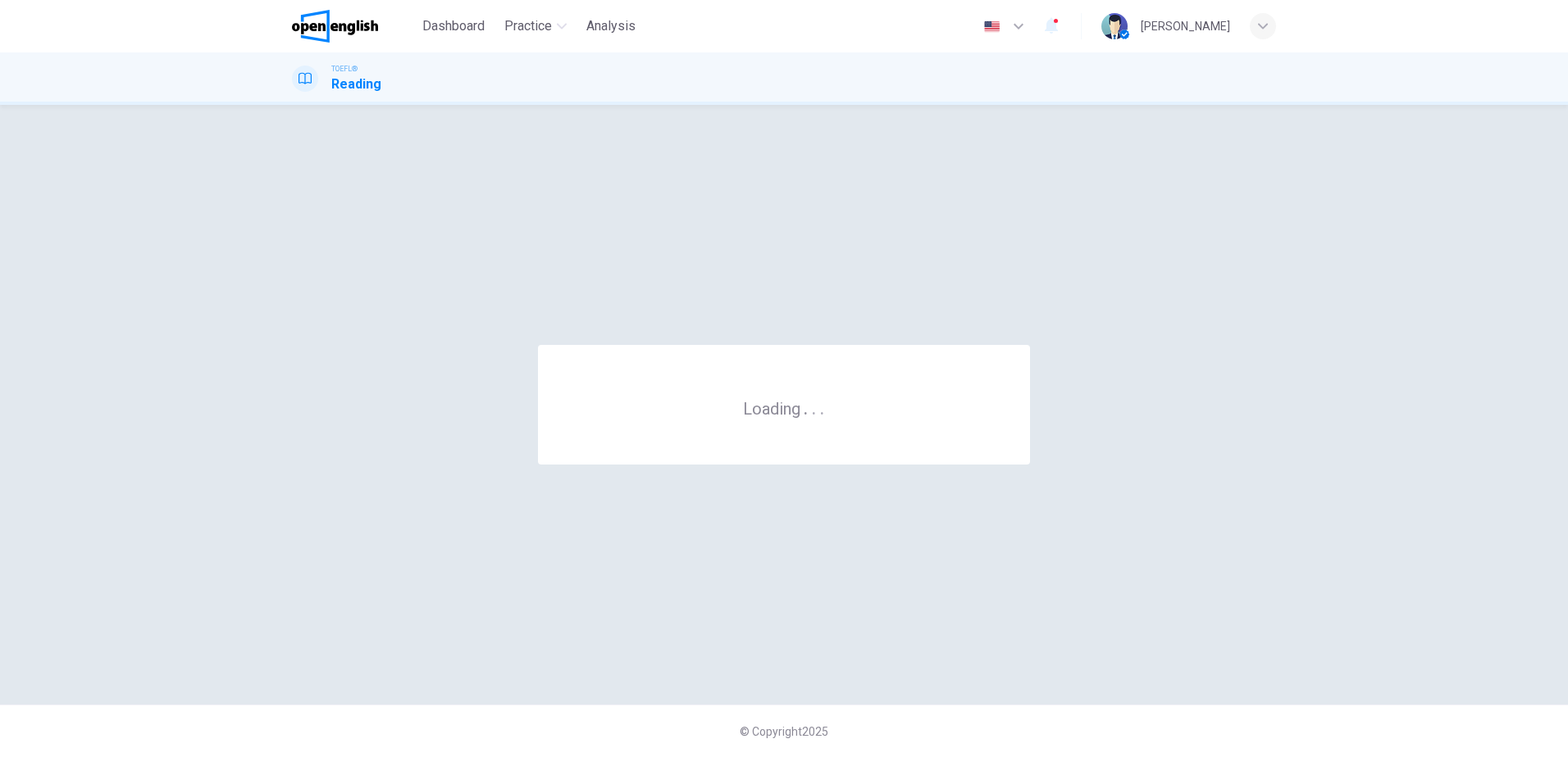
scroll to position [0, 0]
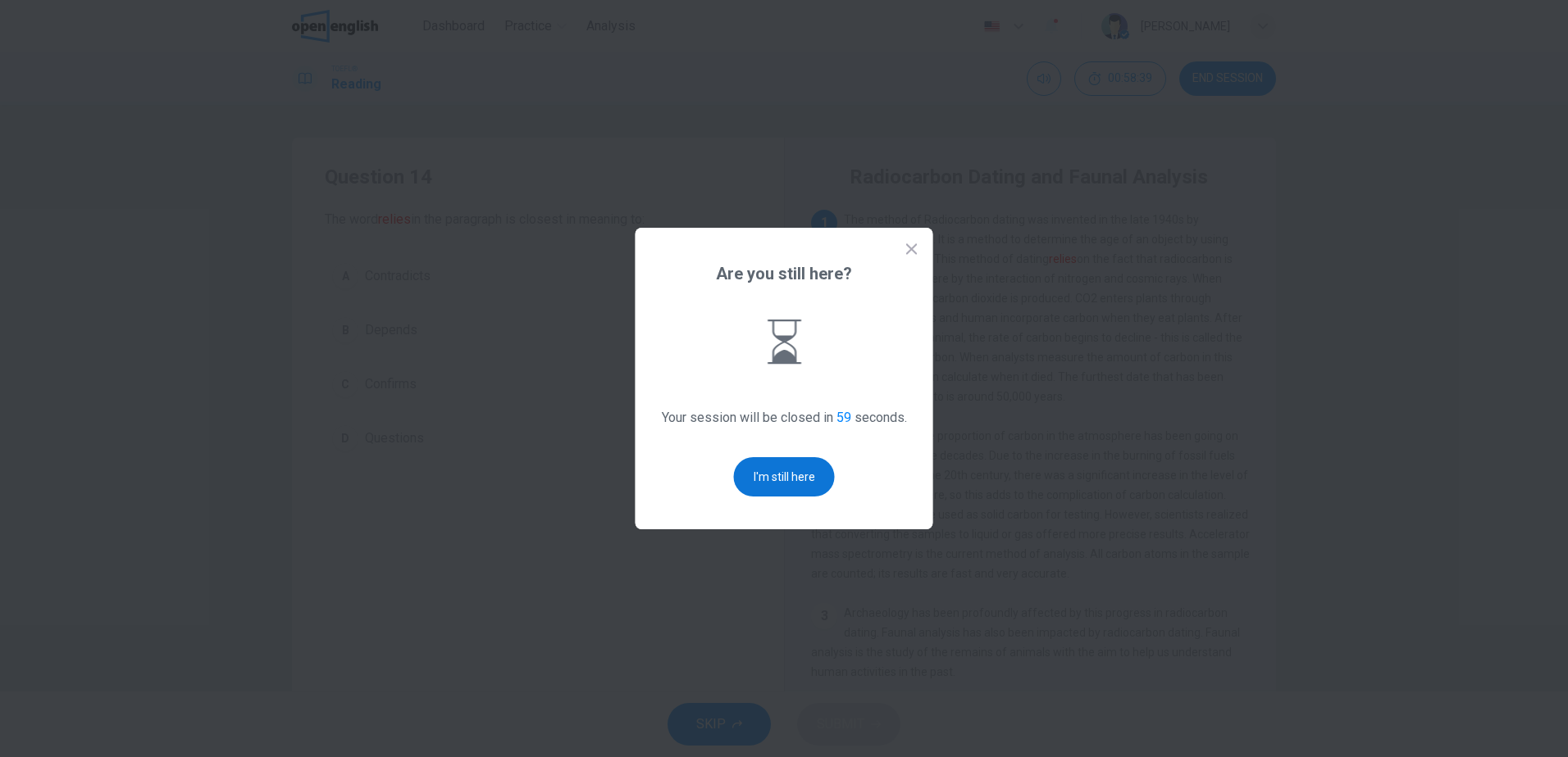
click at [800, 468] on button "I'm still here" at bounding box center [784, 477] width 101 height 39
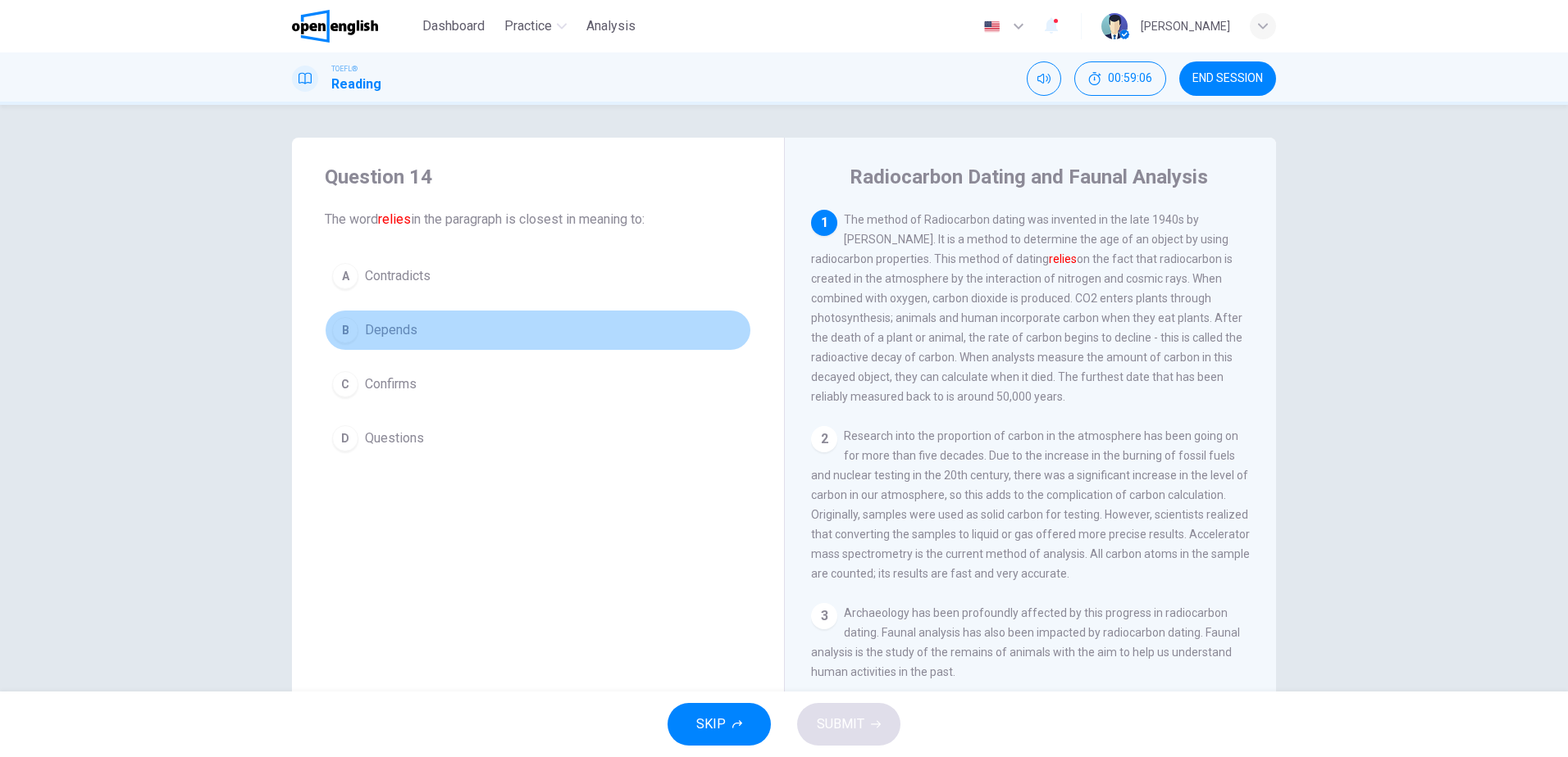
click at [359, 332] on button "B Depends" at bounding box center [538, 329] width 426 height 41
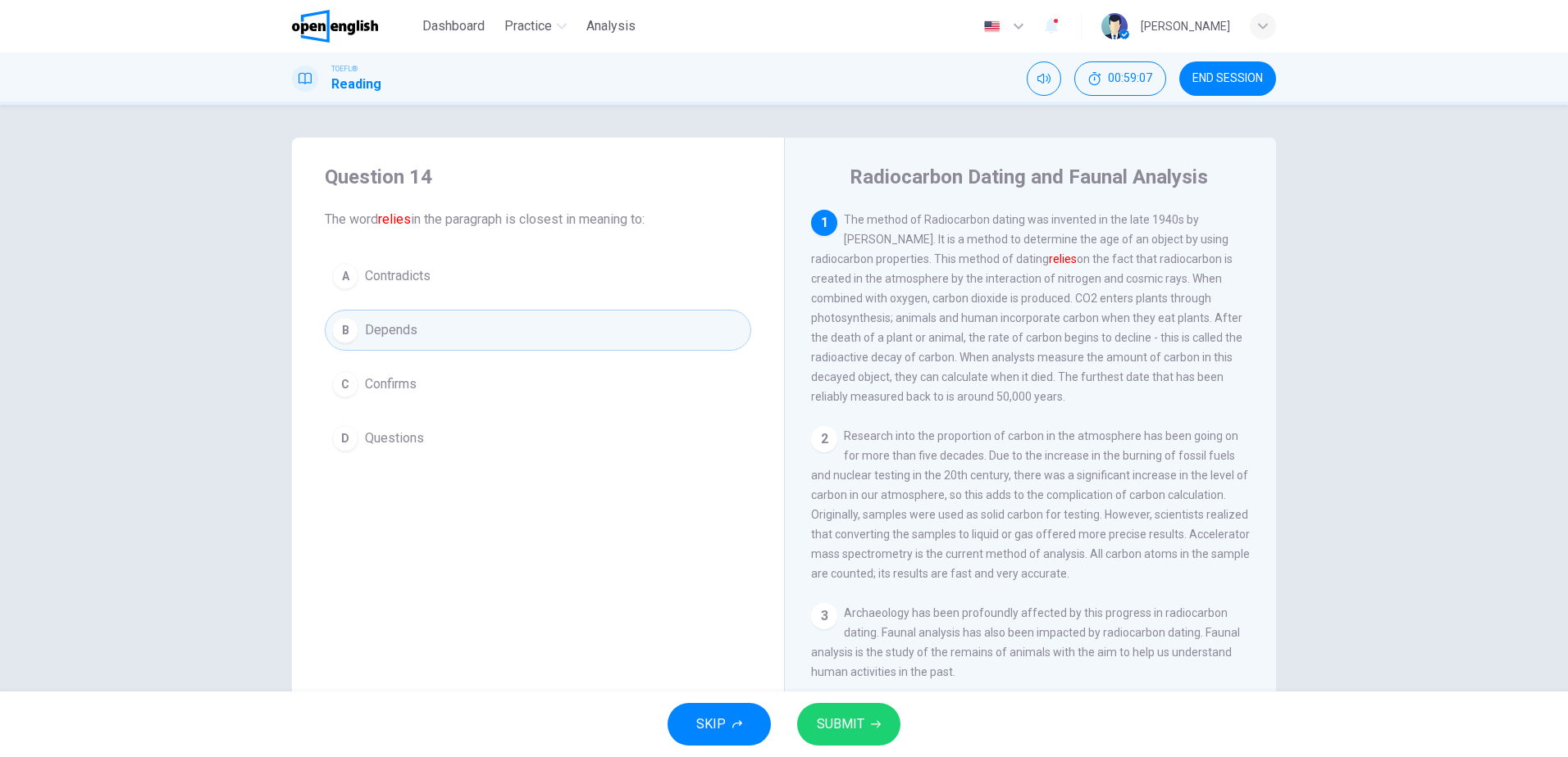
click at [839, 718] on span "SUBMIT" at bounding box center [840, 725] width 47 height 23
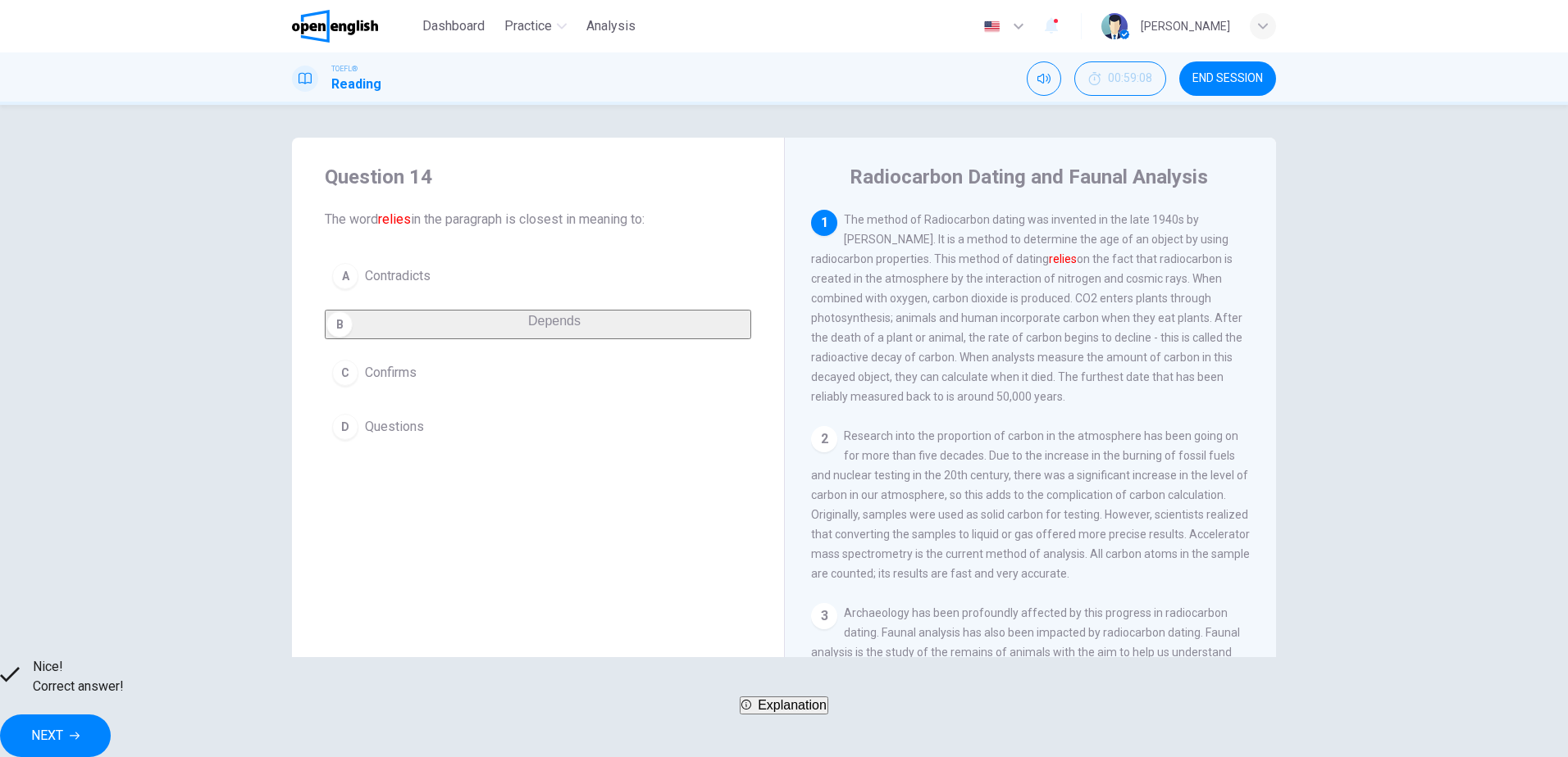
click at [63, 725] on span "NEXT" at bounding box center [47, 736] width 32 height 23
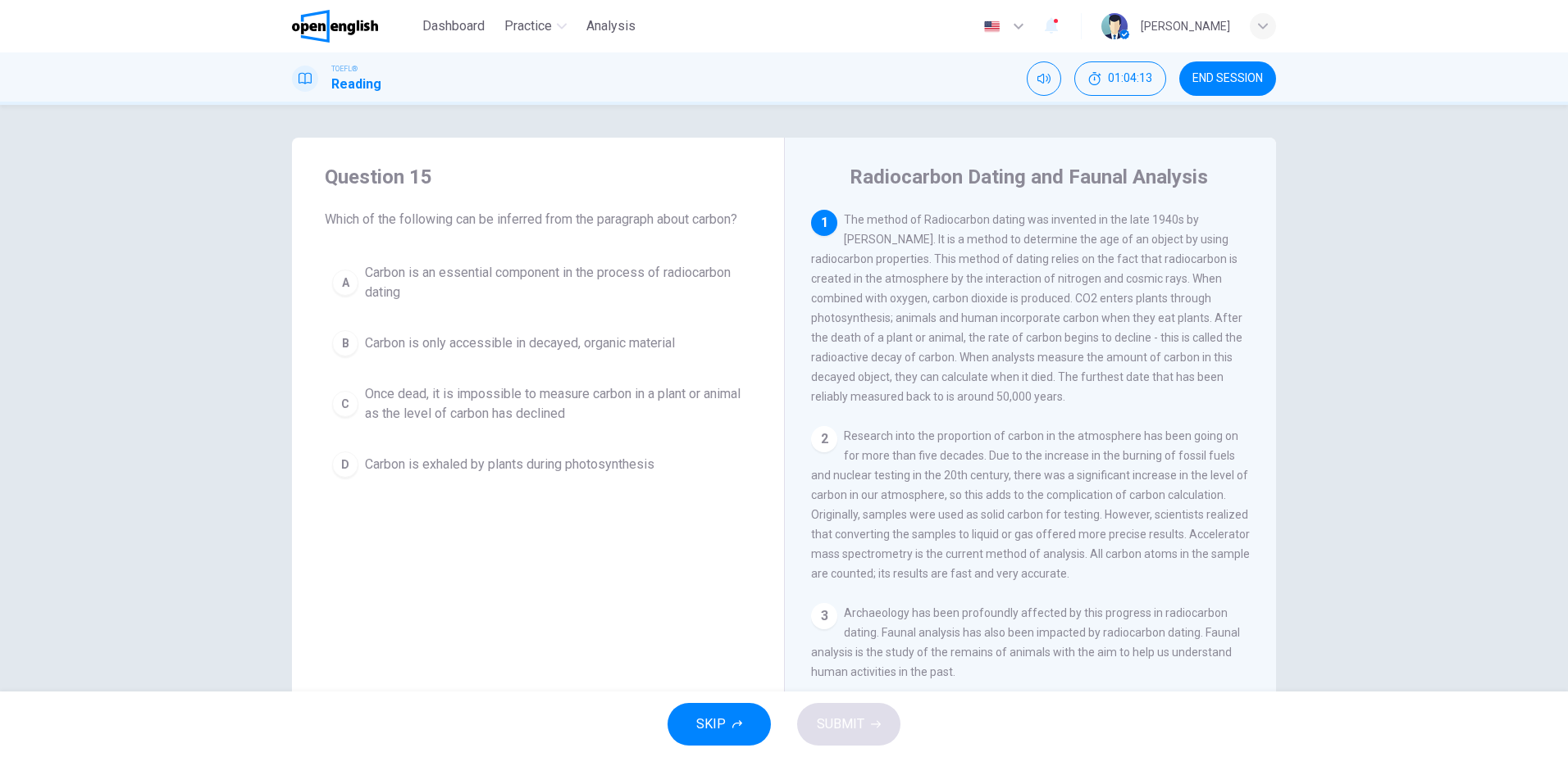
click at [444, 276] on span "Carbon is an essential component in the process of radiocarbon dating" at bounding box center [553, 282] width 379 height 39
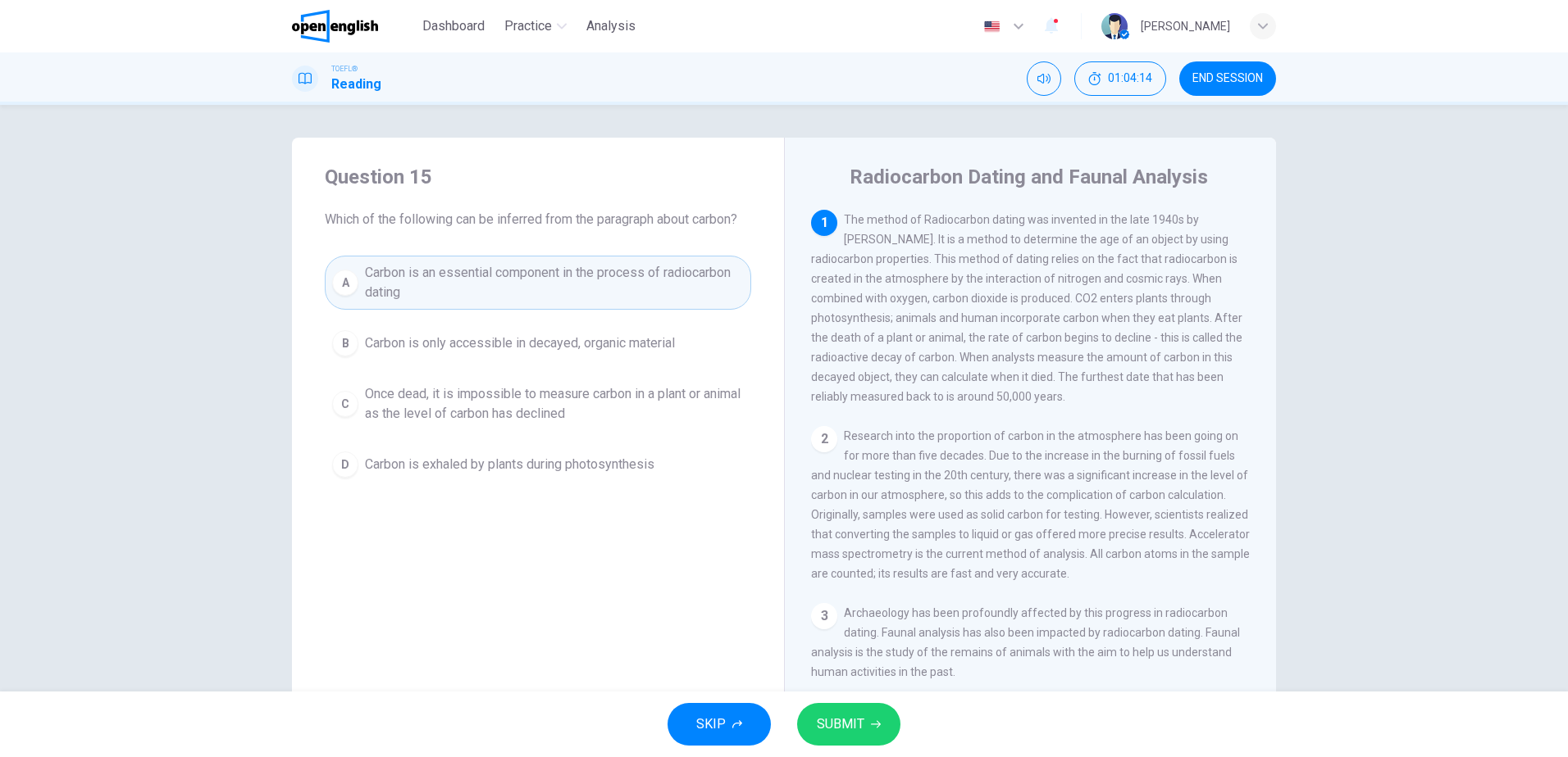
click at [840, 723] on span "SUBMIT" at bounding box center [840, 725] width 47 height 23
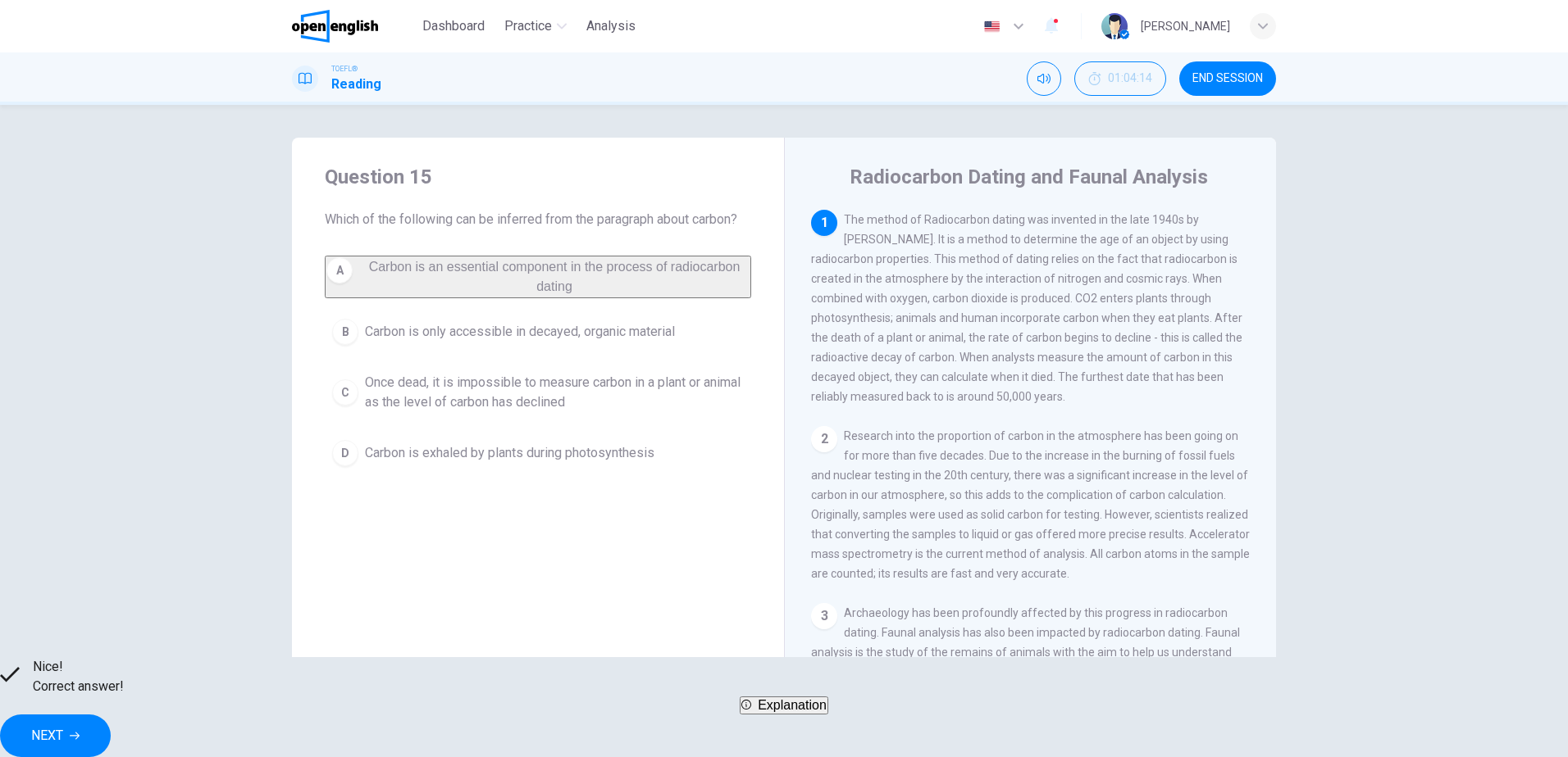
click at [111, 719] on button "NEXT" at bounding box center [55, 735] width 111 height 42
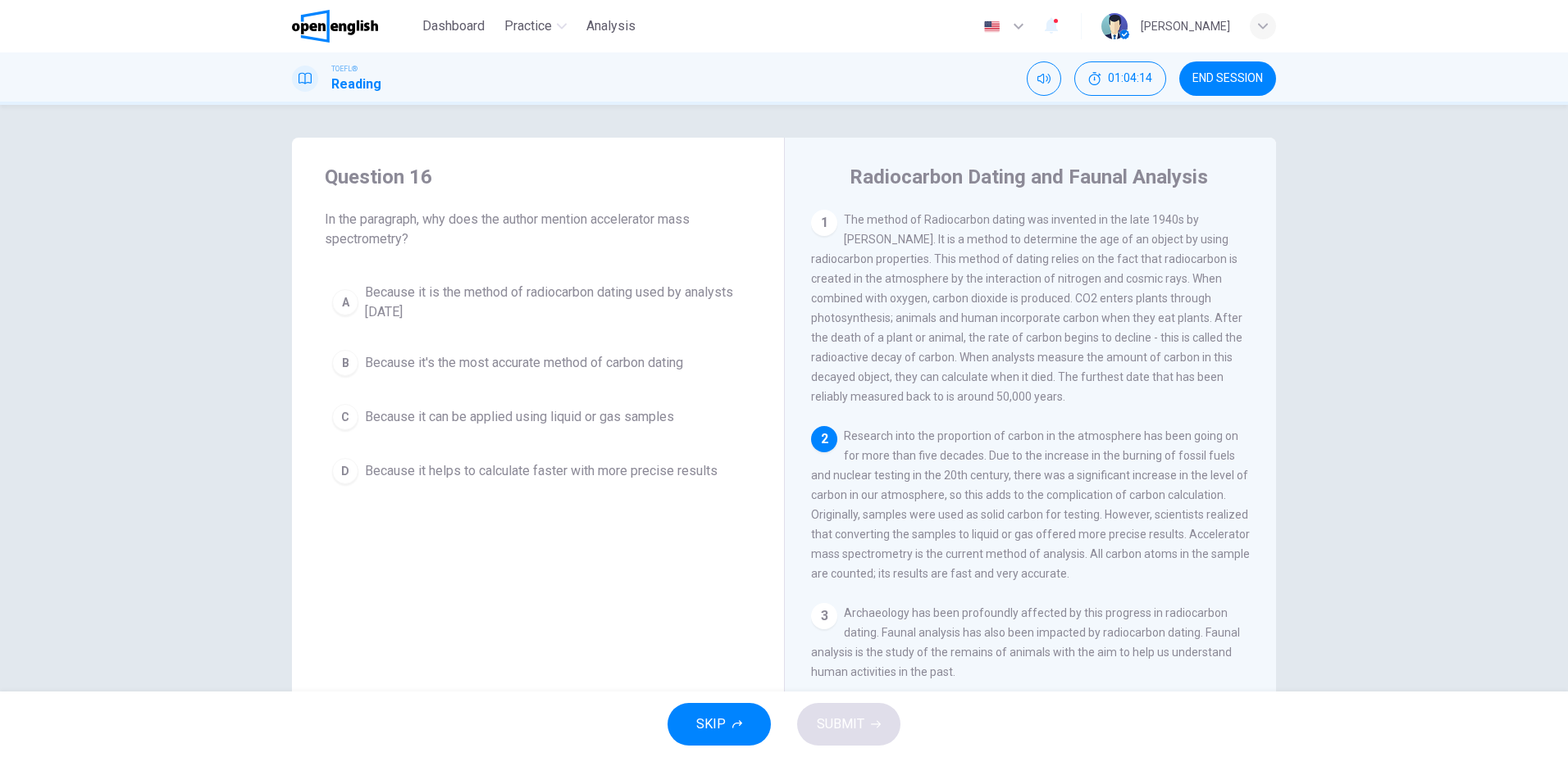
scroll to position [82, 0]
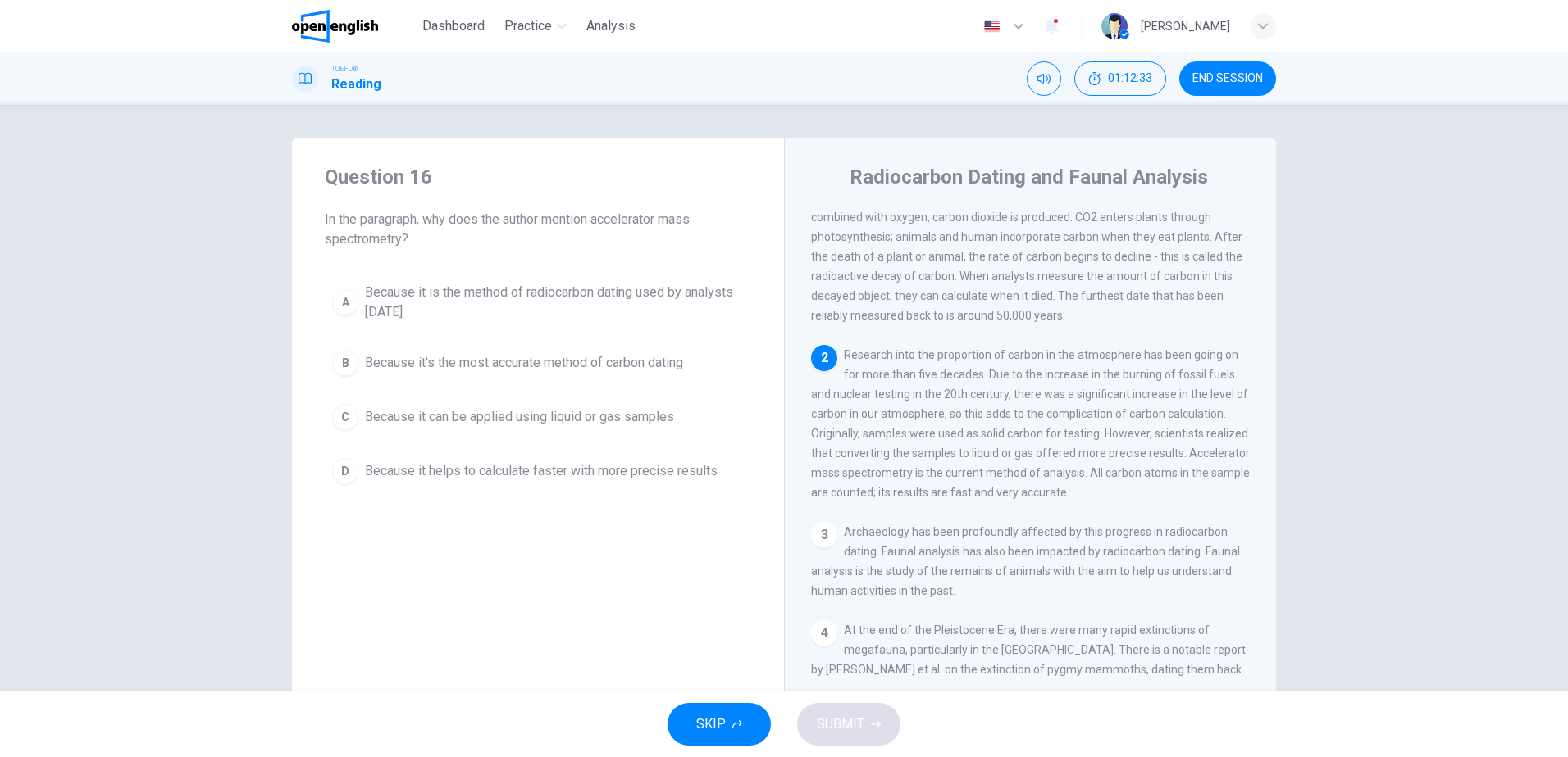
click at [624, 477] on span "Because it helps to calculate faster with more precise results" at bounding box center [541, 472] width 353 height 20
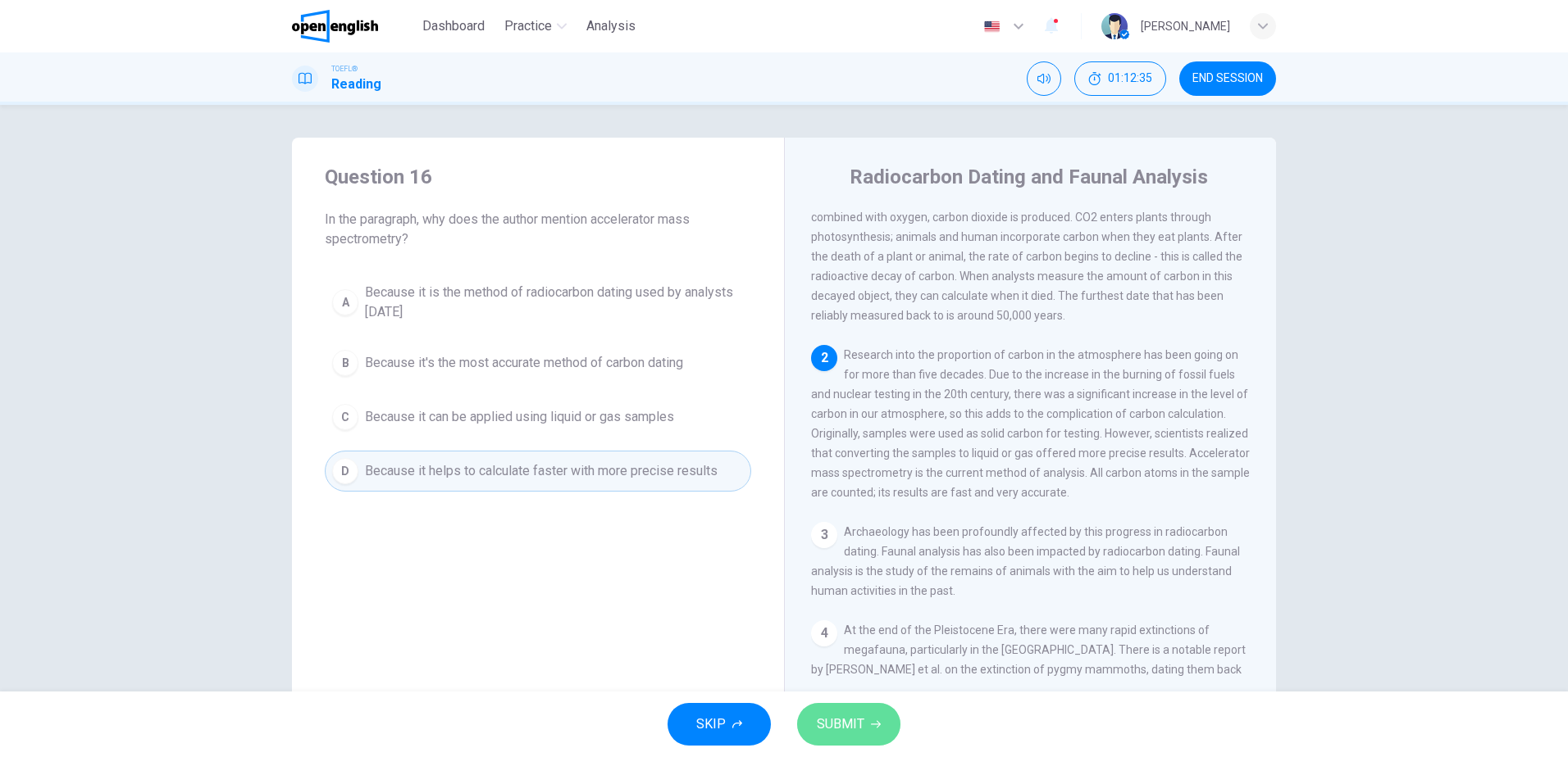
click at [843, 716] on span "SUBMIT" at bounding box center [840, 725] width 47 height 23
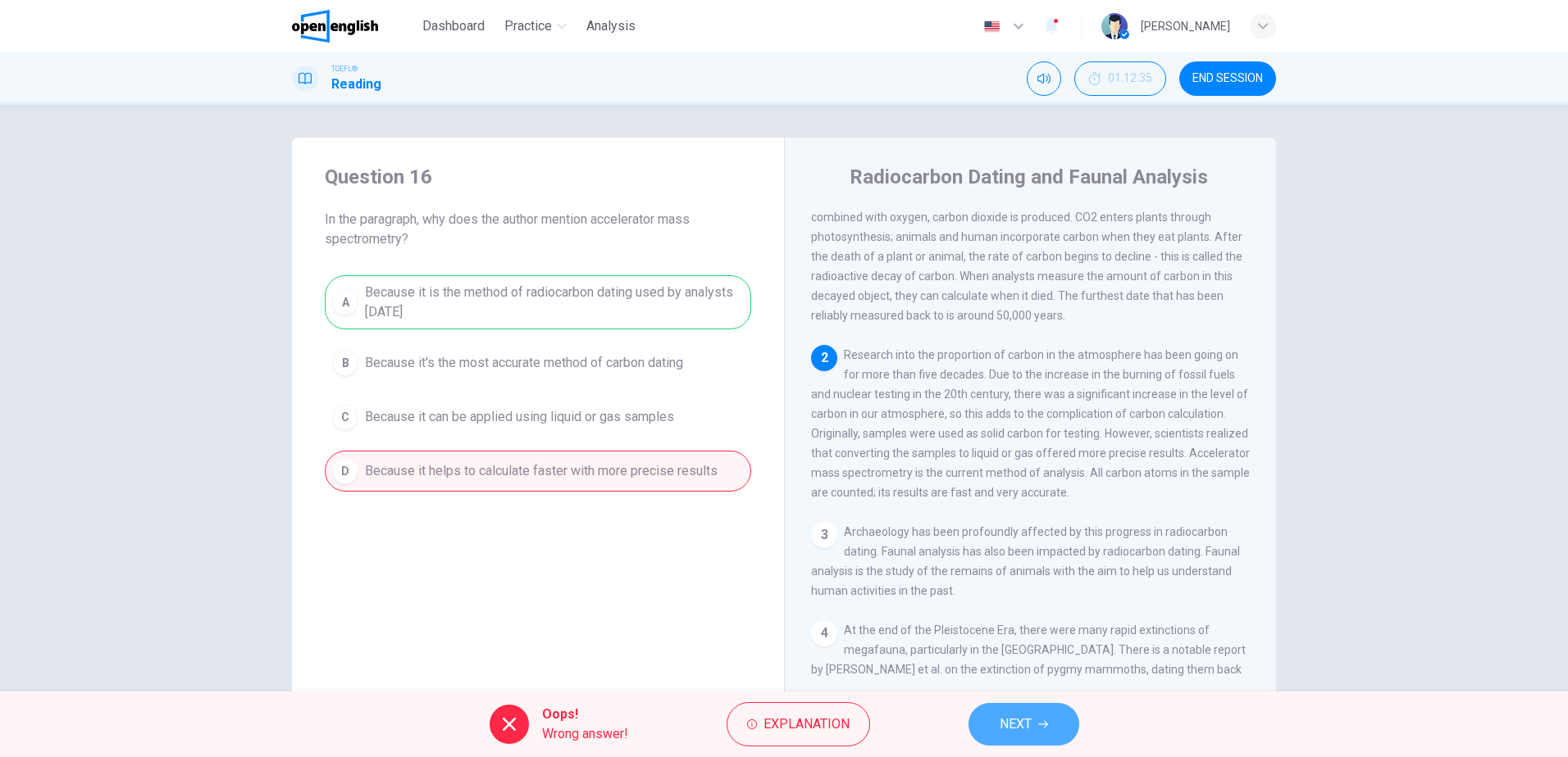
click at [1035, 715] on button "NEXT" at bounding box center [1023, 724] width 111 height 42
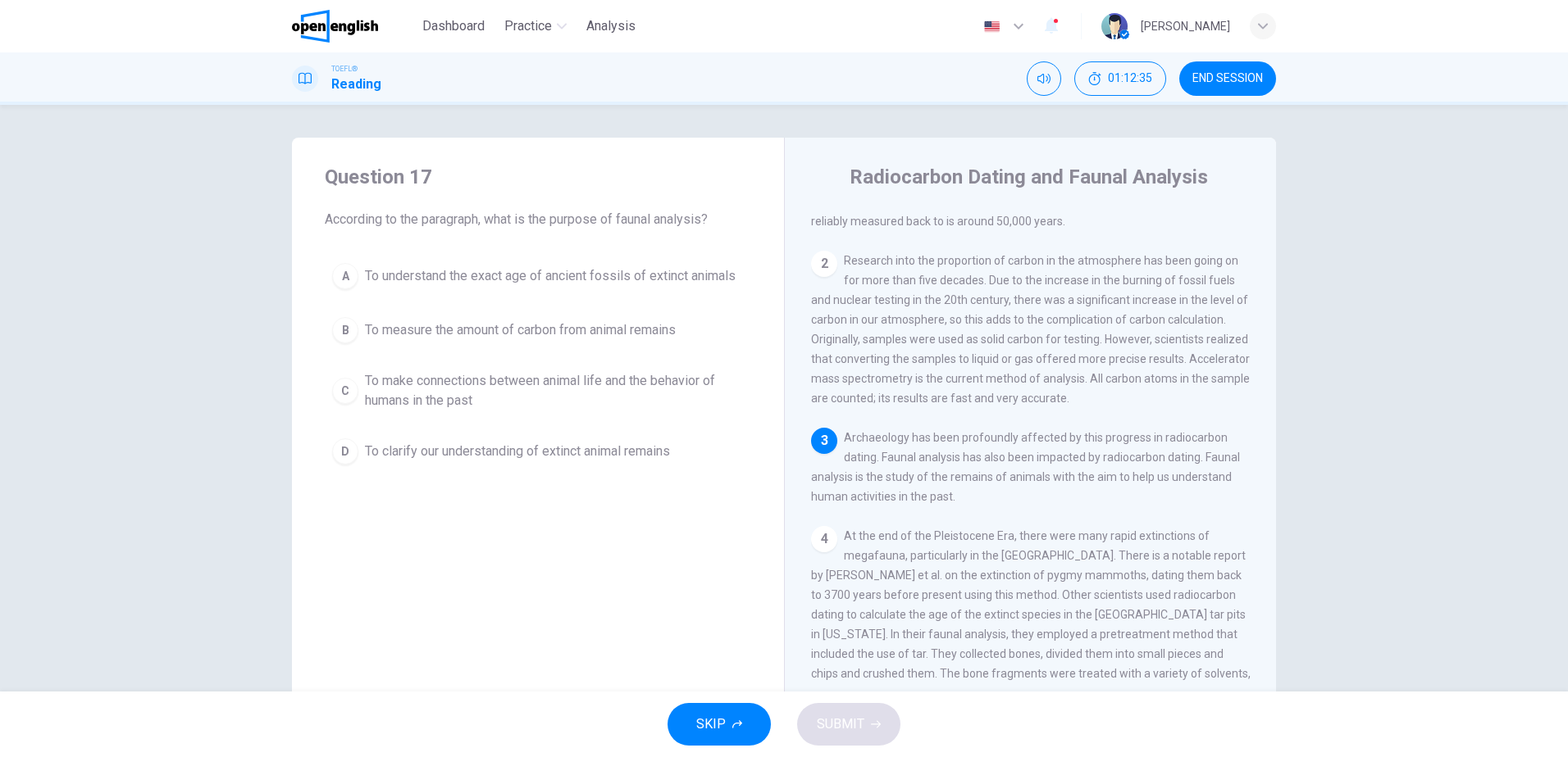
scroll to position [183, 0]
click at [405, 370] on button "C To make connections between animal life and the behavior of humans in the past" at bounding box center [538, 390] width 426 height 54
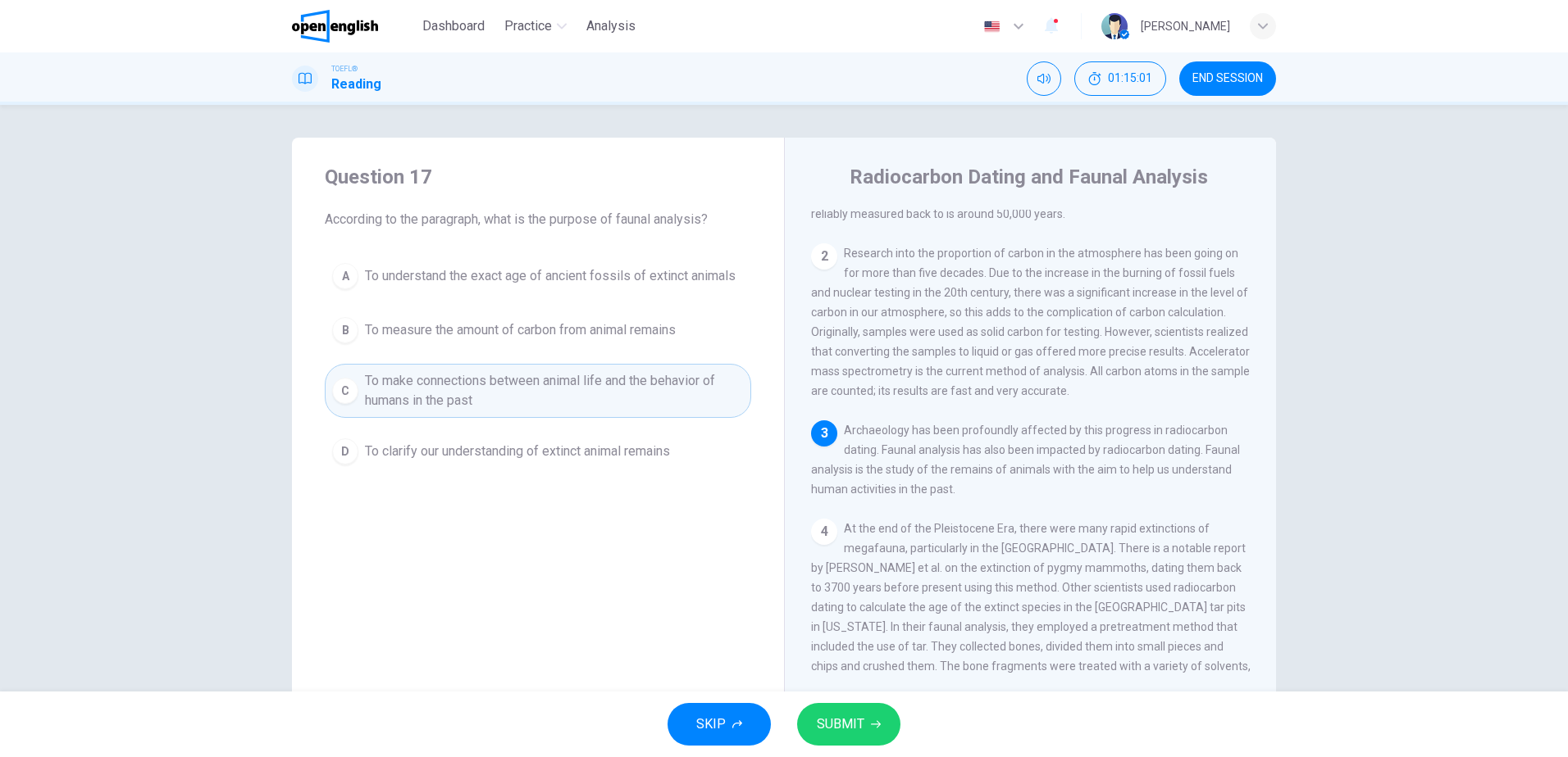
click at [867, 723] on button "SUBMIT" at bounding box center [849, 724] width 103 height 42
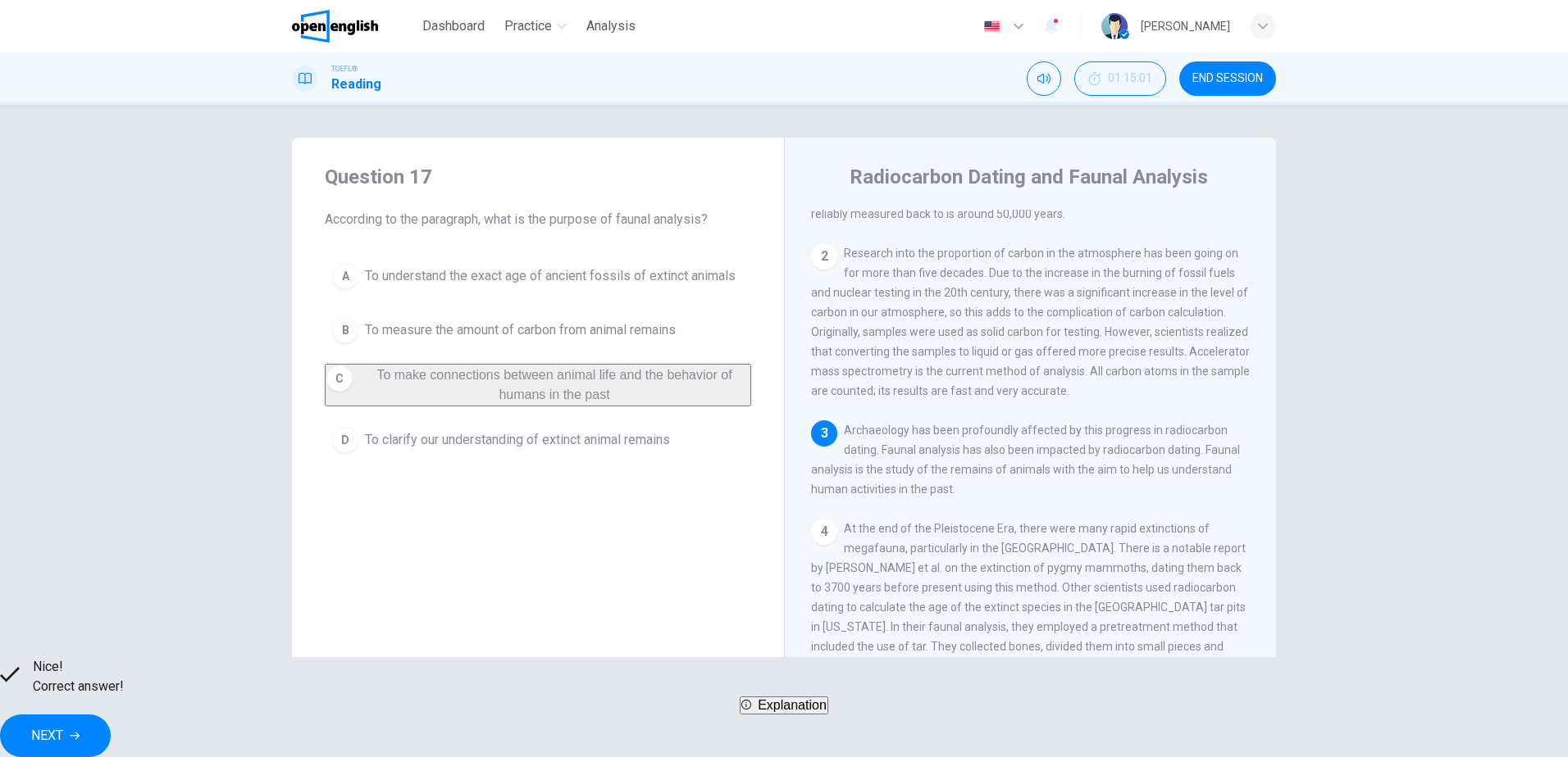
click at [63, 725] on span "NEXT" at bounding box center [47, 736] width 32 height 23
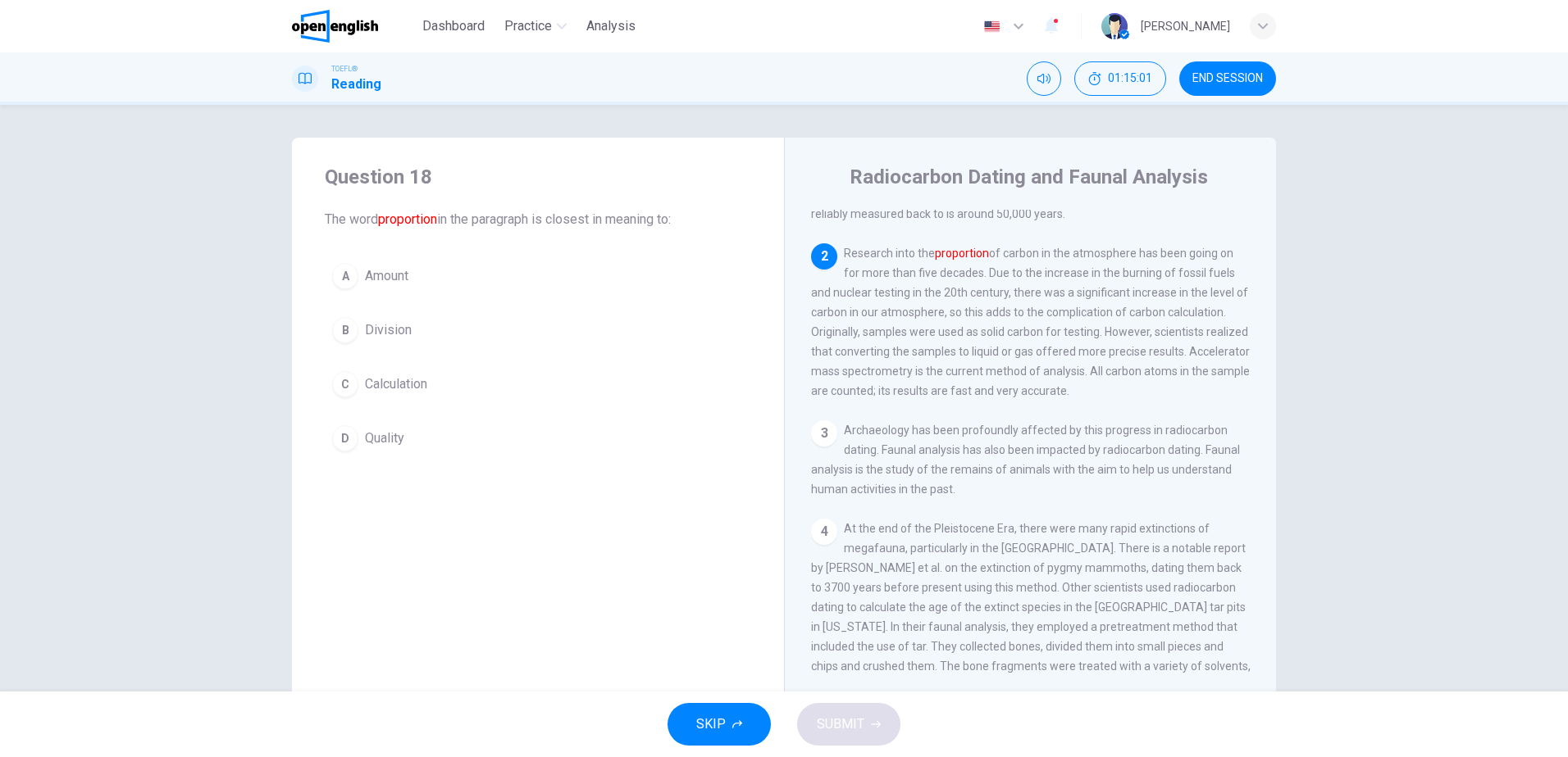
scroll to position [225, 0]
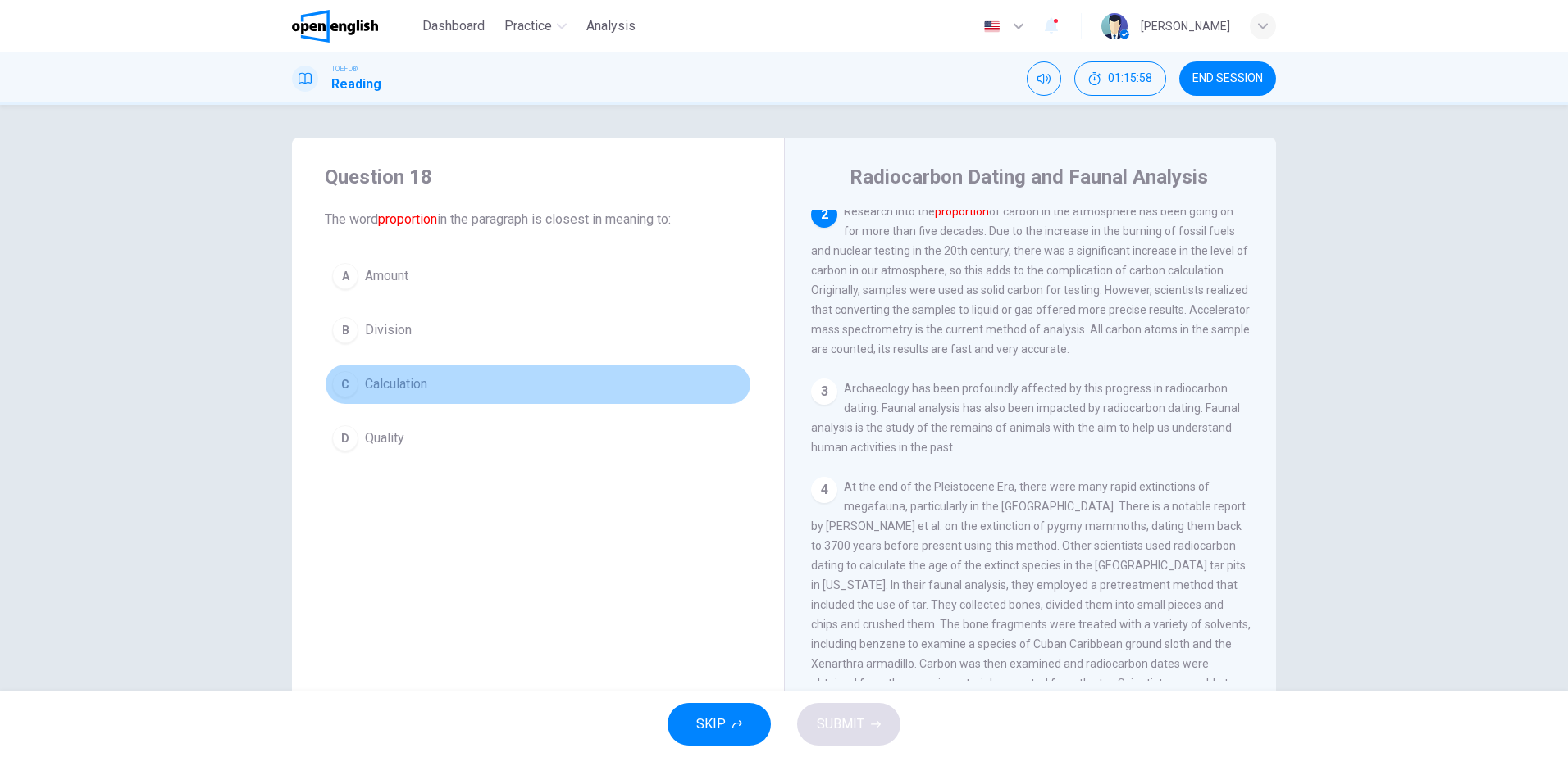
click at [370, 385] on span "Calculation" at bounding box center [395, 384] width 62 height 20
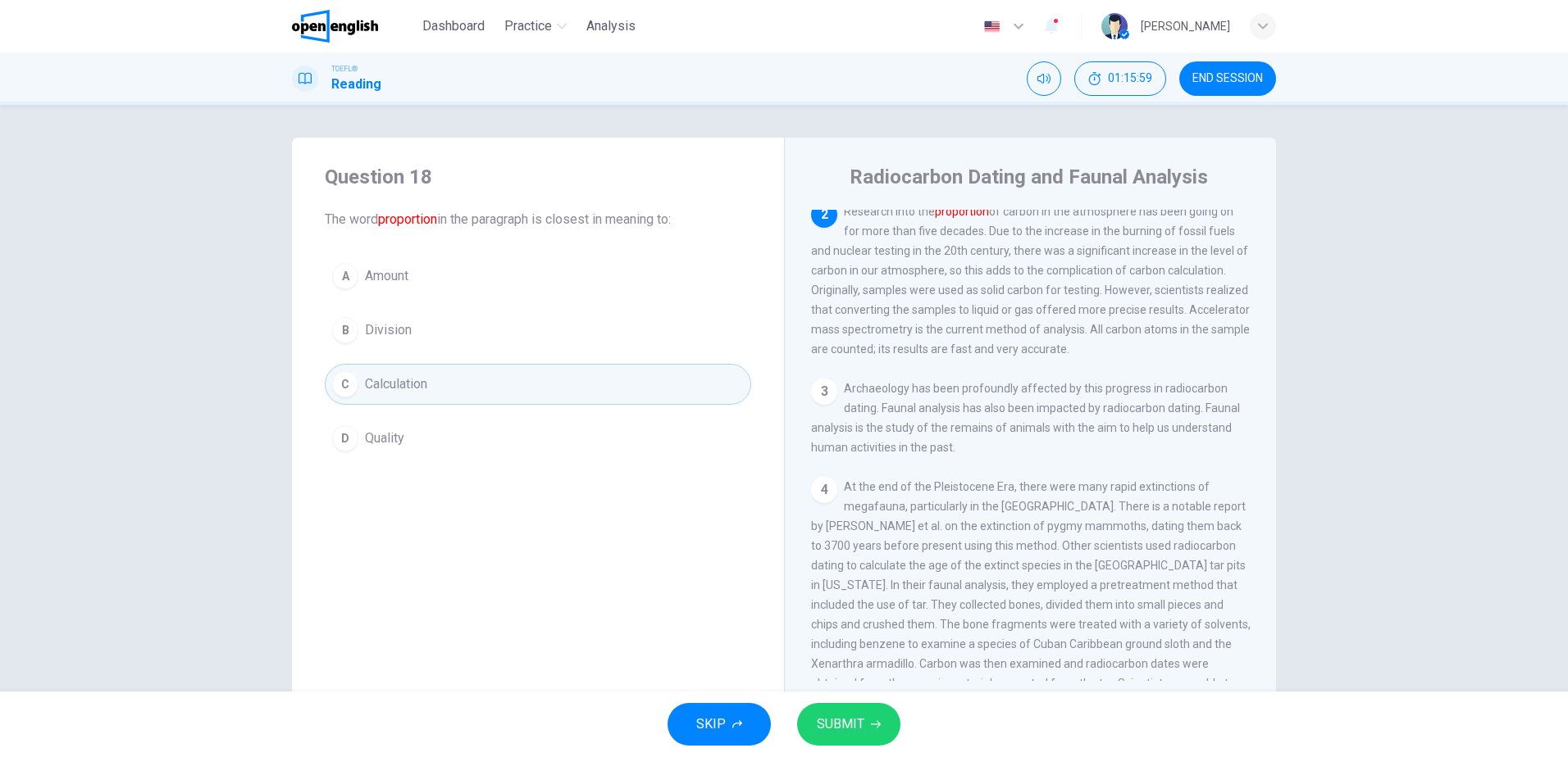
click at [852, 717] on span "SUBMIT" at bounding box center [840, 725] width 47 height 23
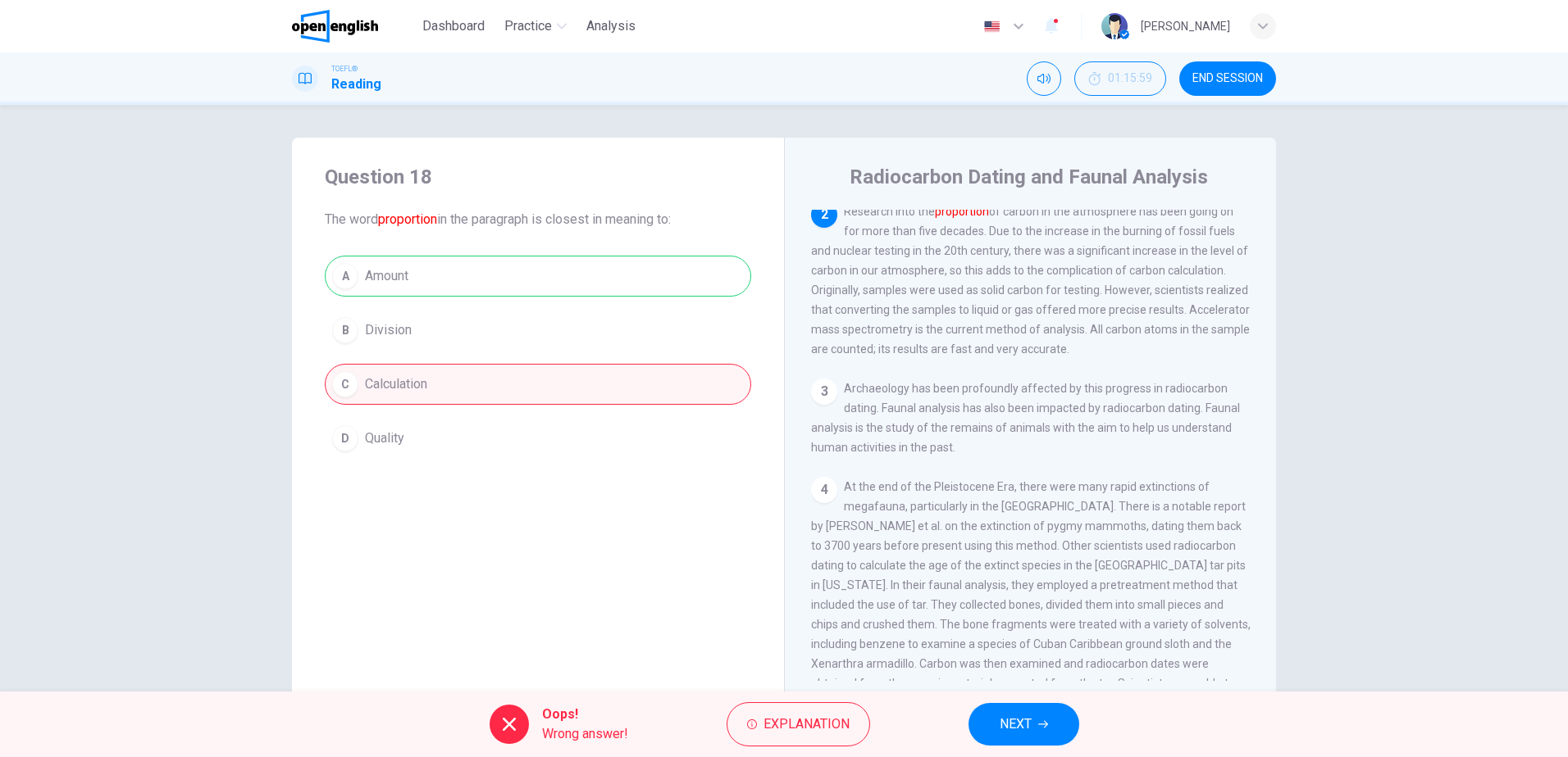
click at [1019, 724] on span "NEXT" at bounding box center [1015, 725] width 32 height 23
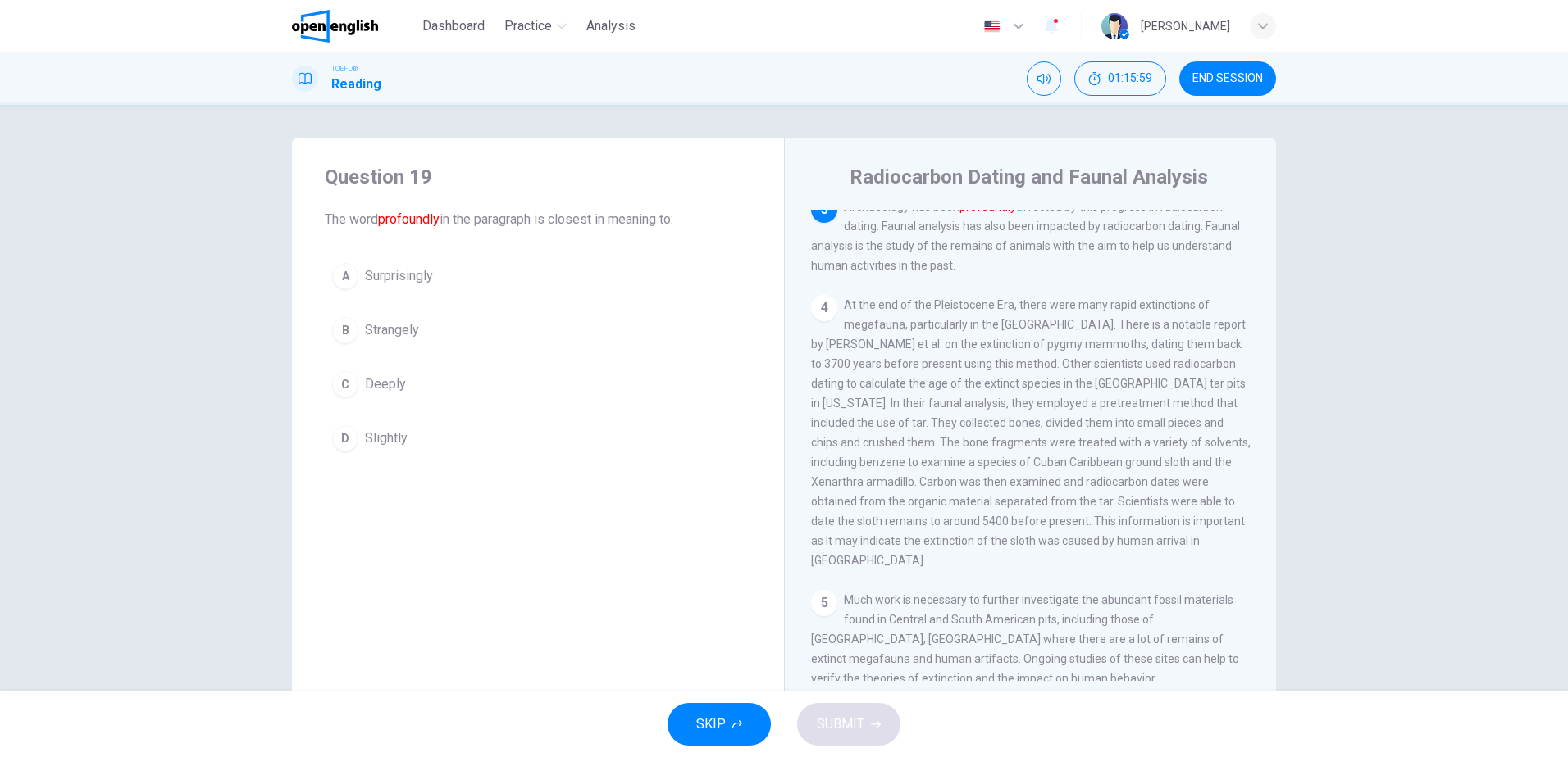
scroll to position [408, 0]
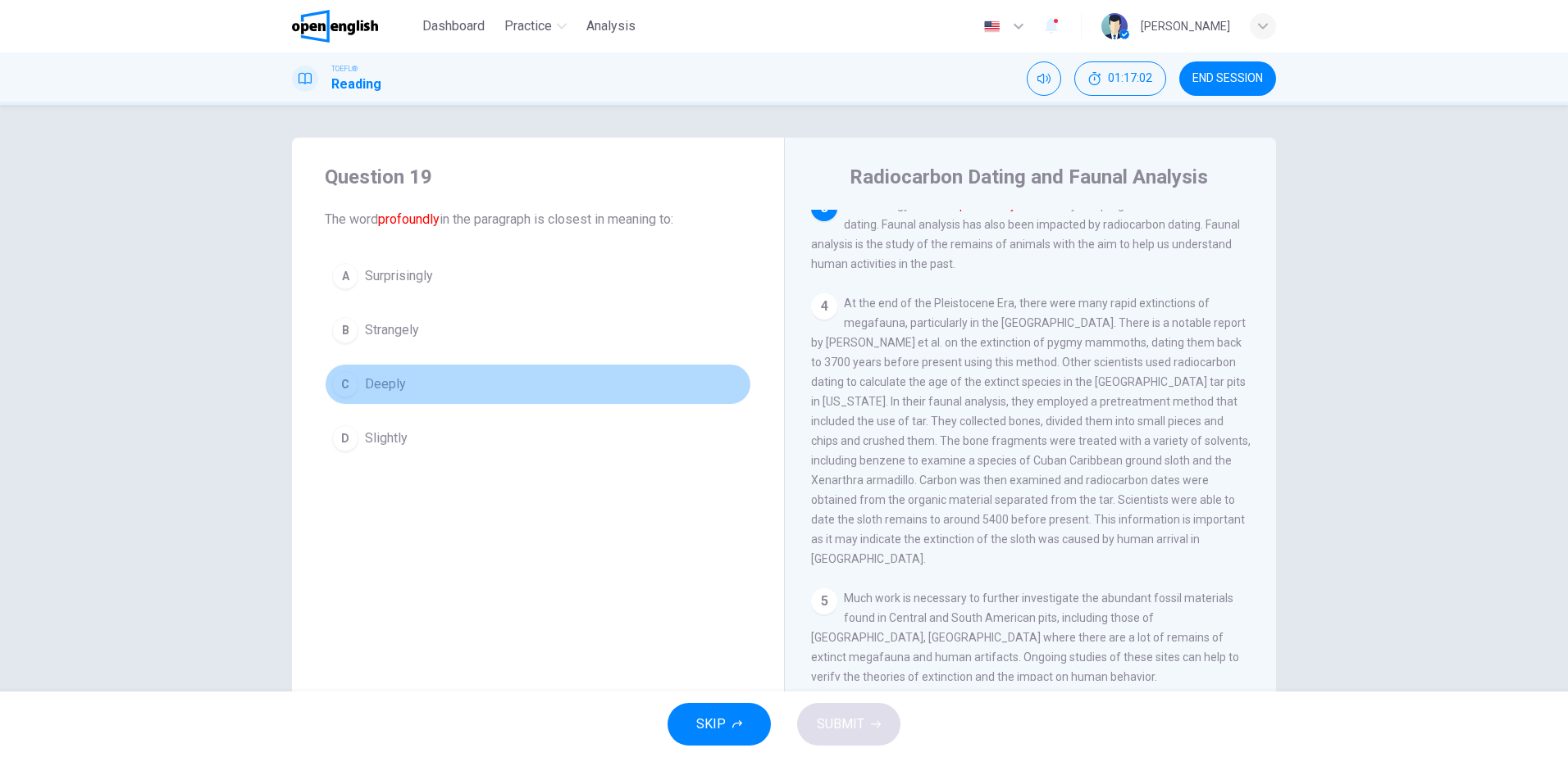
click at [388, 388] on span "Deeply" at bounding box center [385, 384] width 41 height 20
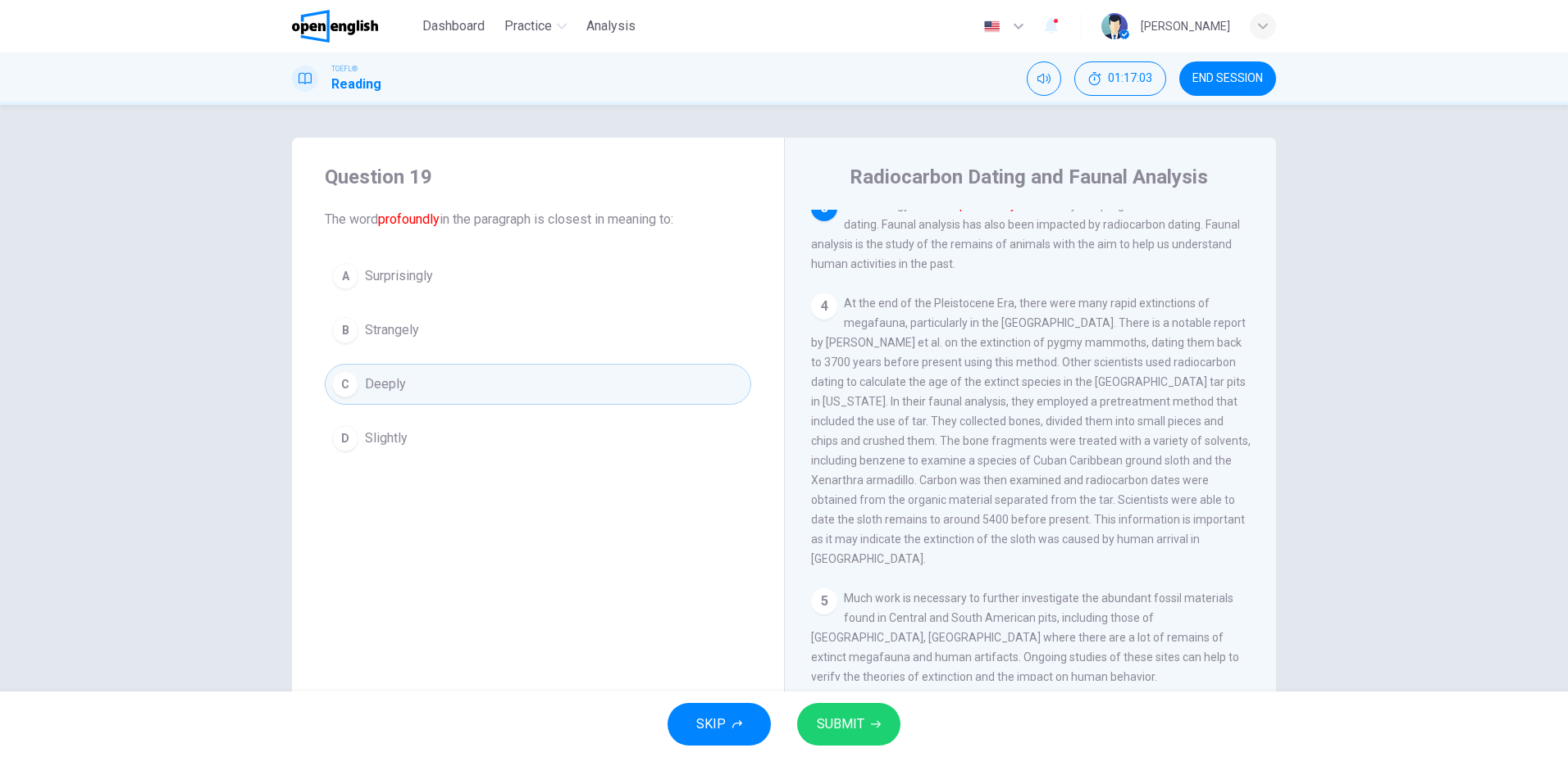
click at [848, 727] on span "SUBMIT" at bounding box center [840, 725] width 47 height 23
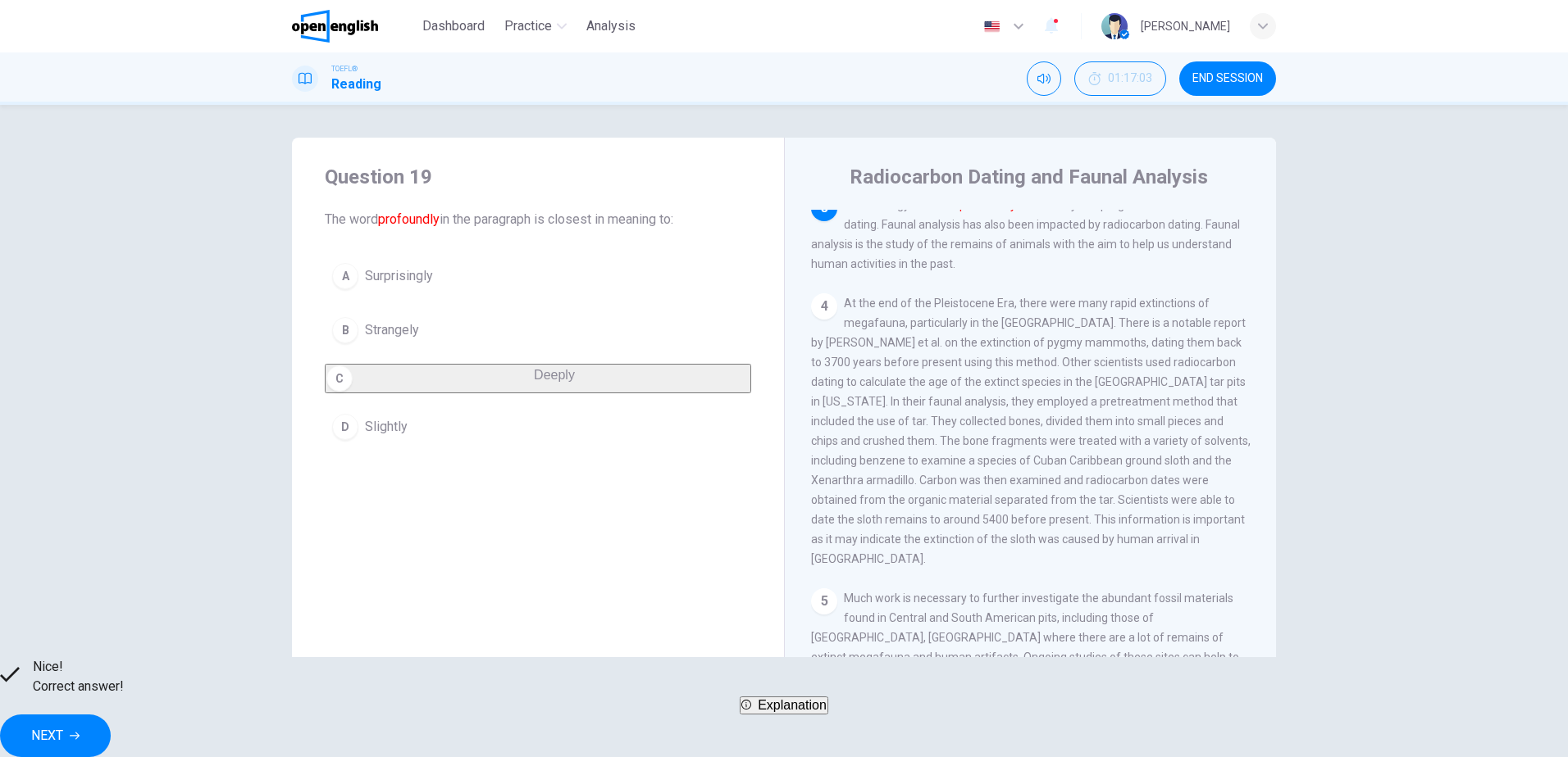
click at [80, 731] on icon "button" at bounding box center [75, 736] width 10 height 10
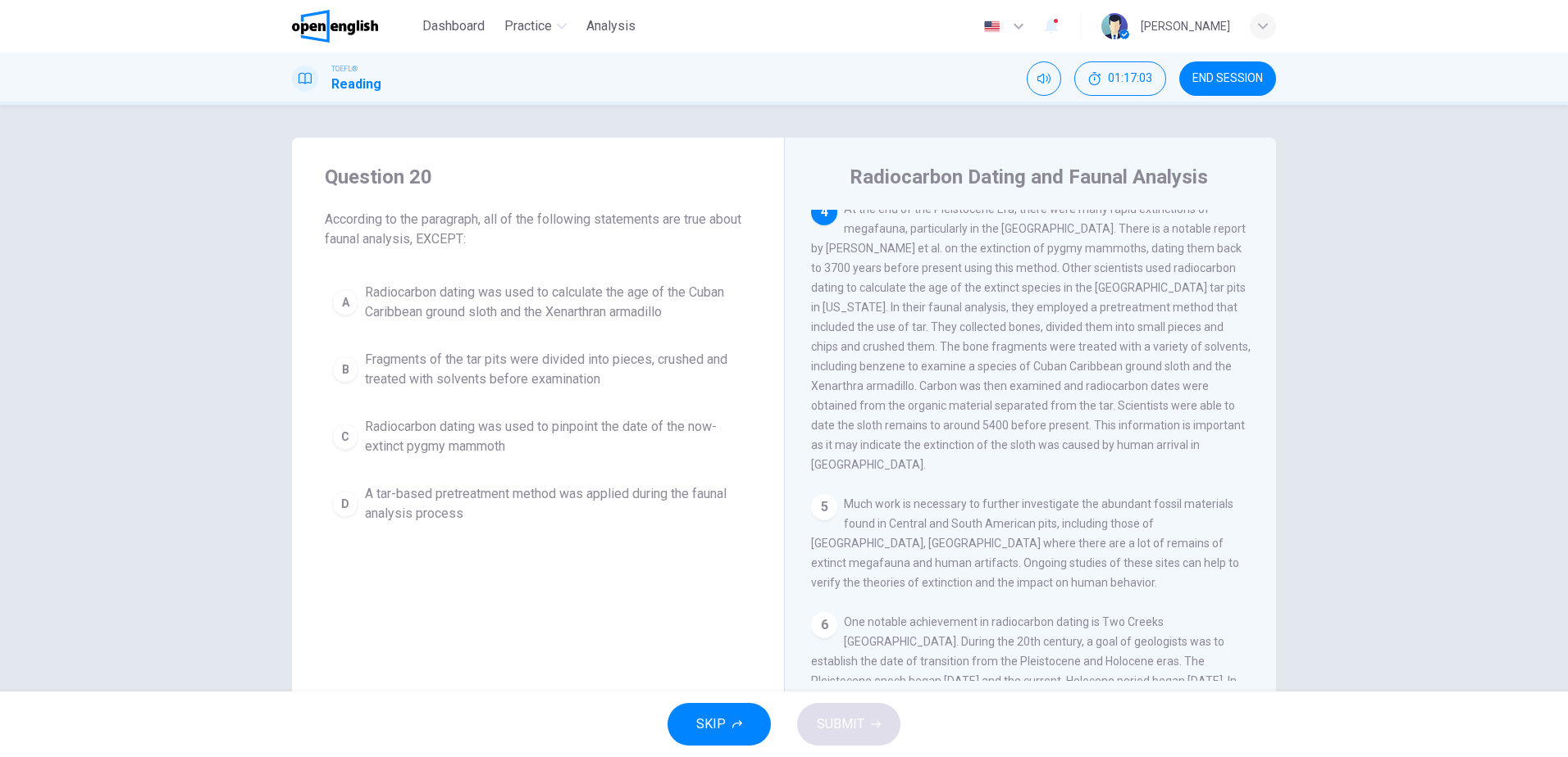
scroll to position [510, 0]
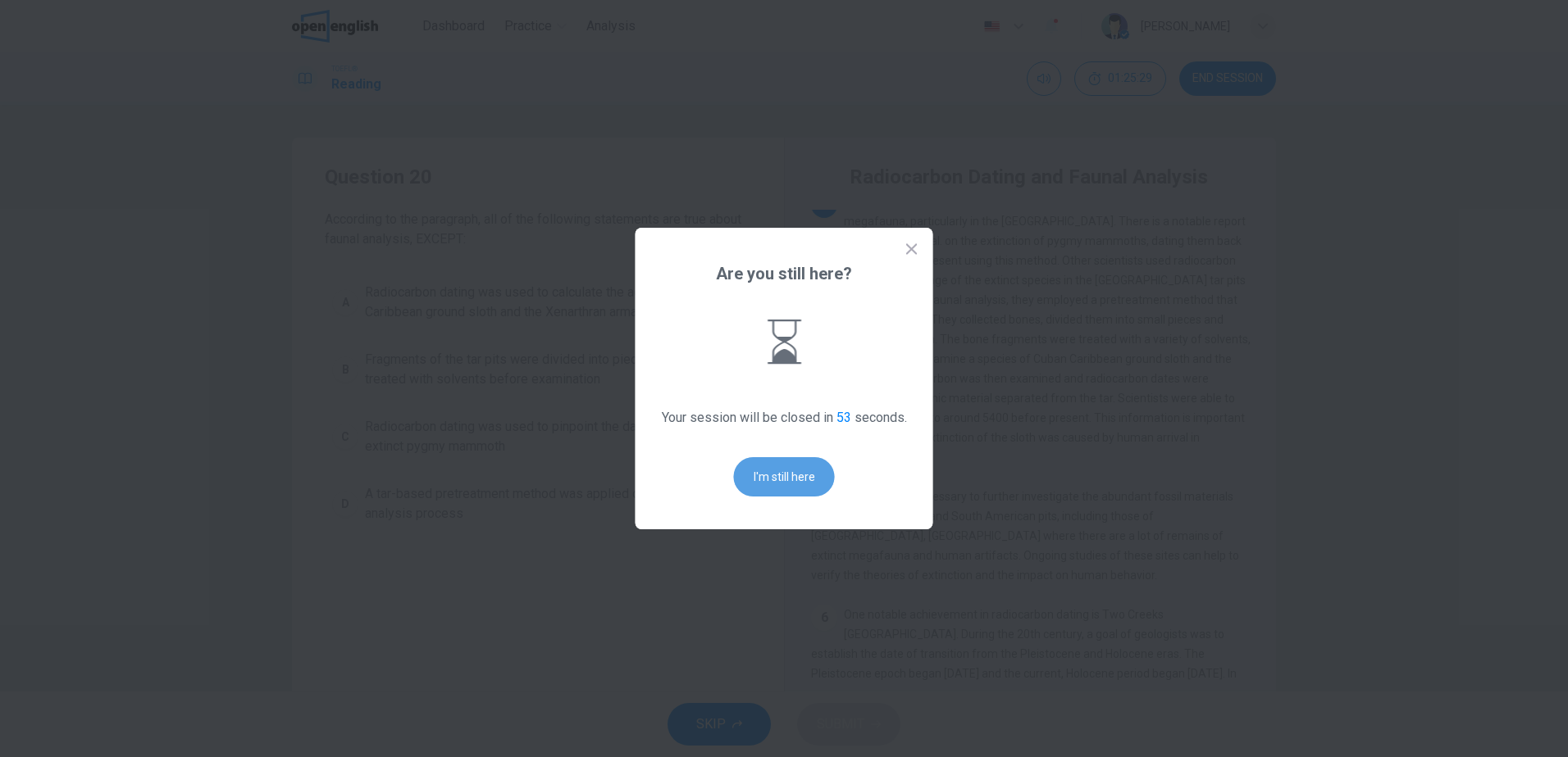
click at [789, 486] on button "I'm still here" at bounding box center [784, 477] width 101 height 39
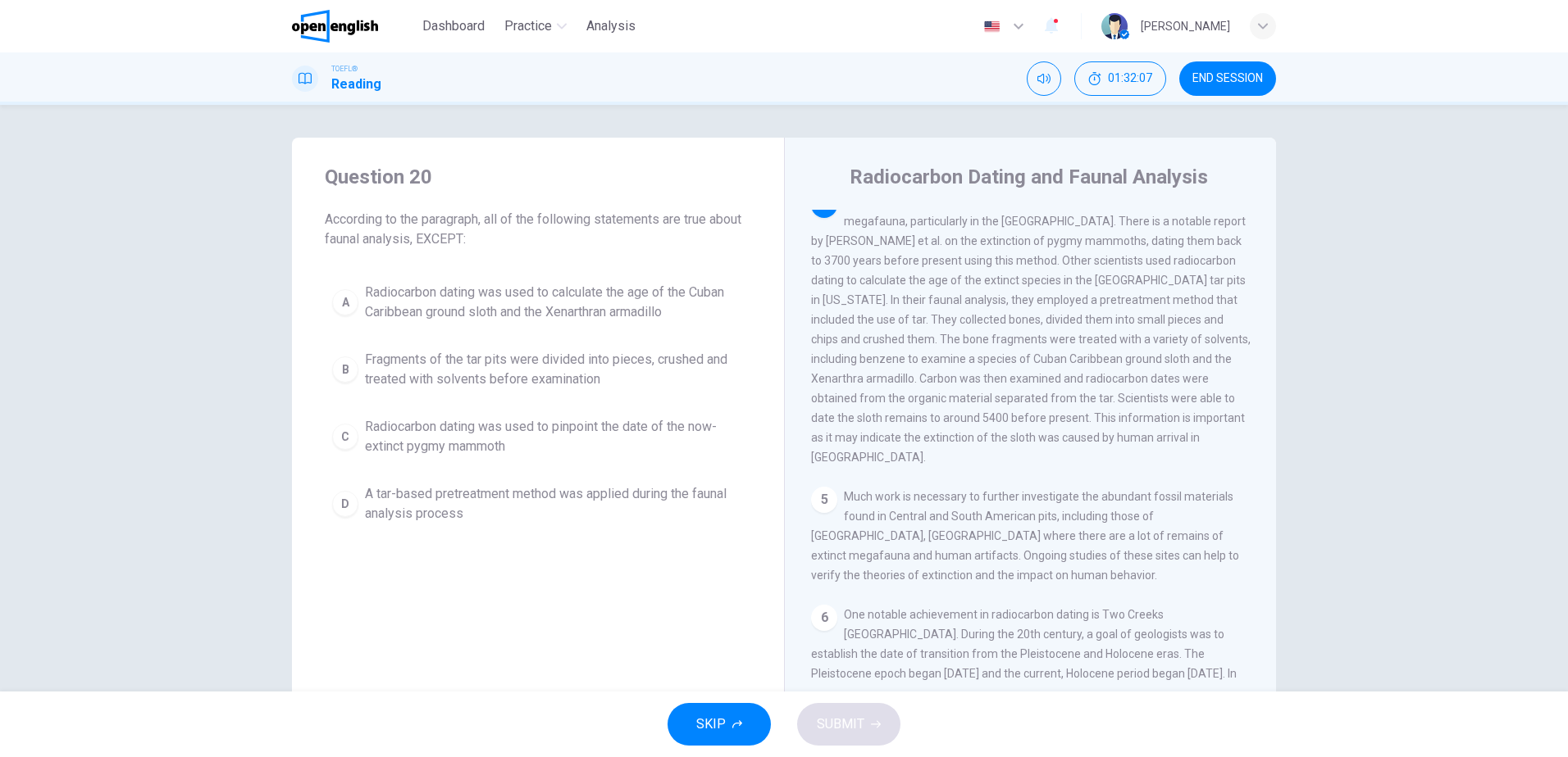
click at [563, 304] on span "Radiocarbon dating was used to calculate the age of the Cuban Caribbean ground …" at bounding box center [553, 302] width 379 height 39
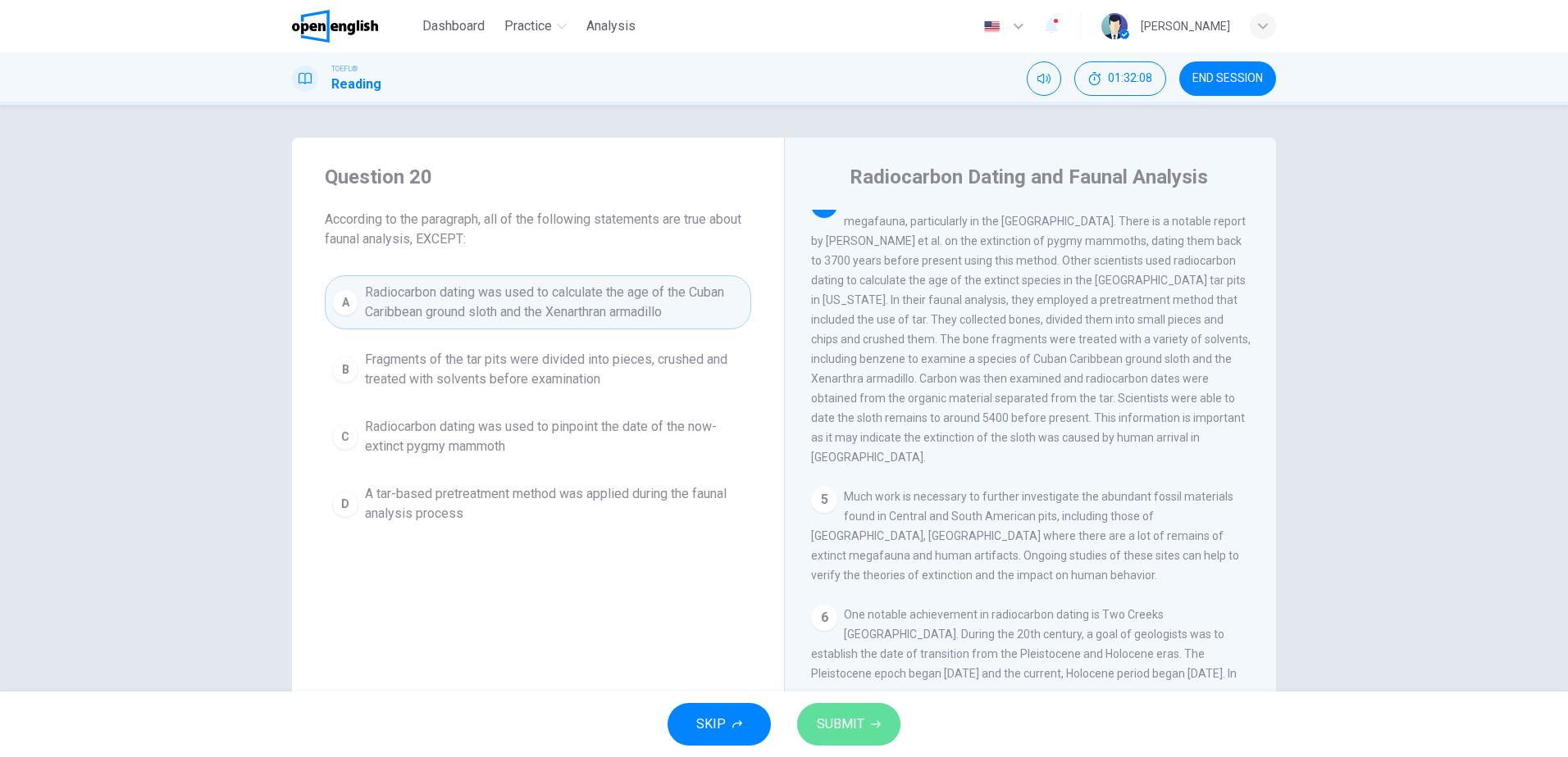
click at [831, 719] on span "SUBMIT" at bounding box center [840, 725] width 47 height 23
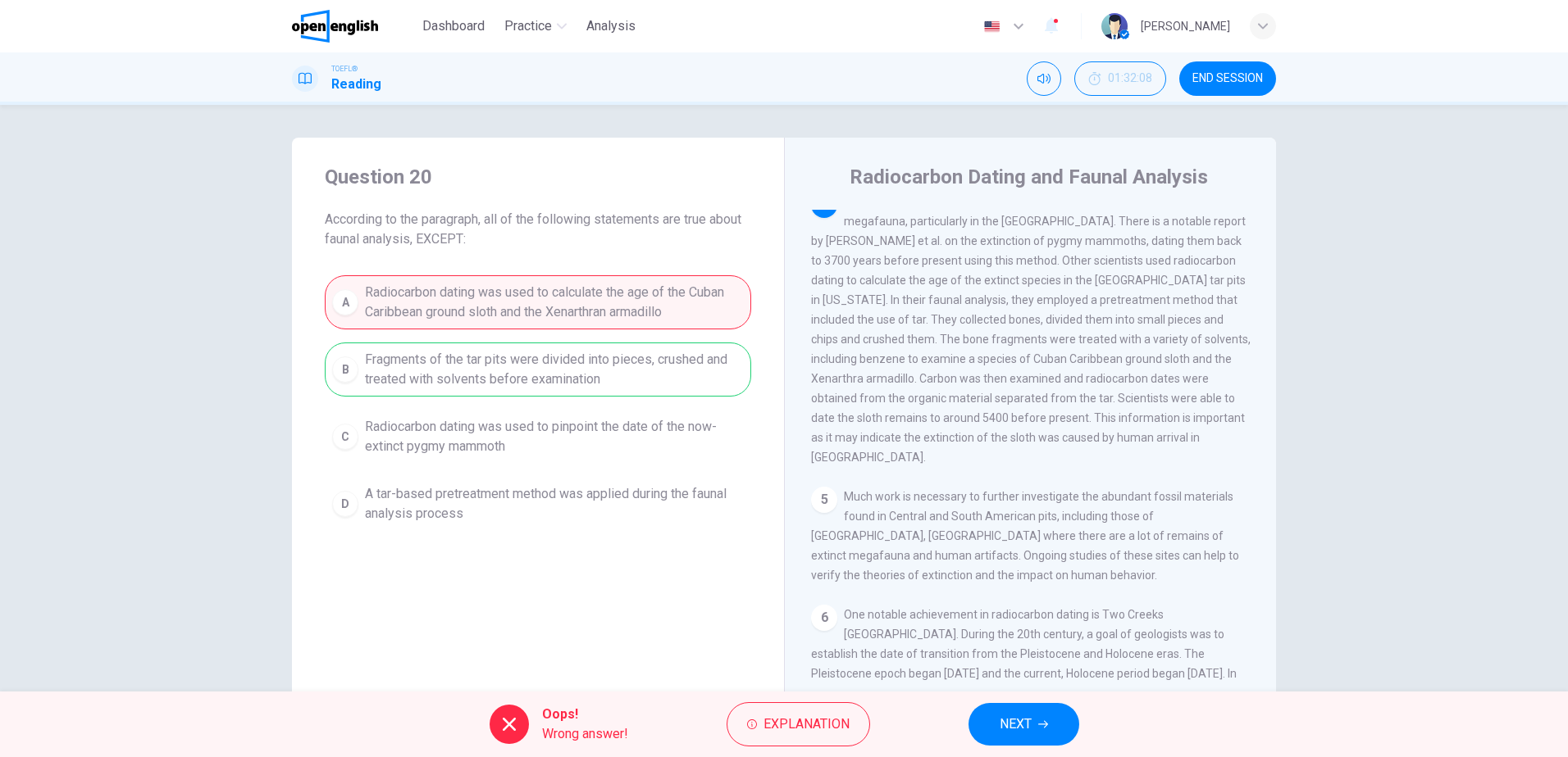
click at [1014, 720] on span "NEXT" at bounding box center [1015, 725] width 32 height 23
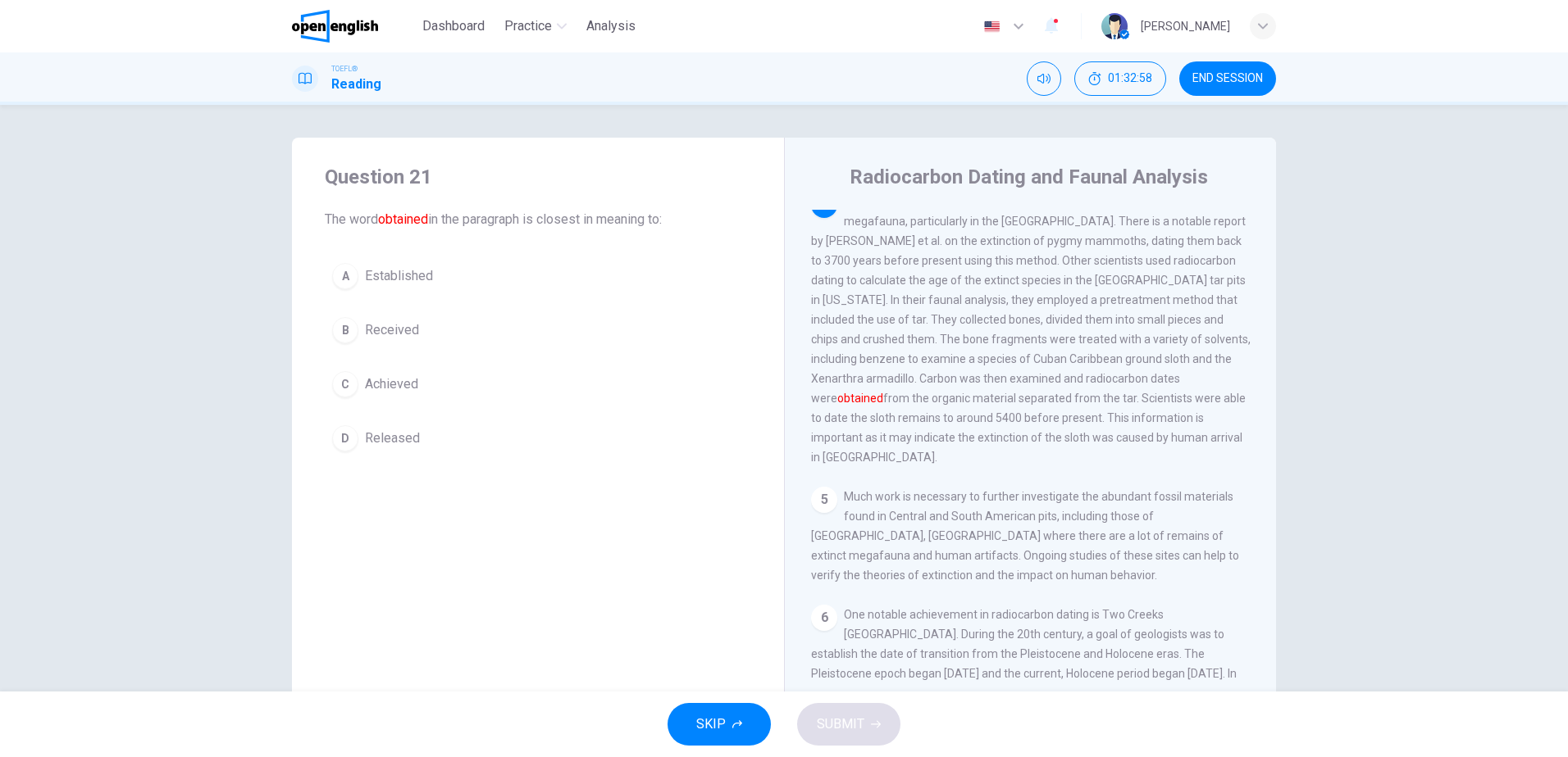
click at [389, 330] on span "Received" at bounding box center [391, 330] width 54 height 20
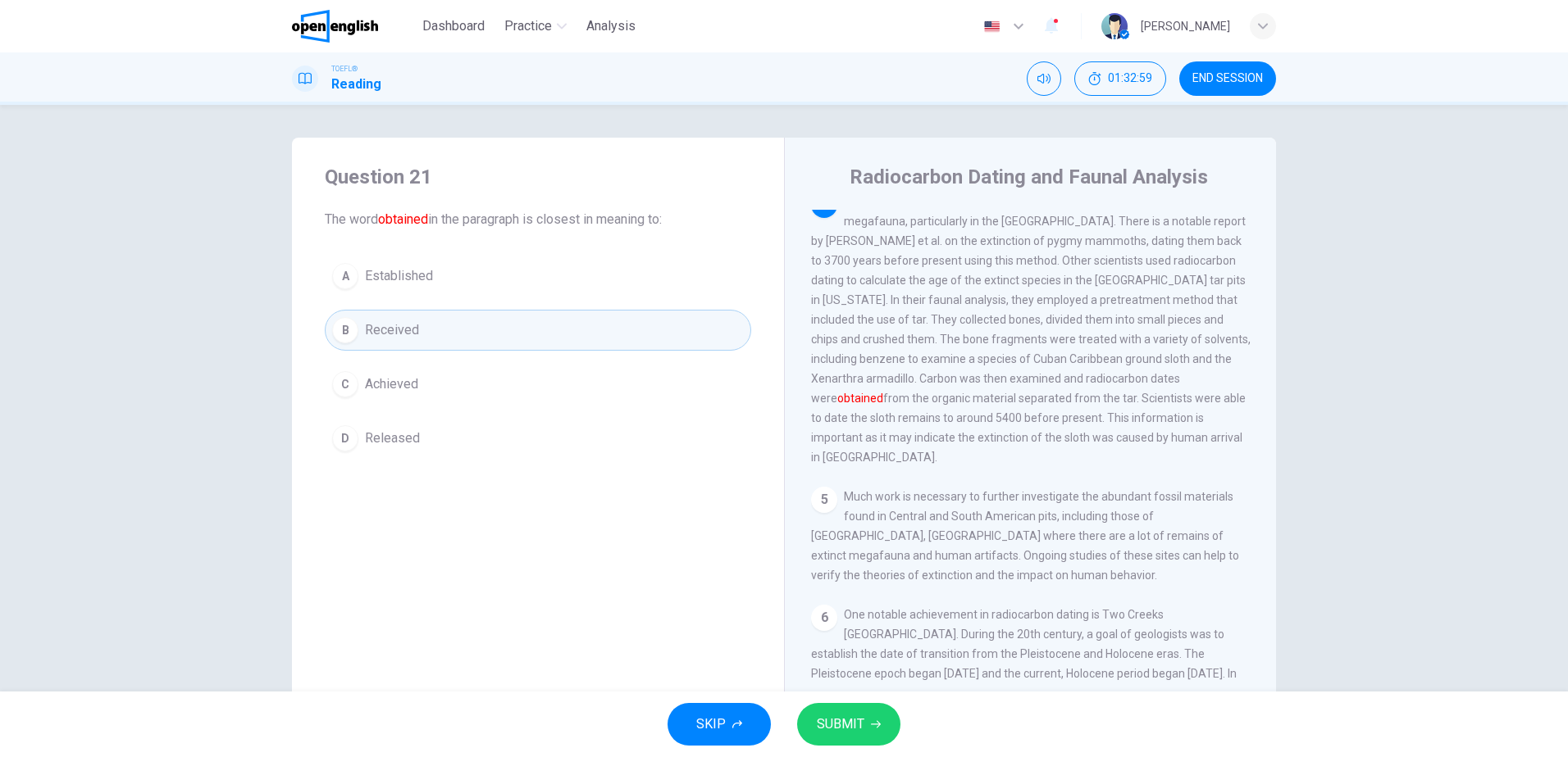
click at [843, 731] on span "SUBMIT" at bounding box center [840, 725] width 47 height 23
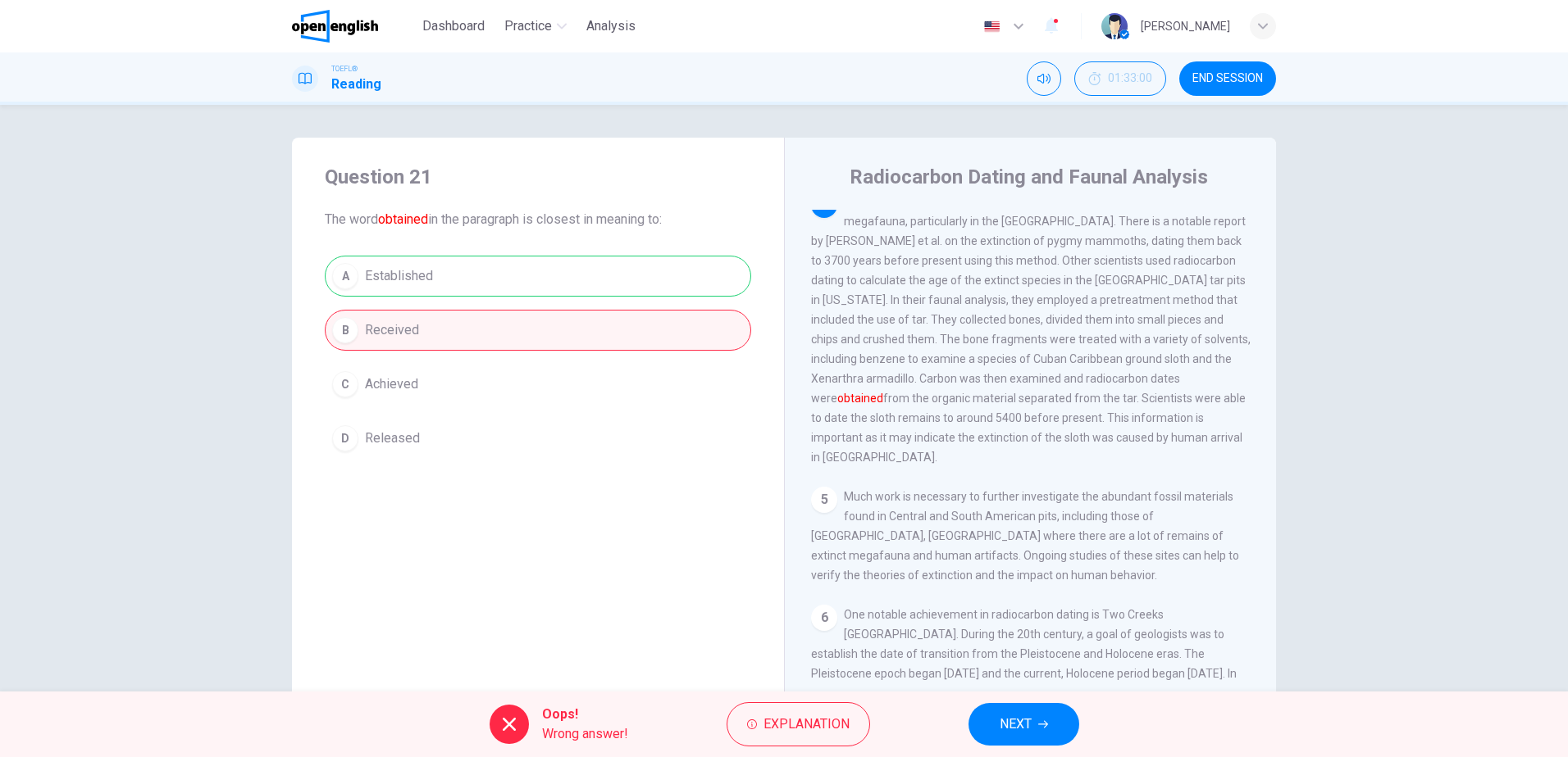
click at [1037, 720] on button "NEXT" at bounding box center [1023, 724] width 111 height 42
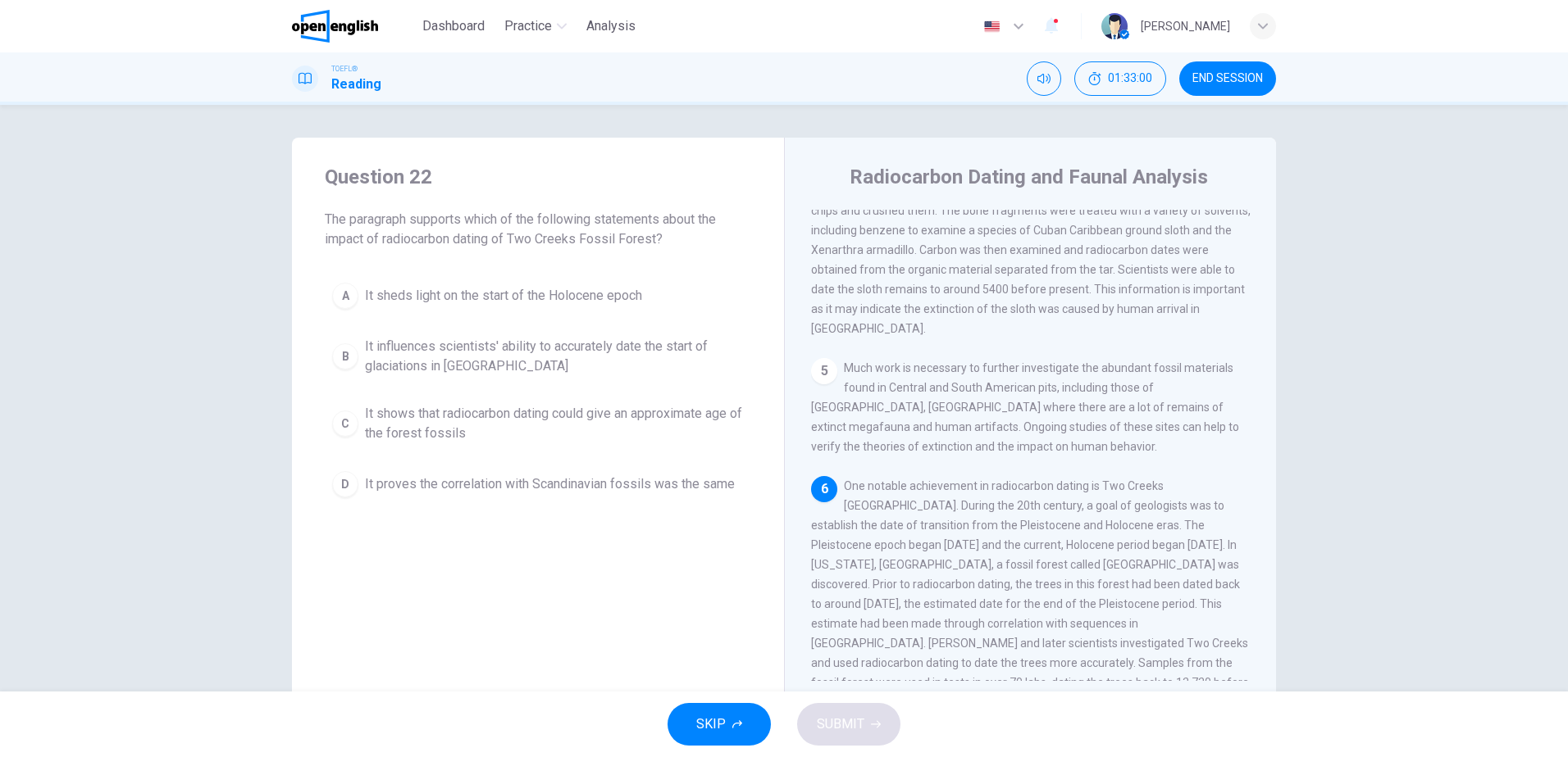
scroll to position [733, 0]
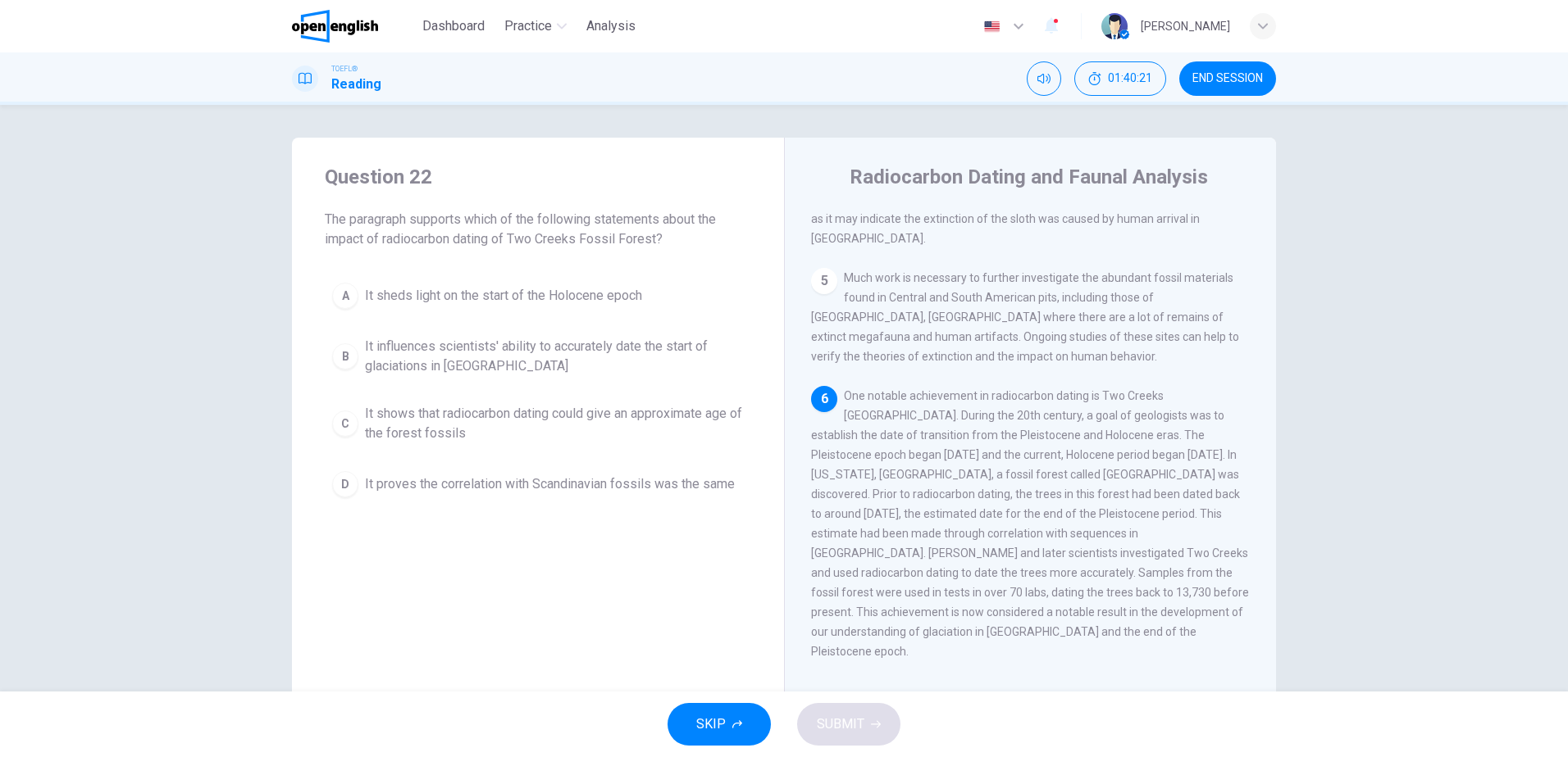
click at [632, 480] on span "It proves the correlation with Scandinavian fossils was the same" at bounding box center [549, 484] width 370 height 20
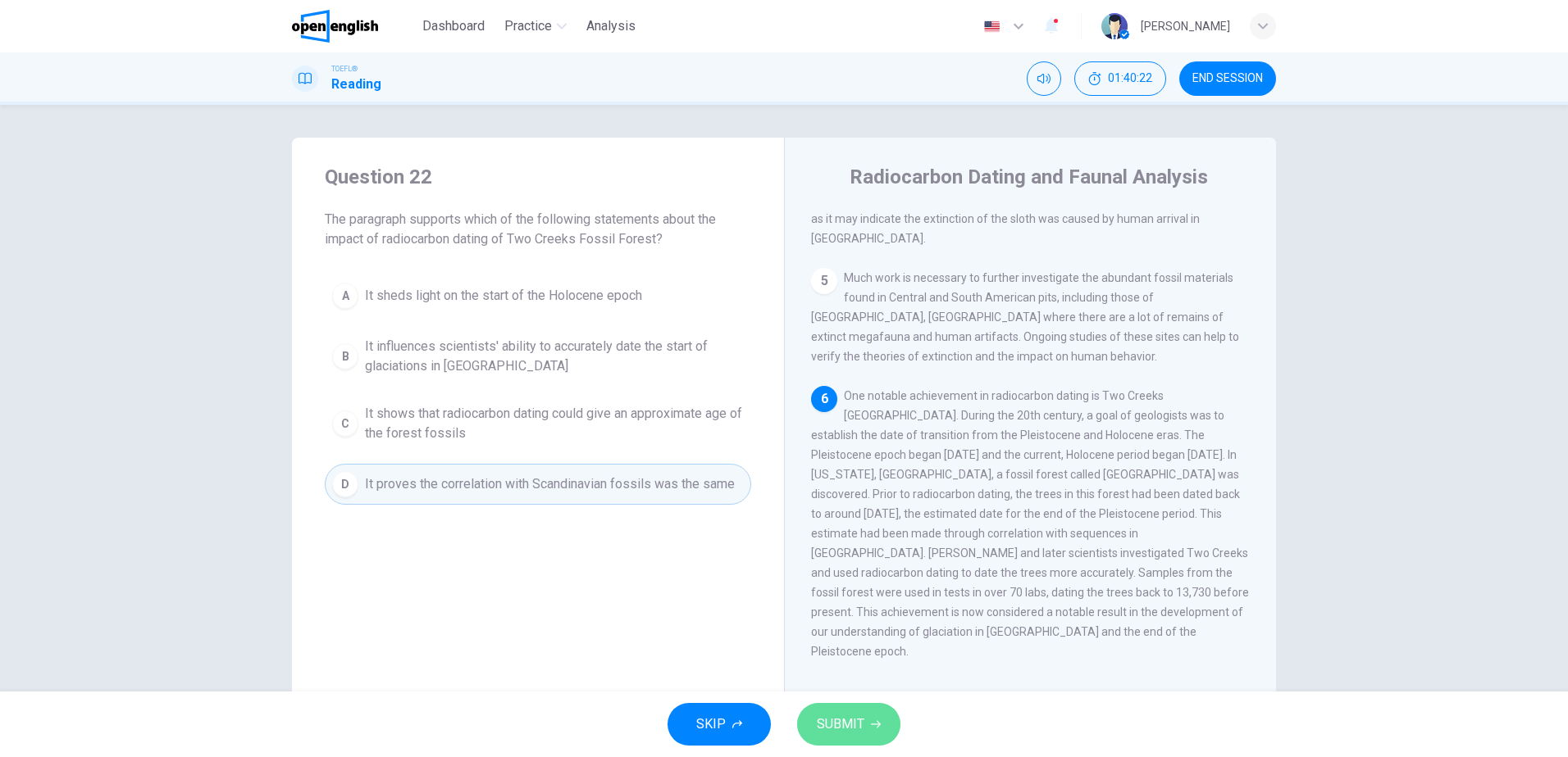
click at [852, 727] on span "SUBMIT" at bounding box center [840, 725] width 47 height 23
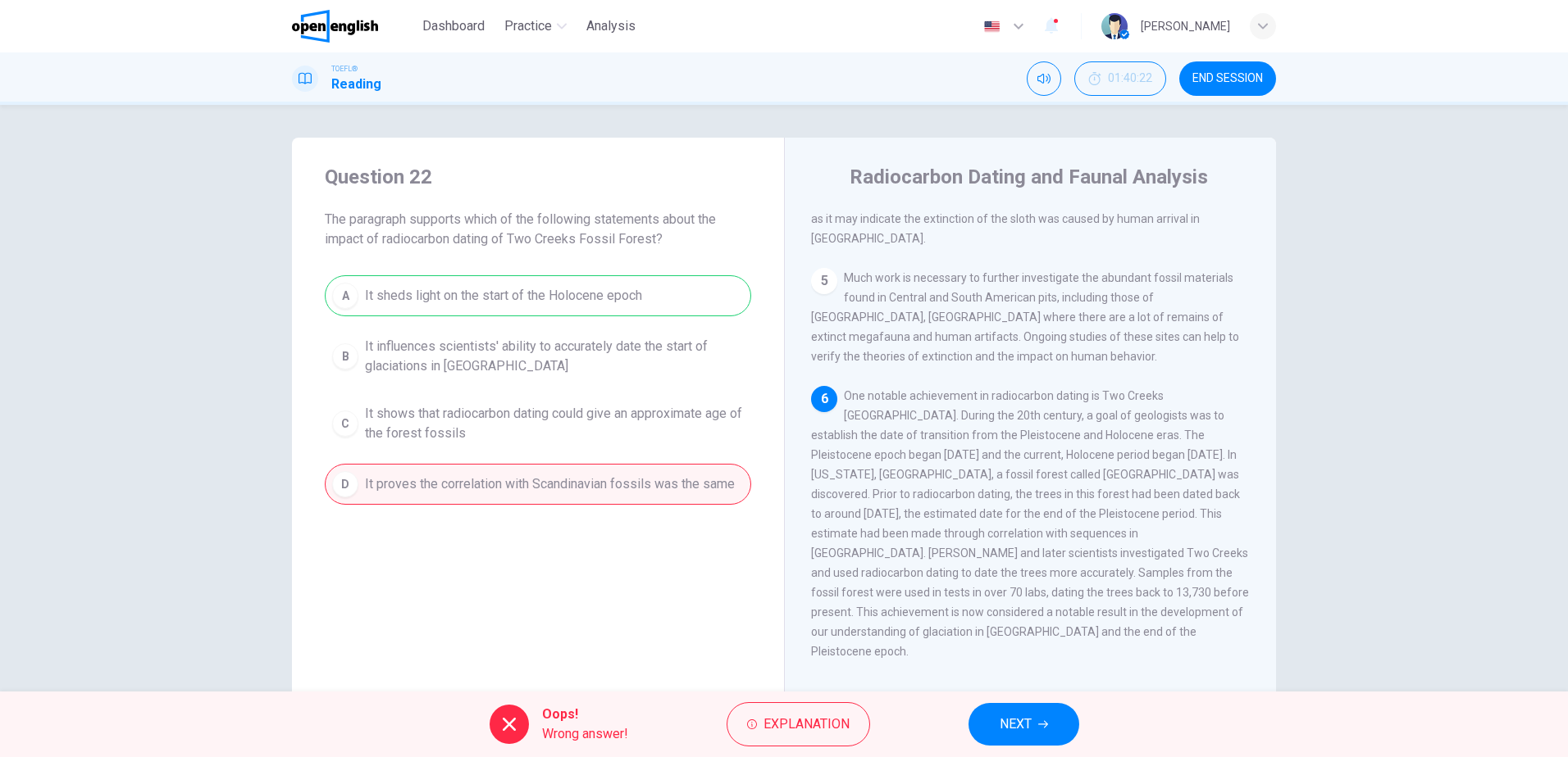
click at [1222, 89] on button "END SESSION" at bounding box center [1228, 78] width 97 height 34
